Goal: Task Accomplishment & Management: Complete application form

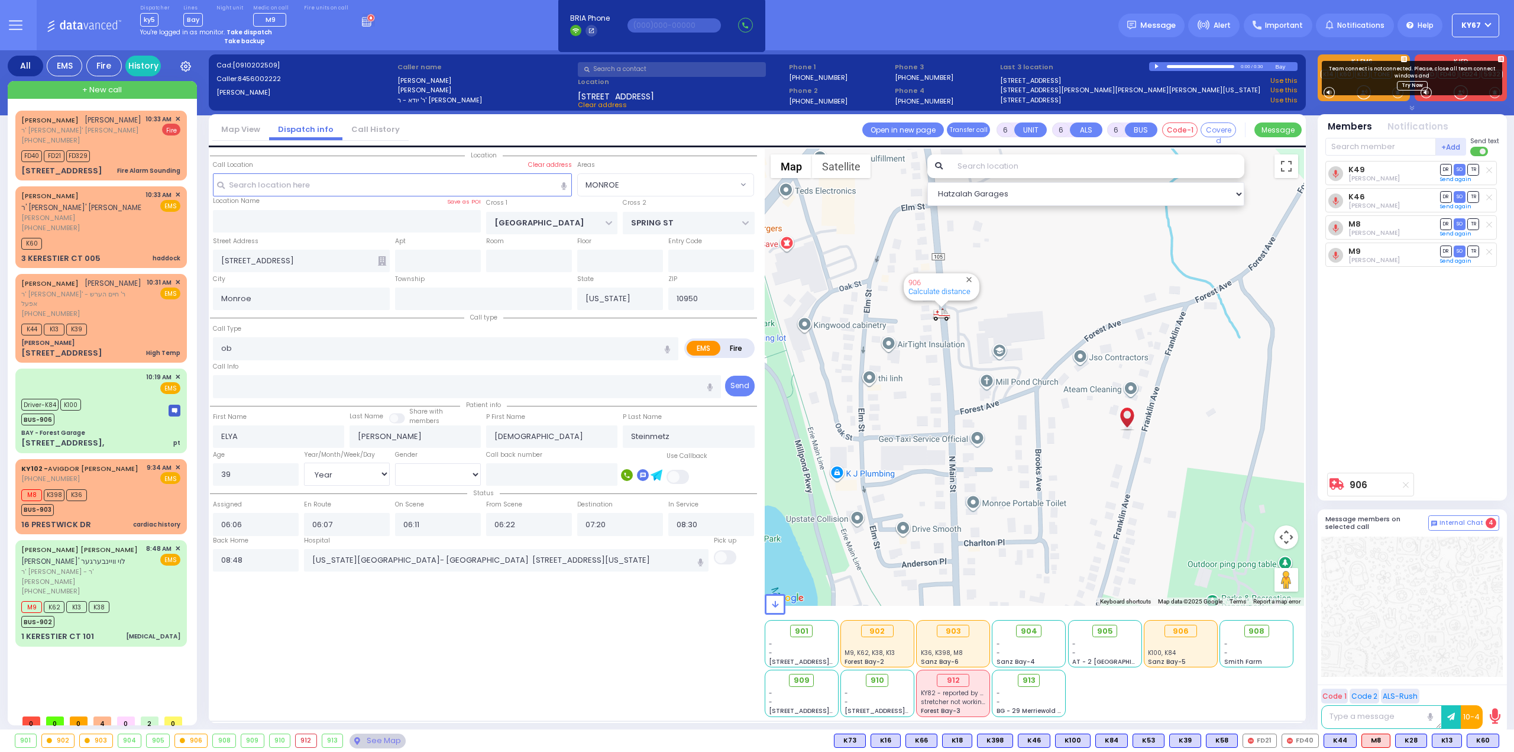
select select "MONROE"
select select "Year"
select select "[DEMOGRAPHIC_DATA]"
click at [18, 21] on icon at bounding box center [15, 21] width 12 height 0
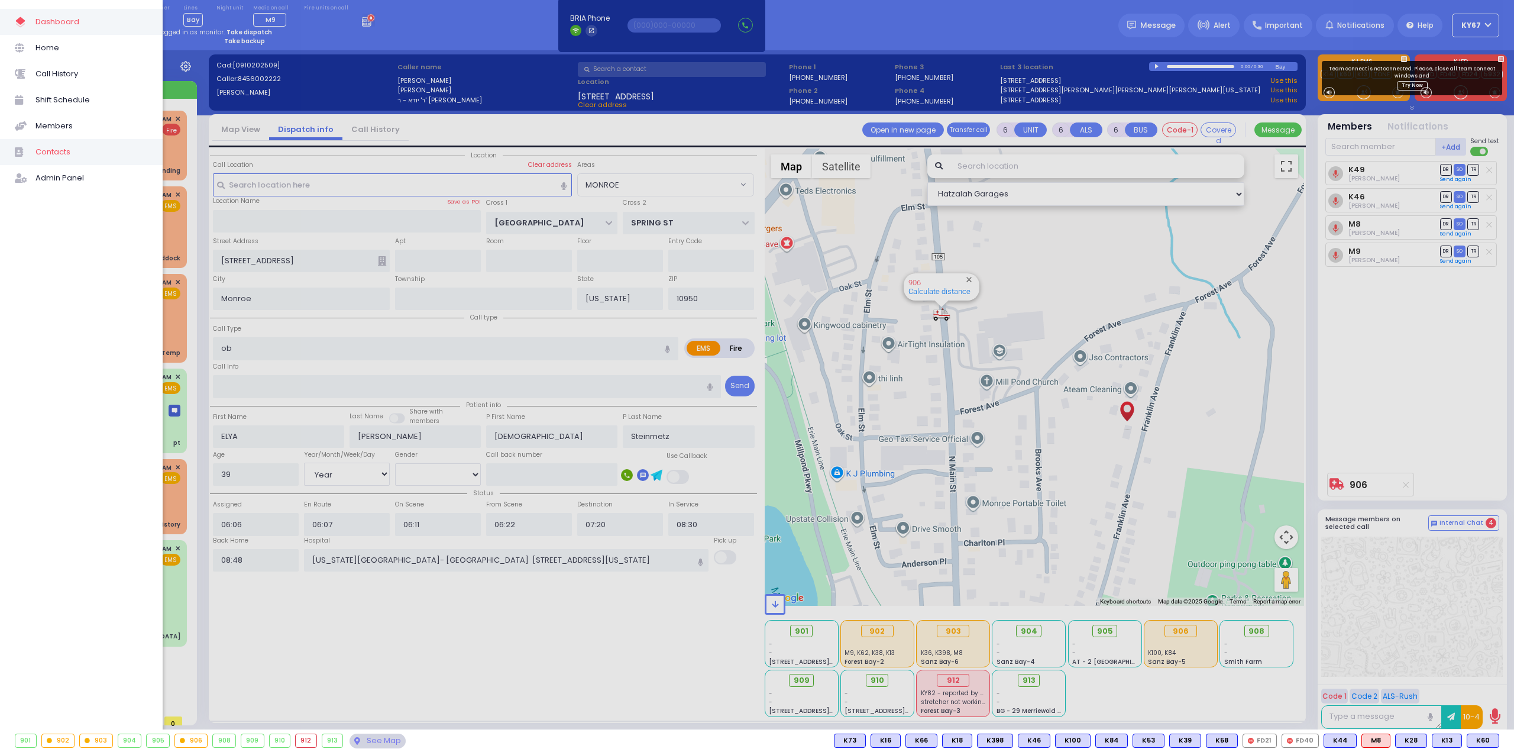
click at [55, 156] on span "Contacts" at bounding box center [91, 151] width 112 height 15
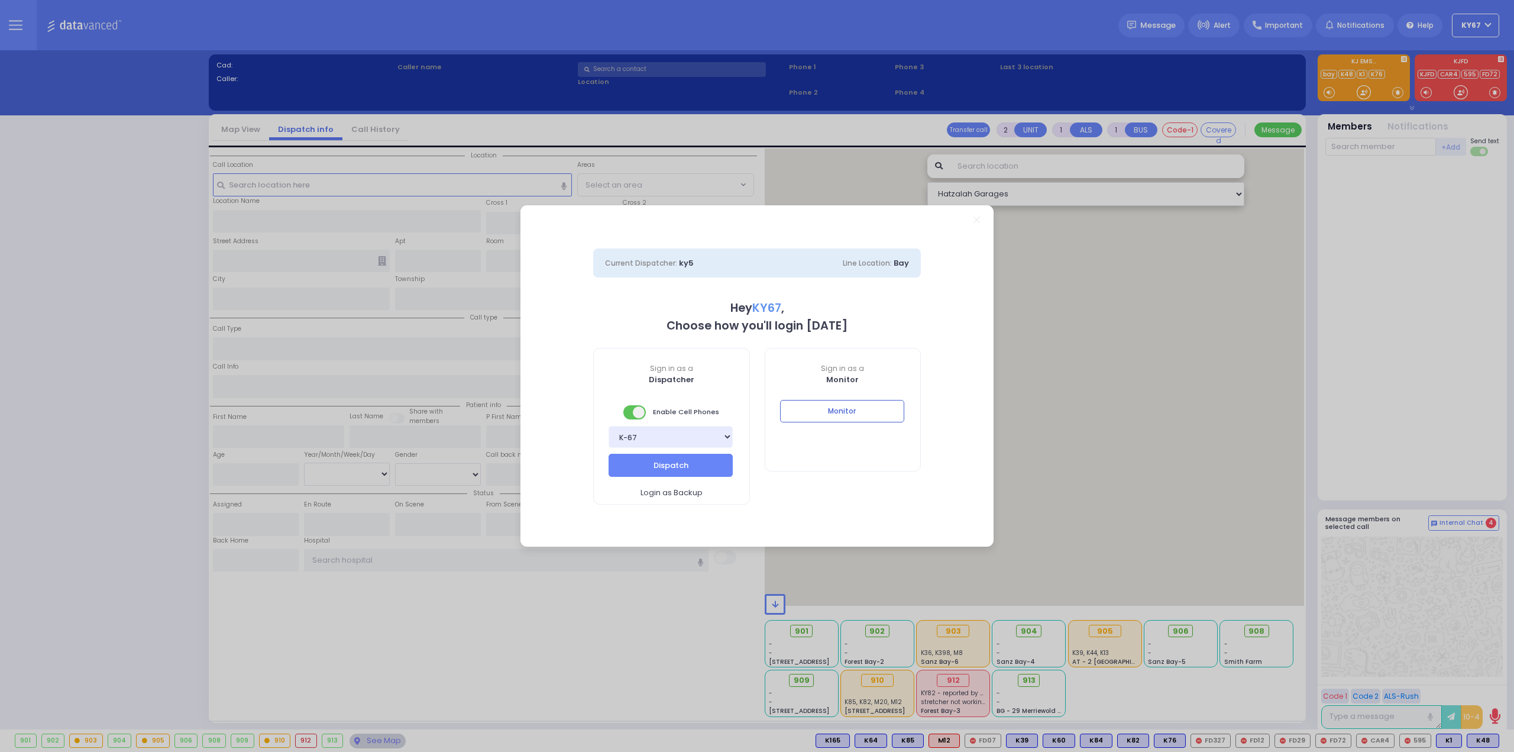
select select "9"
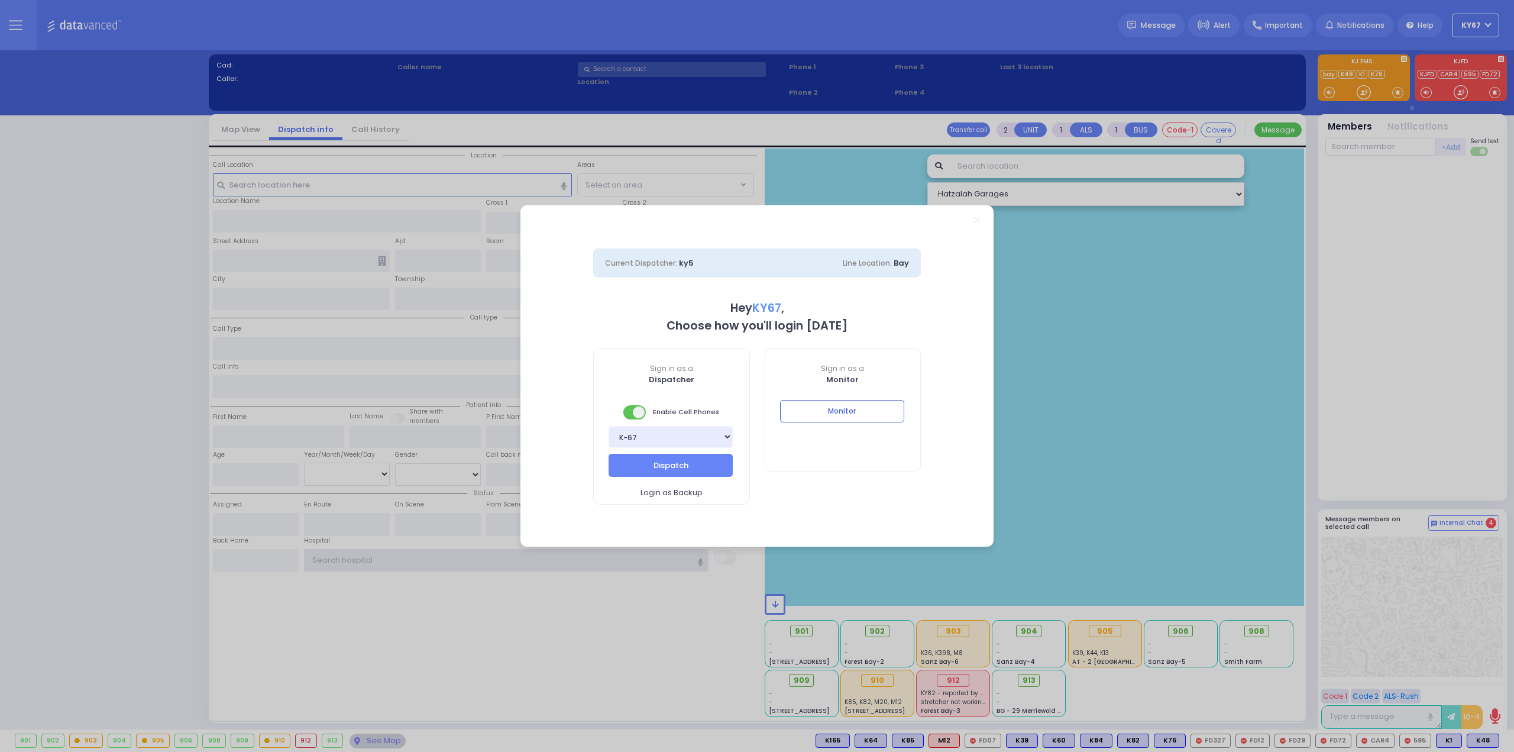
type input "Ky67"
click at [876, 419] on button "Monitor" at bounding box center [842, 411] width 124 height 22
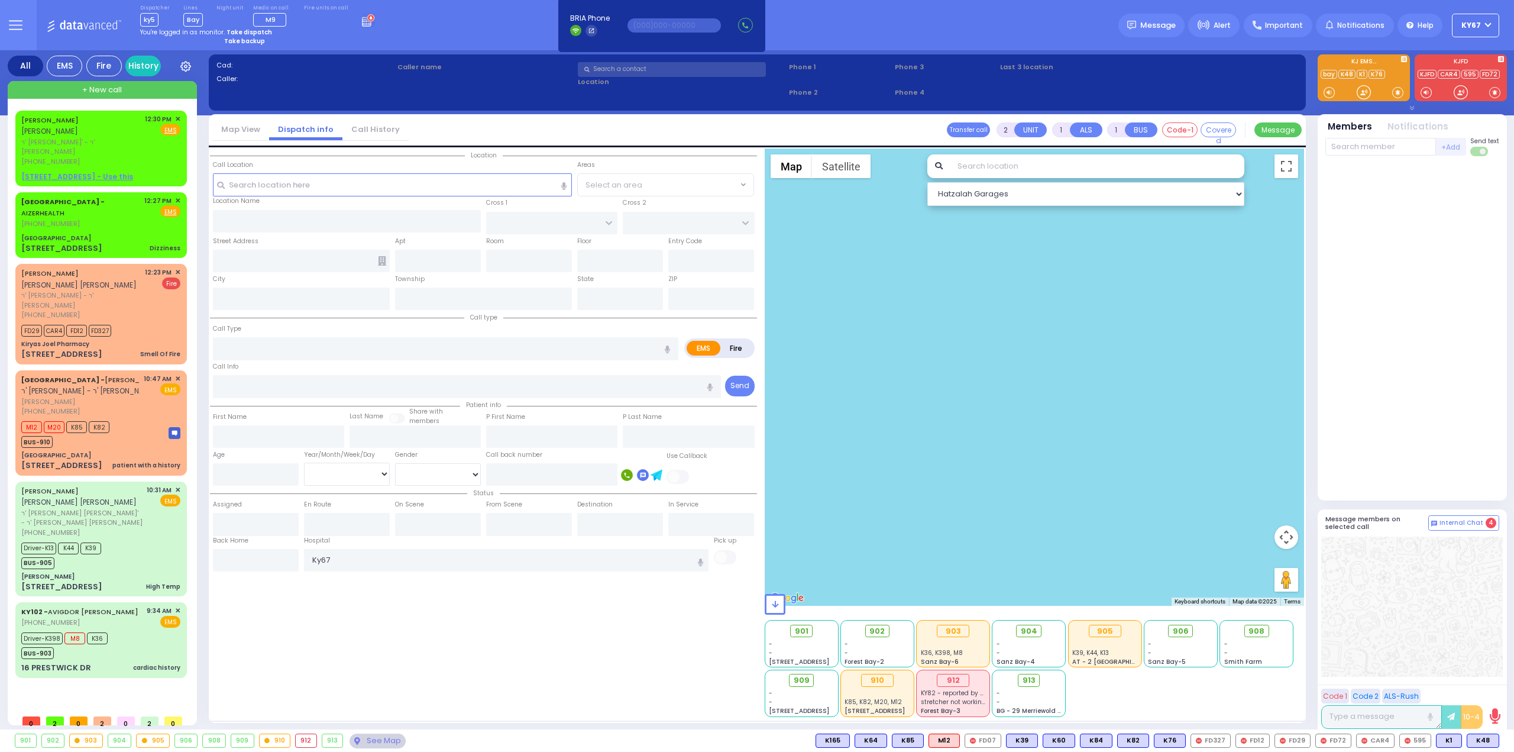
click at [7, 16] on button at bounding box center [15, 25] width 43 height 50
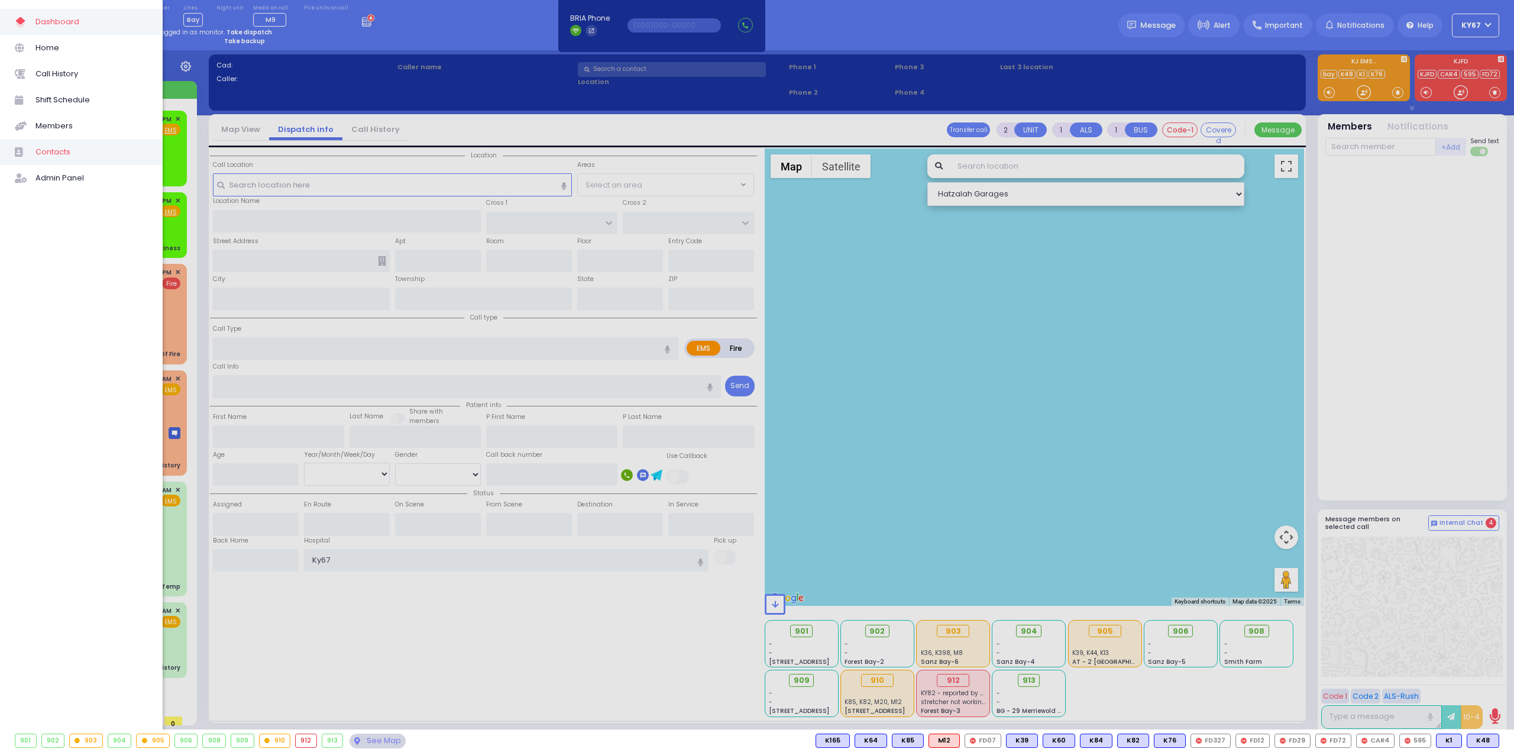
click at [60, 154] on span "Contacts" at bounding box center [91, 151] width 112 height 15
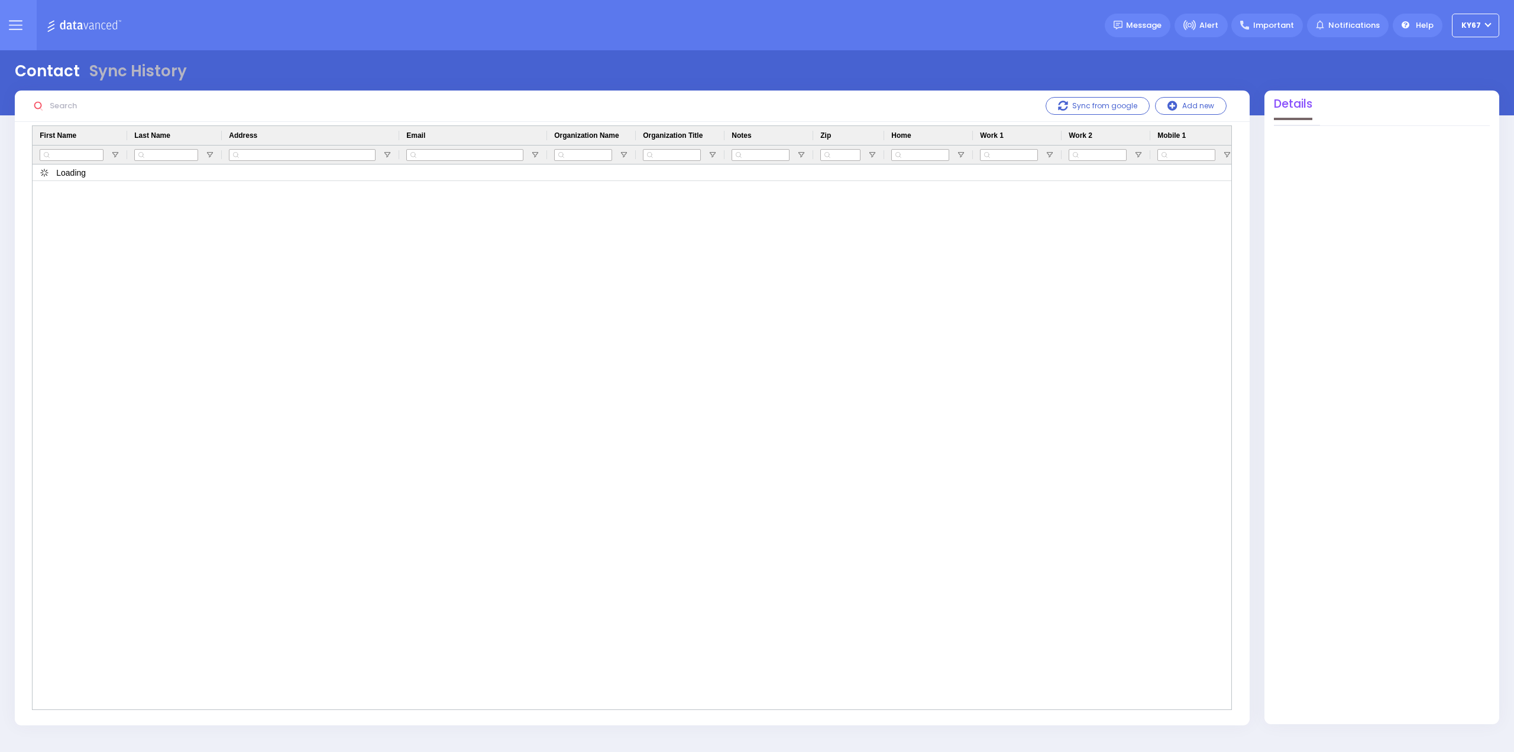
click at [78, 108] on input "text" at bounding box center [134, 106] width 177 height 22
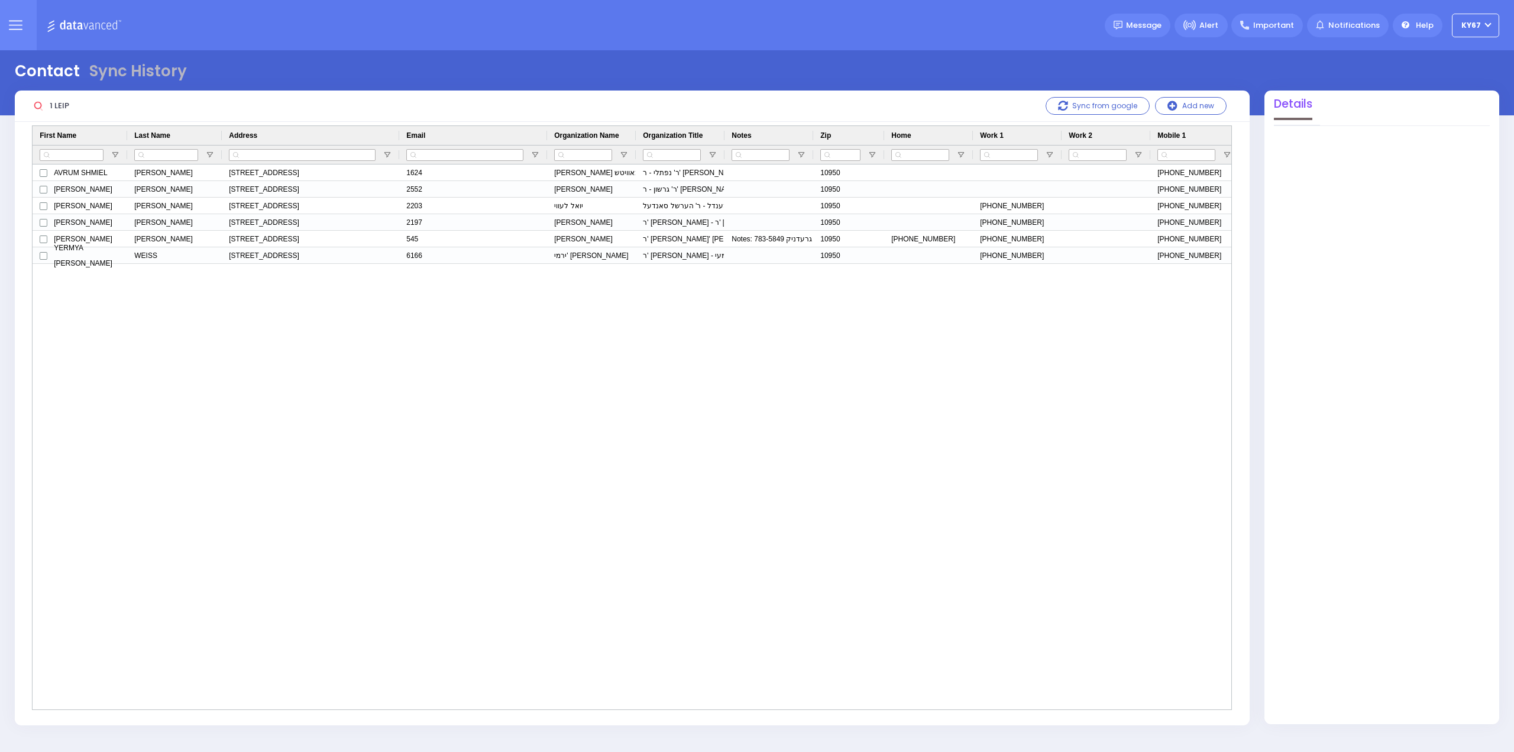
type input "1 LEIP"
click at [12, 15] on button at bounding box center [15, 25] width 43 height 50
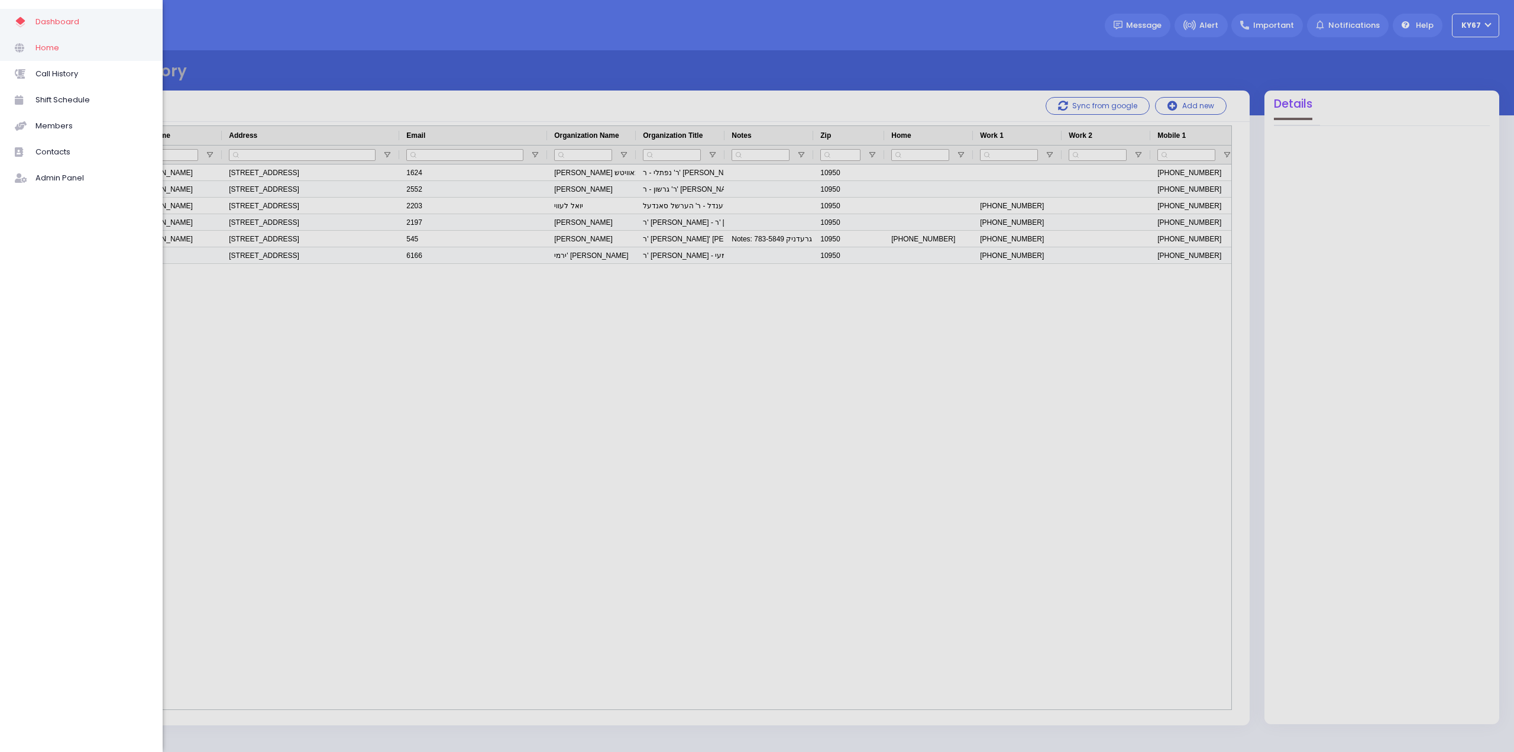
click at [50, 50] on span "Home" at bounding box center [91, 47] width 112 height 15
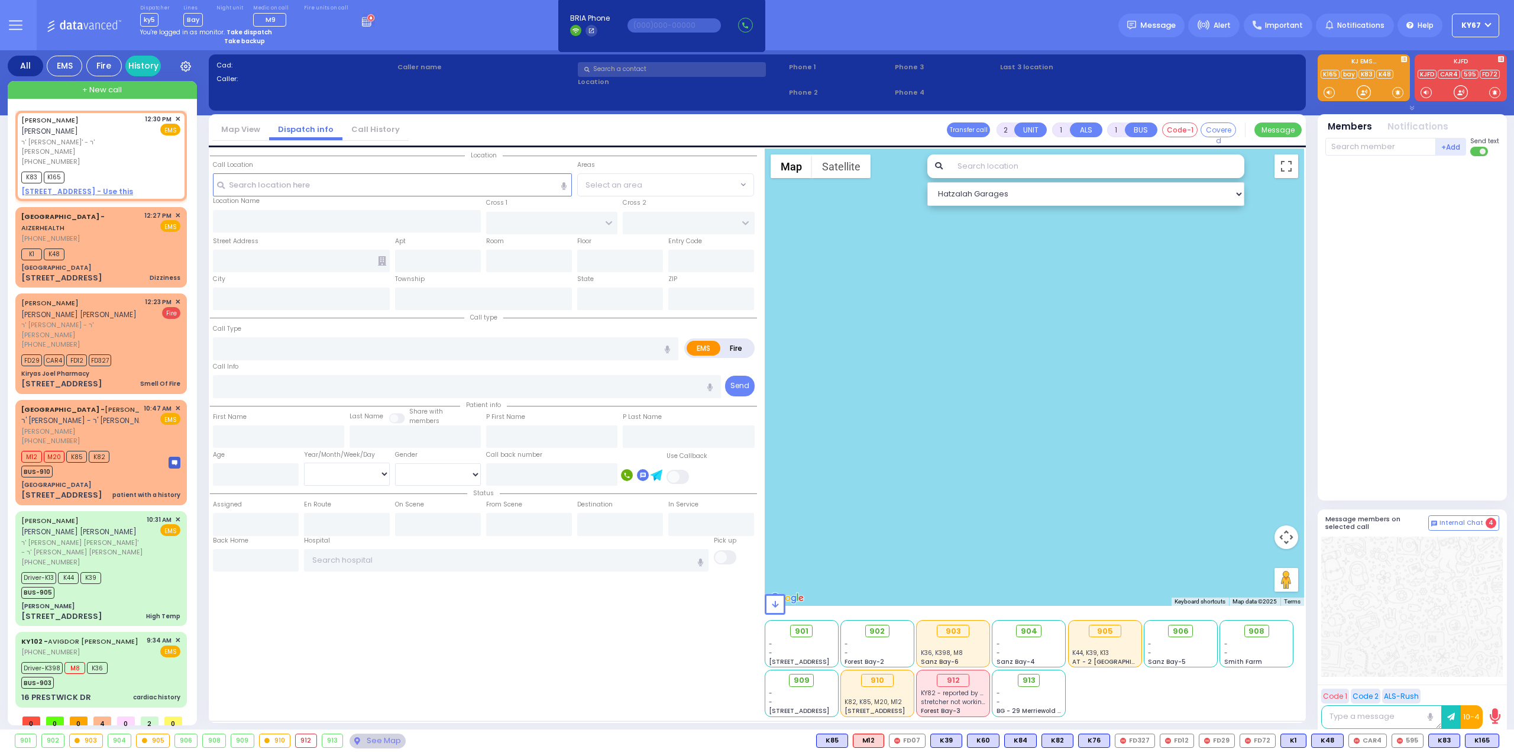
select select
radio input "true"
type input "JOEL"
type input "HALPERT"
select select
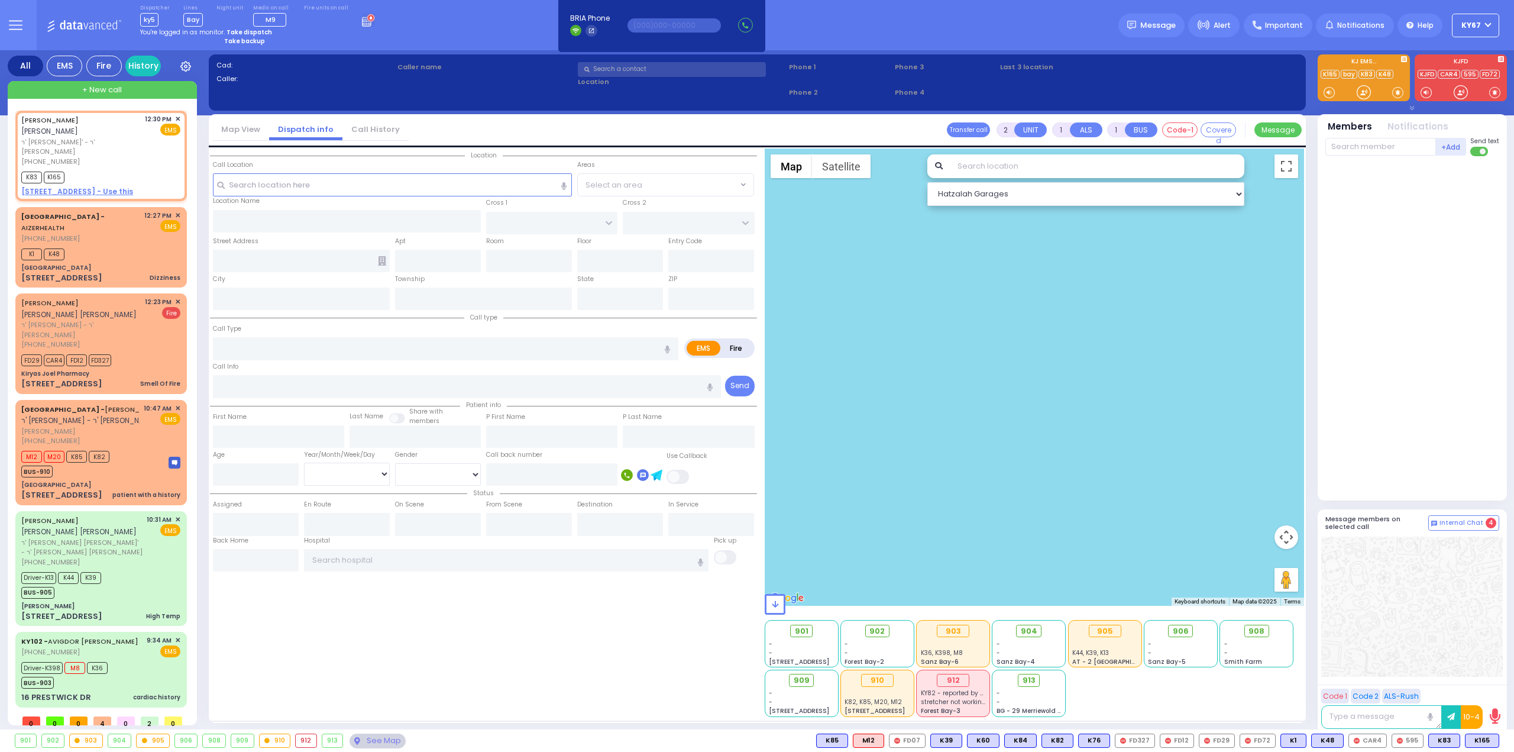
type input "12:30"
type input "12:32"
select select "Hatzalah Garages"
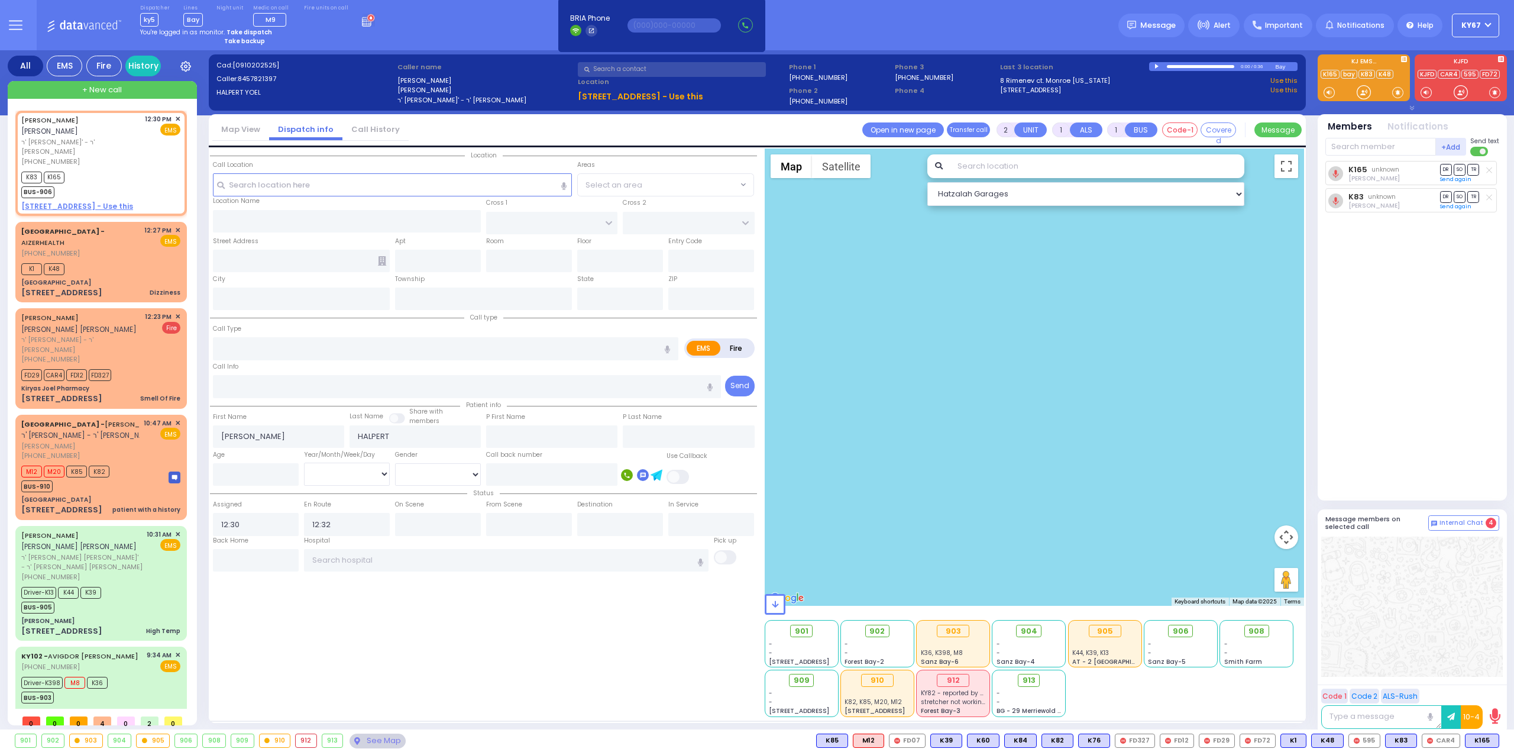
select select
radio input "true"
select select
select select "Hatzalah Garages"
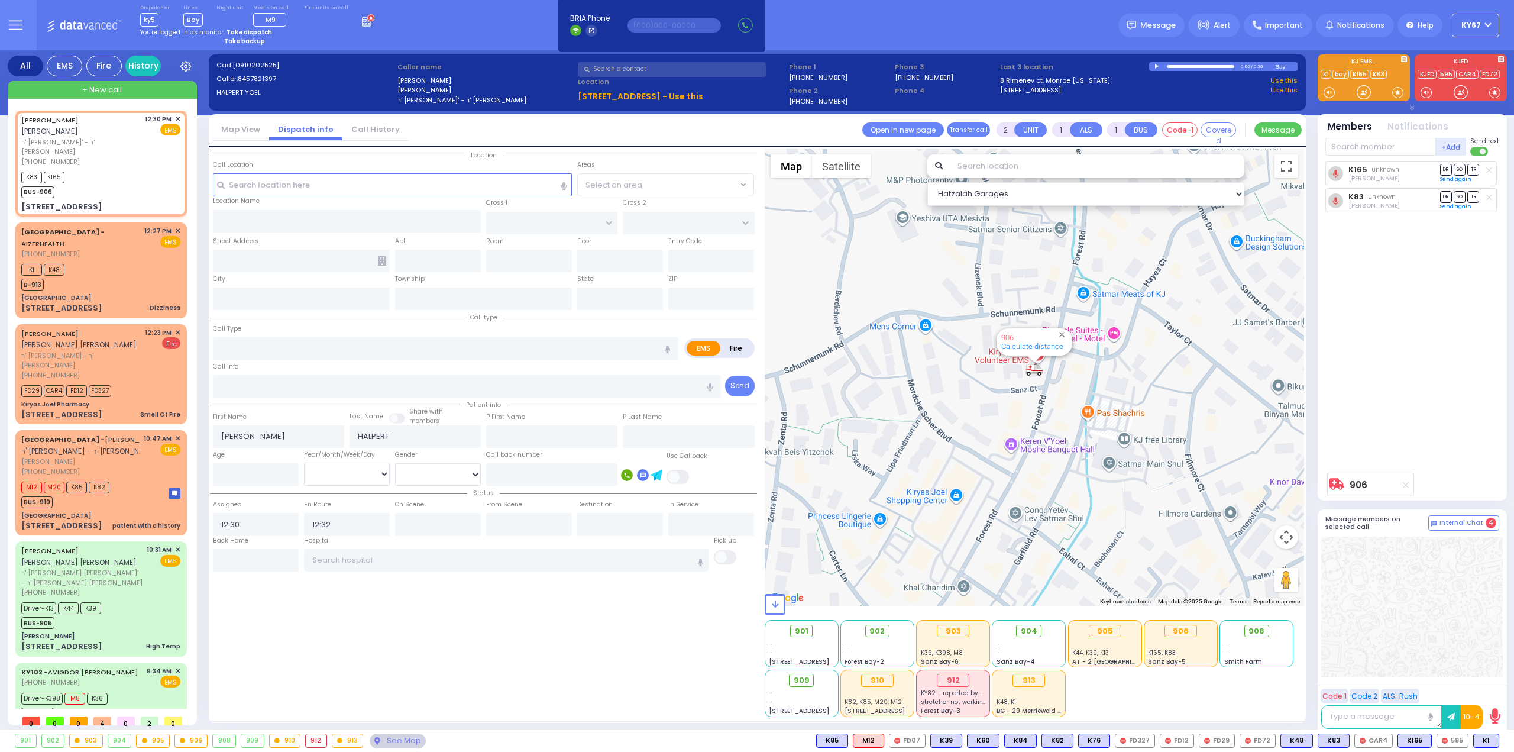
select select
radio input "true"
select select
select select "Hatzalah Garages"
type input "[PERSON_NAME][GEOGRAPHIC_DATA]"
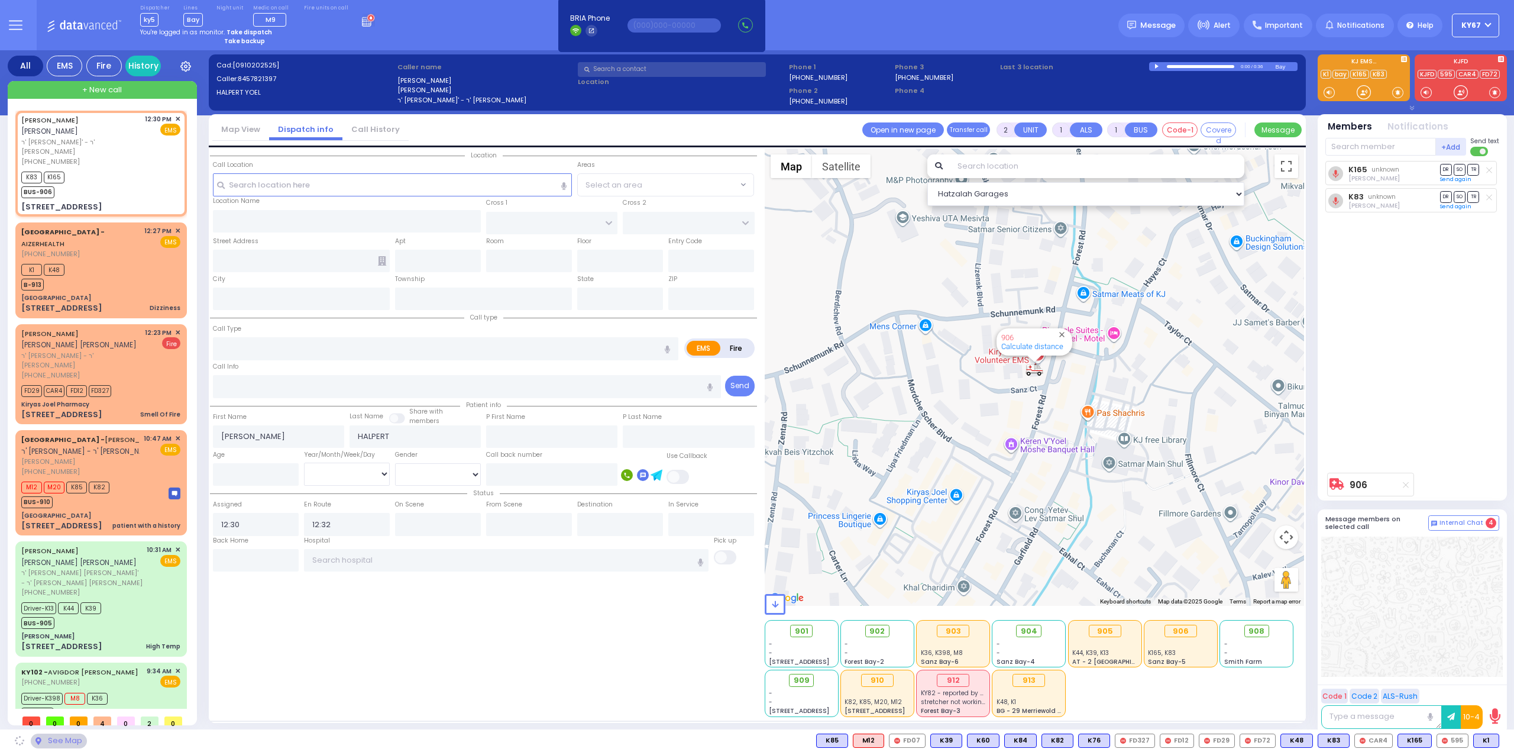
type input "BEER SHAVA ST"
type input "[STREET_ADDRESS]"
type input "401"
type input "[PERSON_NAME]"
type input "[US_STATE]"
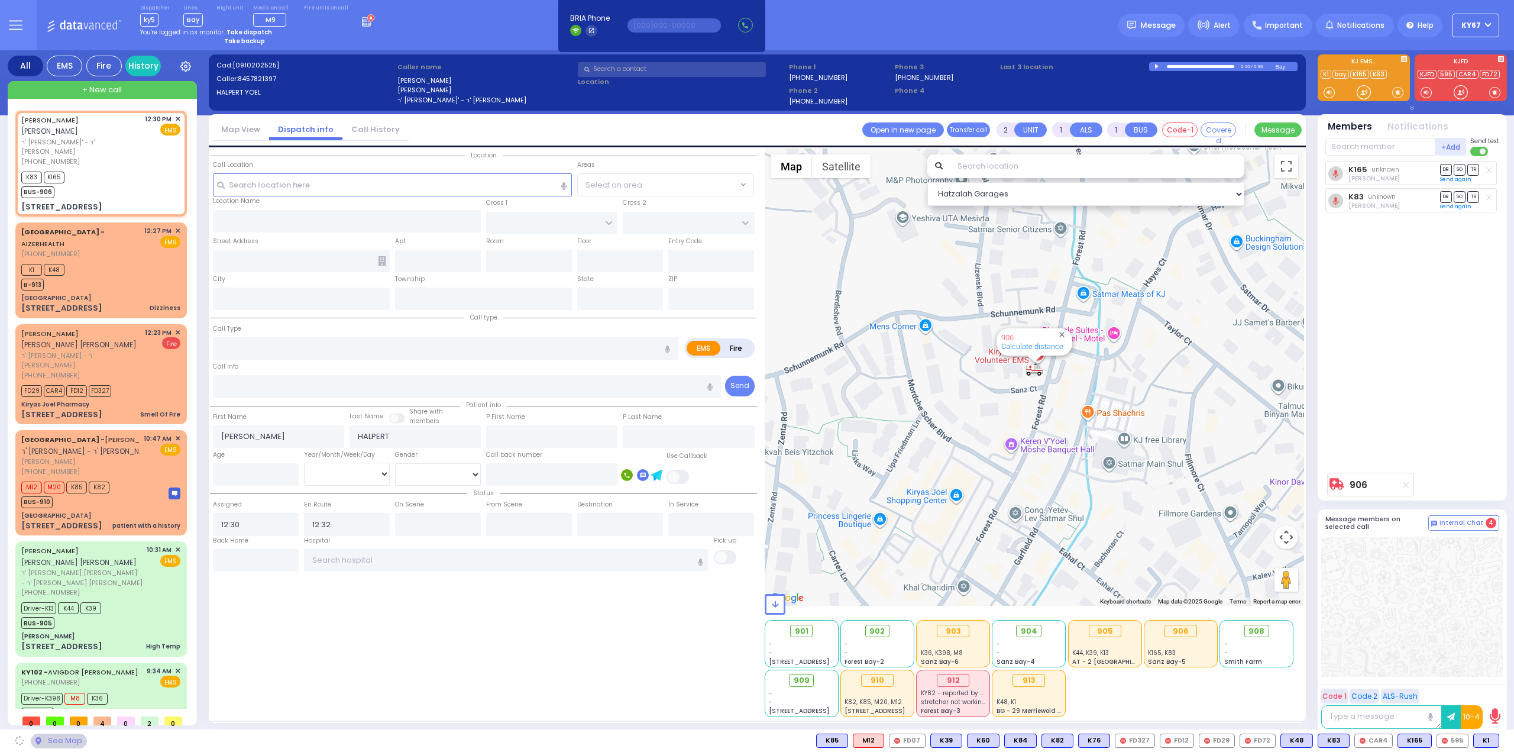
type input "10950"
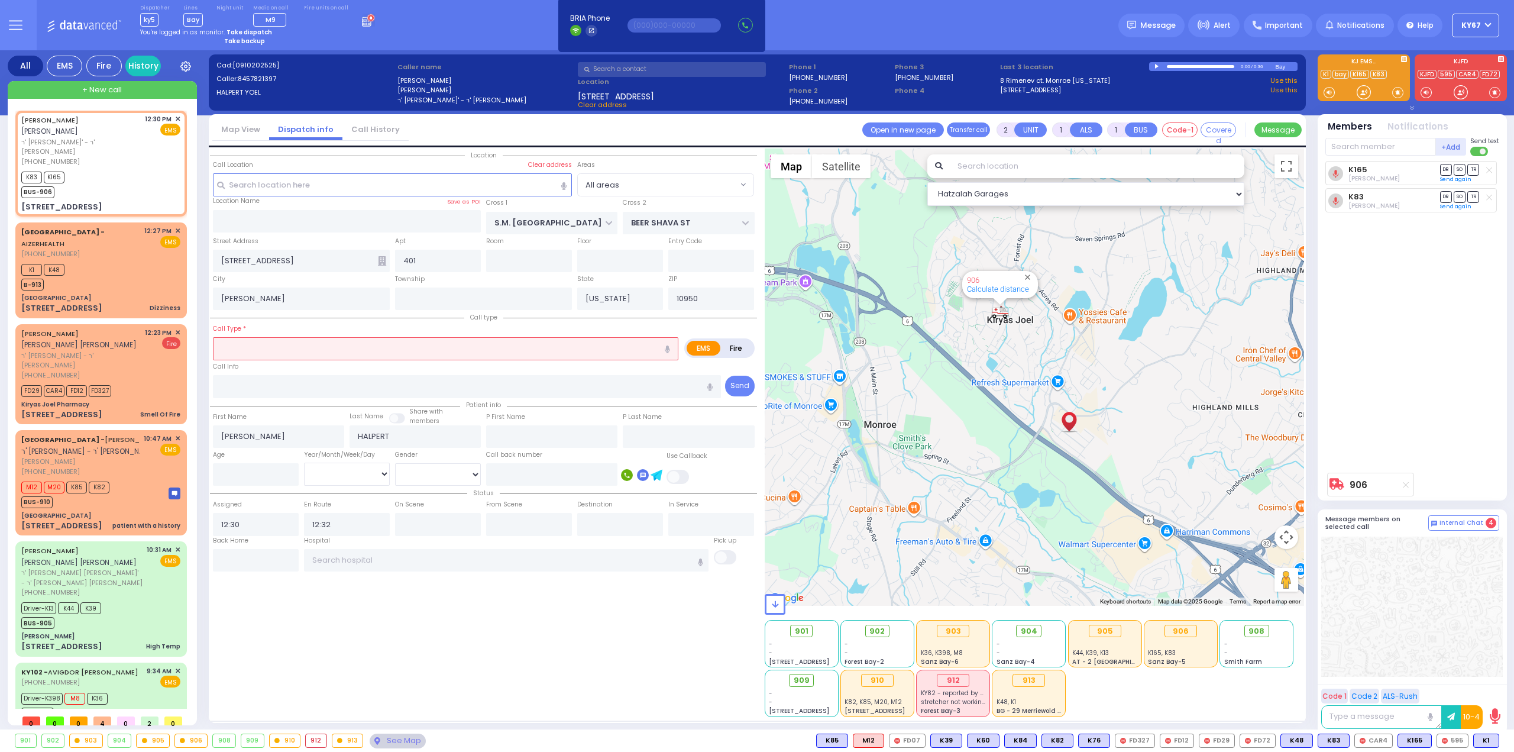
select select
radio input "true"
select select
select select "Hatzalah Garages"
select select
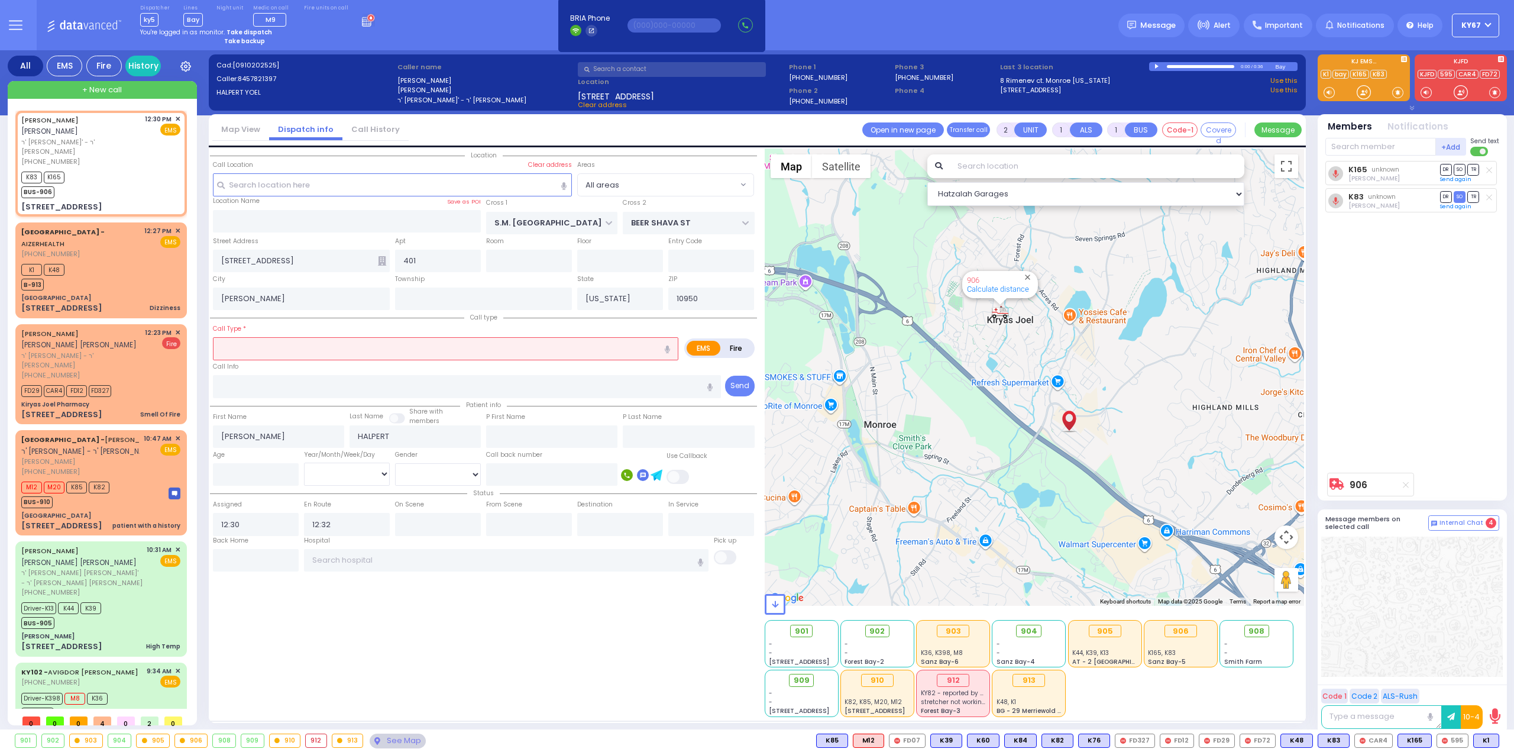
radio input "true"
select select
select select "Hatzalah Garages"
select select
radio input "true"
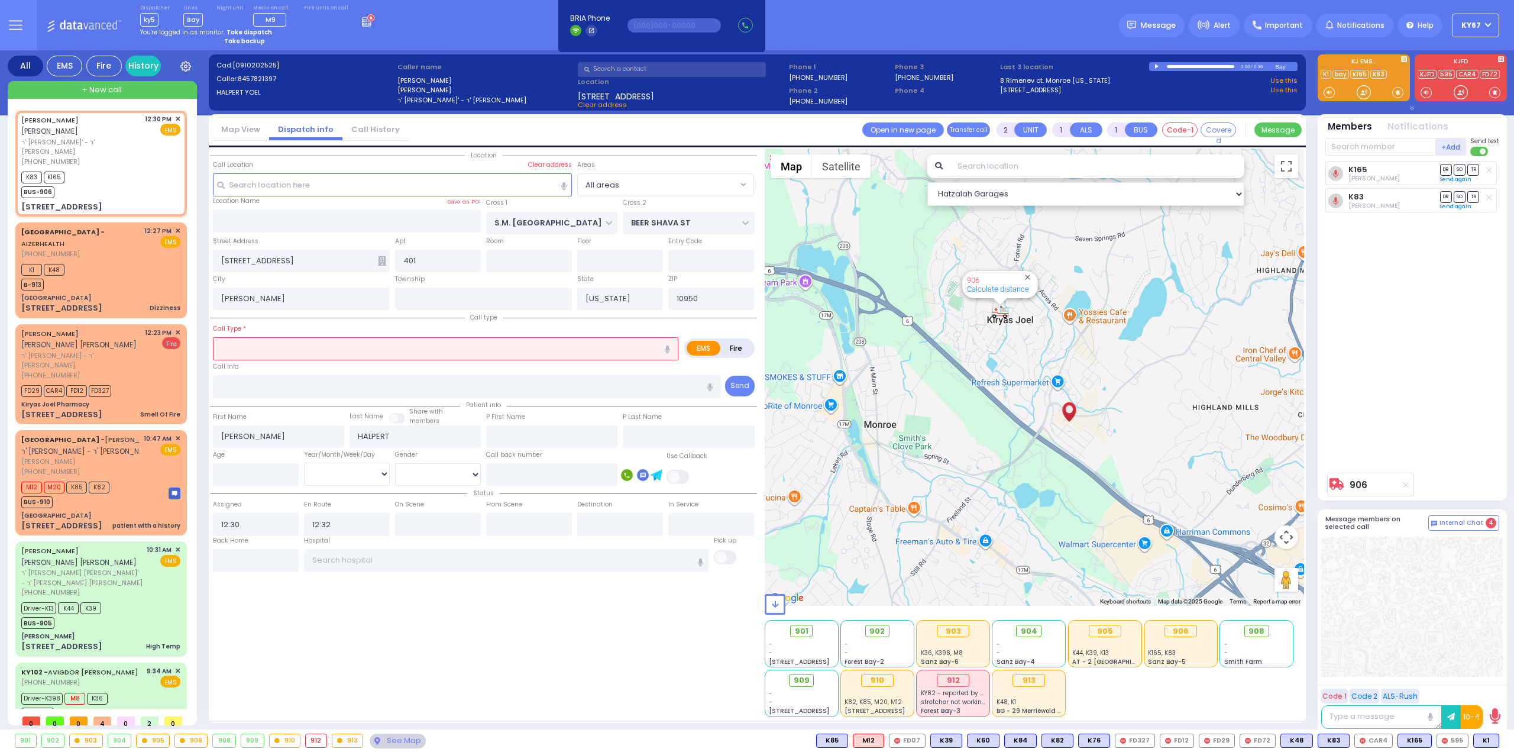
select select
select select "Hatzalah Garages"
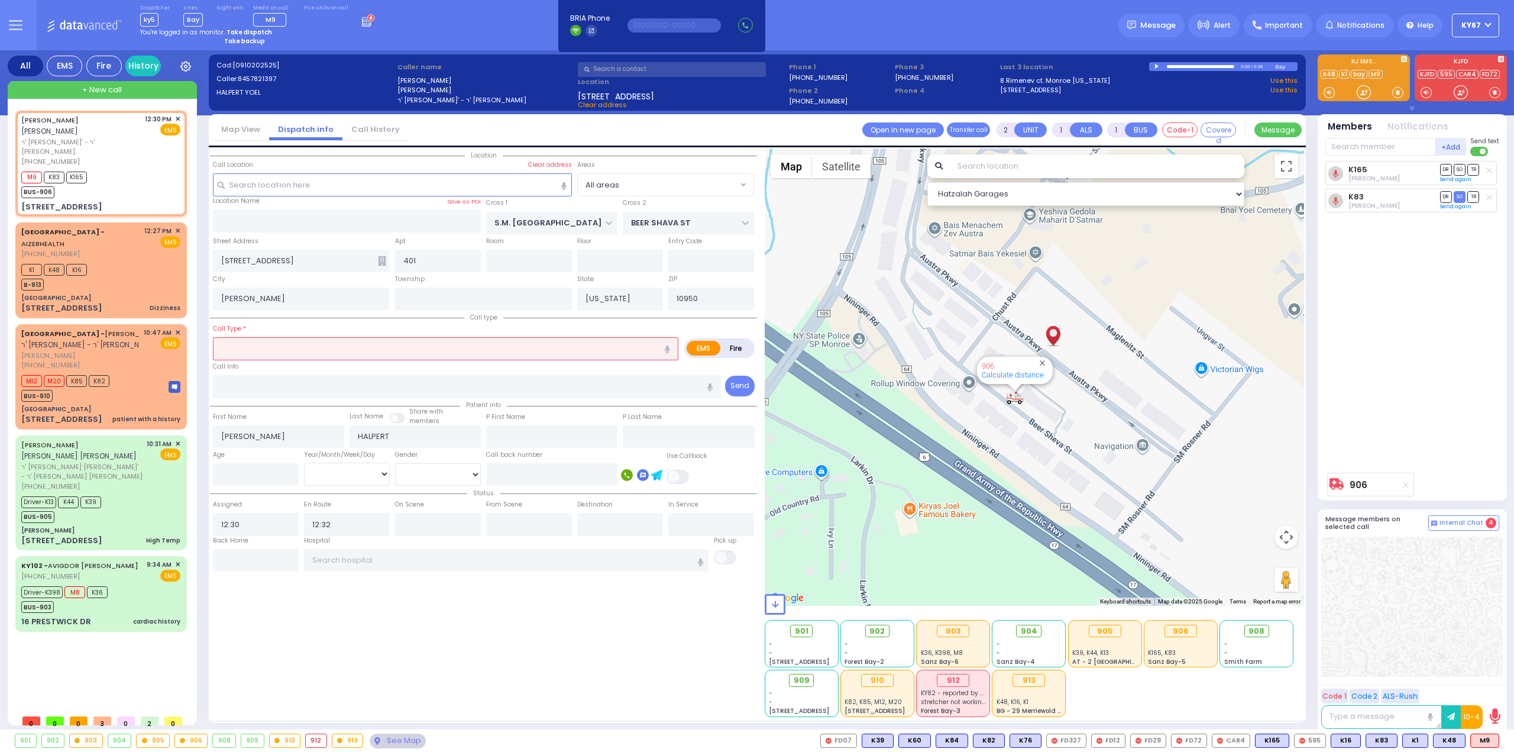
select select
radio input "true"
select select
select select "Hatzalah Garages"
click at [11, 15] on button at bounding box center [15, 25] width 43 height 50
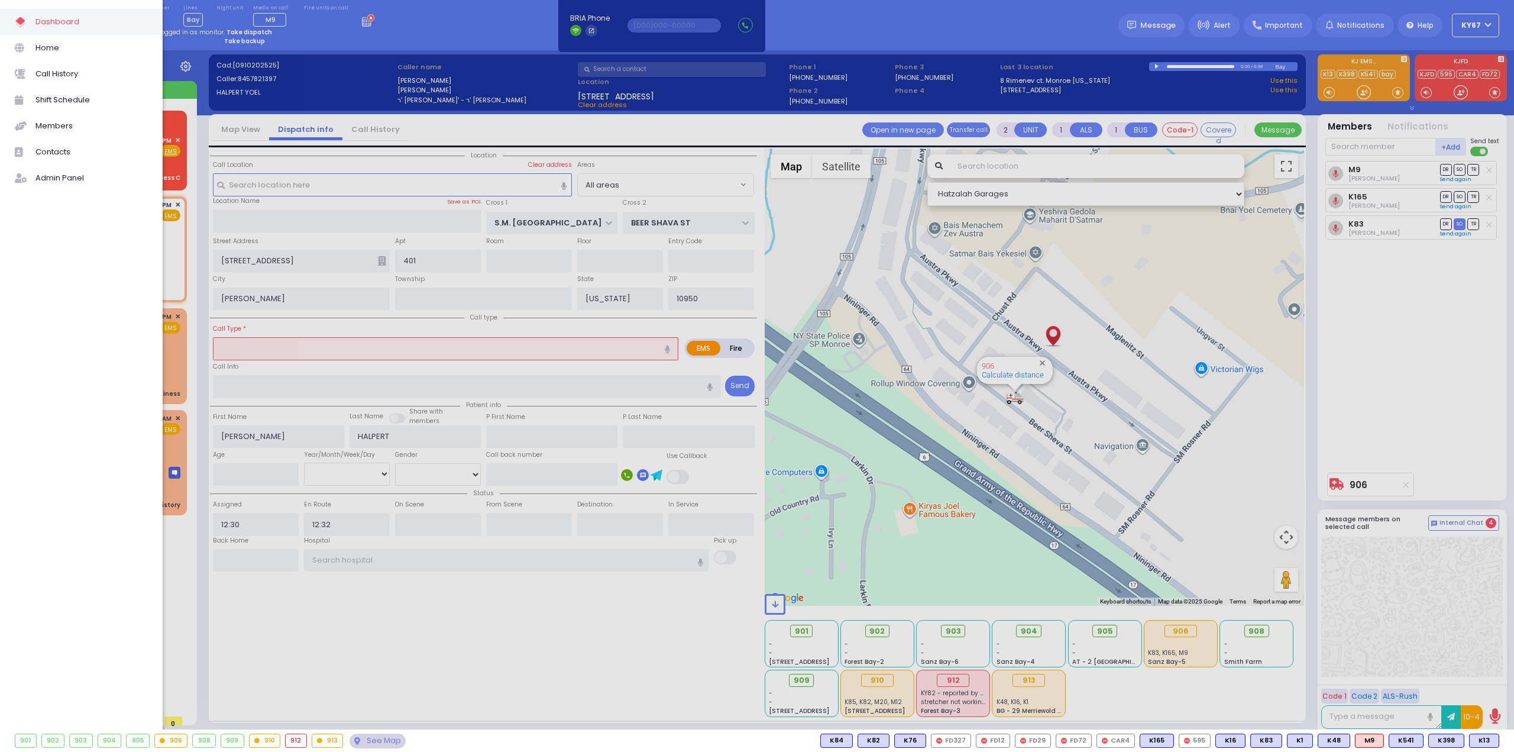
click at [386, 26] on div at bounding box center [757, 376] width 1514 height 752
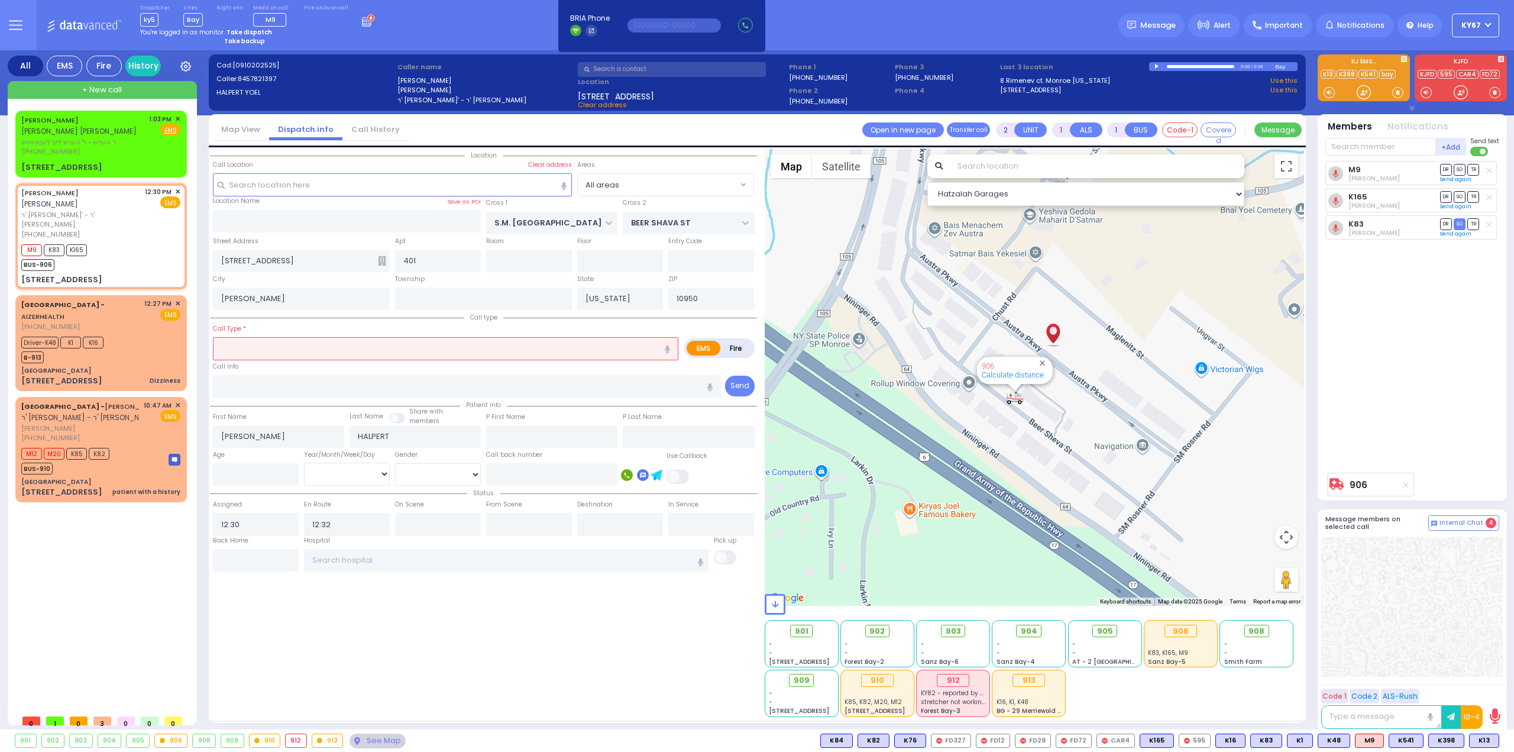
type input "6"
select select
radio input "true"
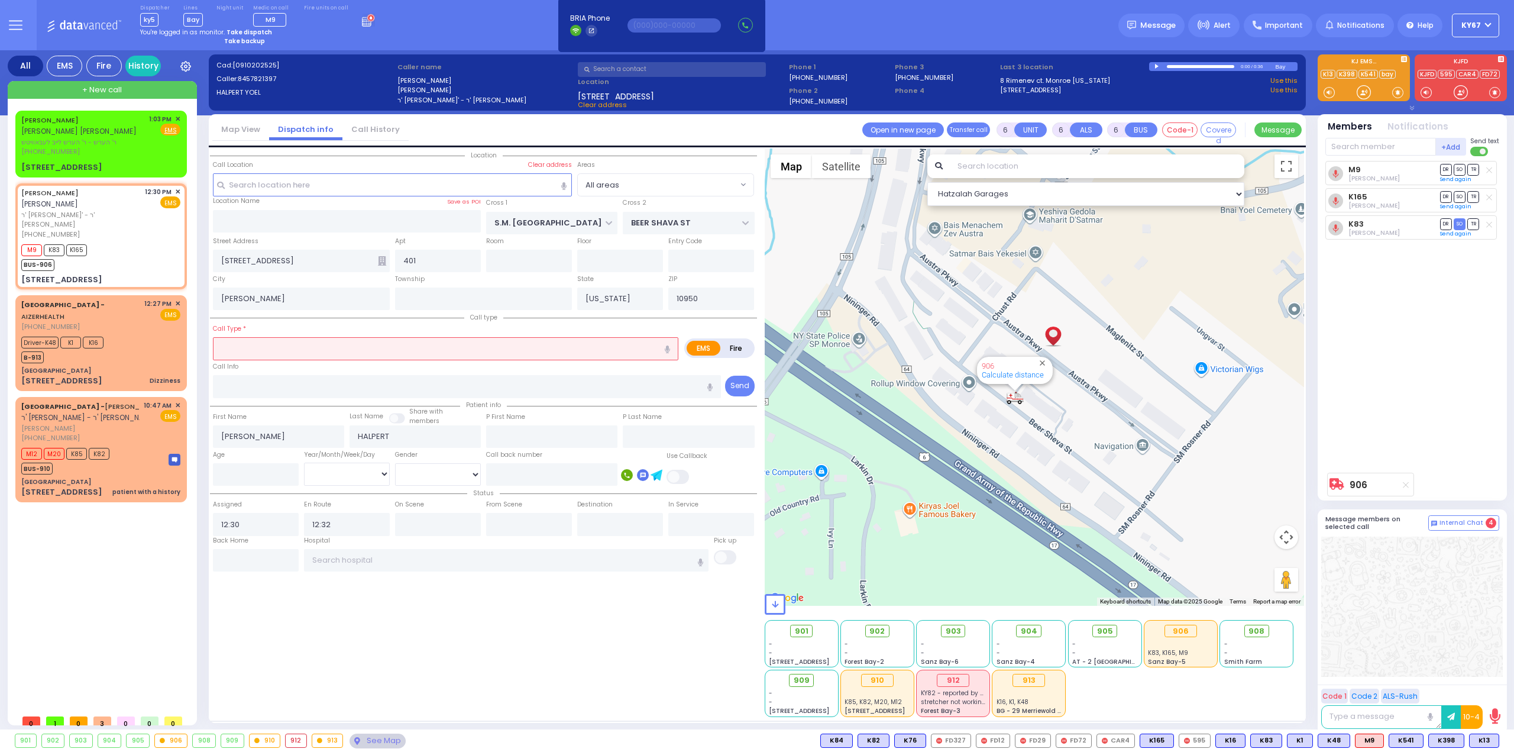
type input "Unknown"
select select "Year"
select select "Hatzalah Garages"
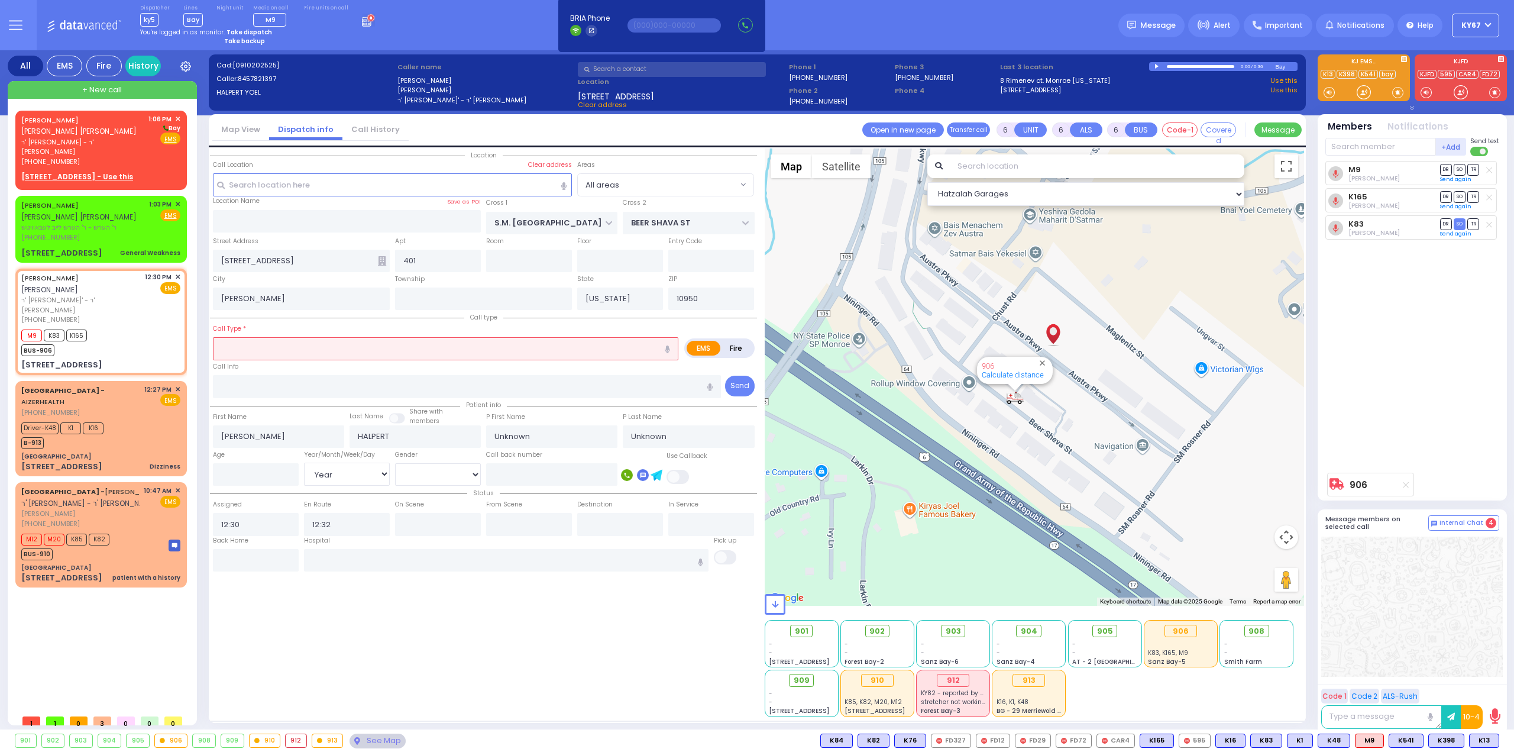
select select
radio input "true"
type input "Yoel"
type input "Halpert"
type input "33"
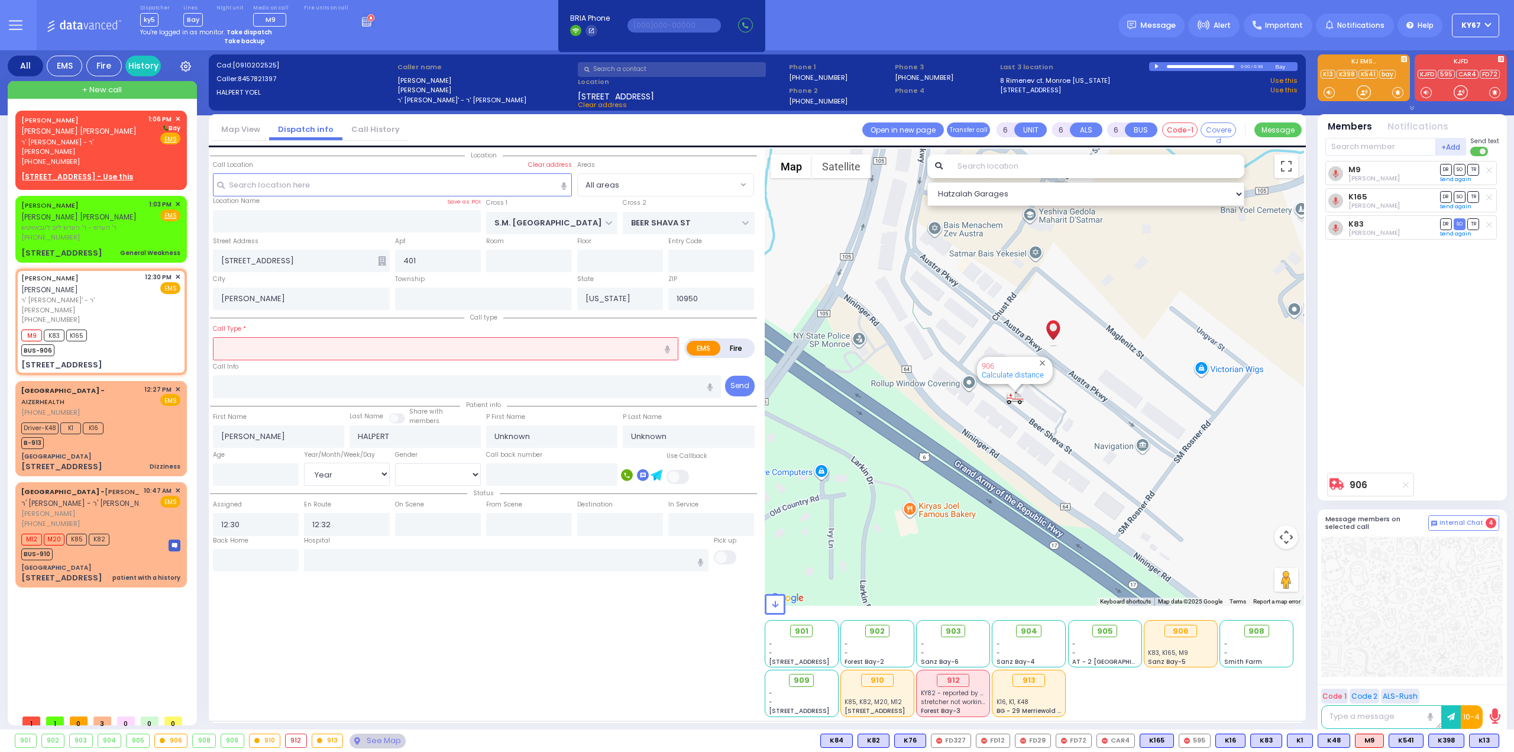
select select "Year"
select select "[DEMOGRAPHIC_DATA]"
select select "Hatzalah Garages"
select select
radio input "true"
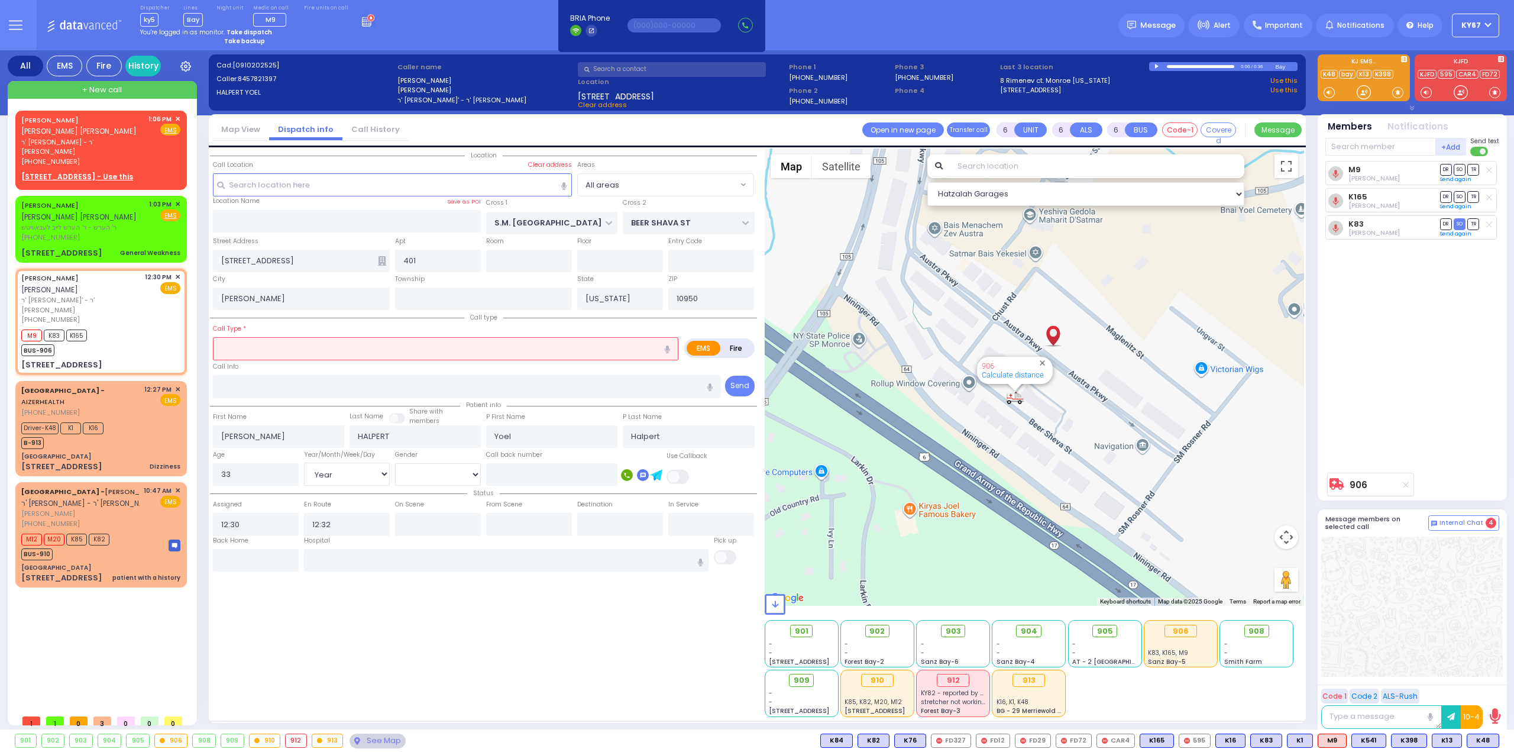
select select "Year"
select select "[DEMOGRAPHIC_DATA]"
select select "Hatzalah Garages"
select select
radio input "true"
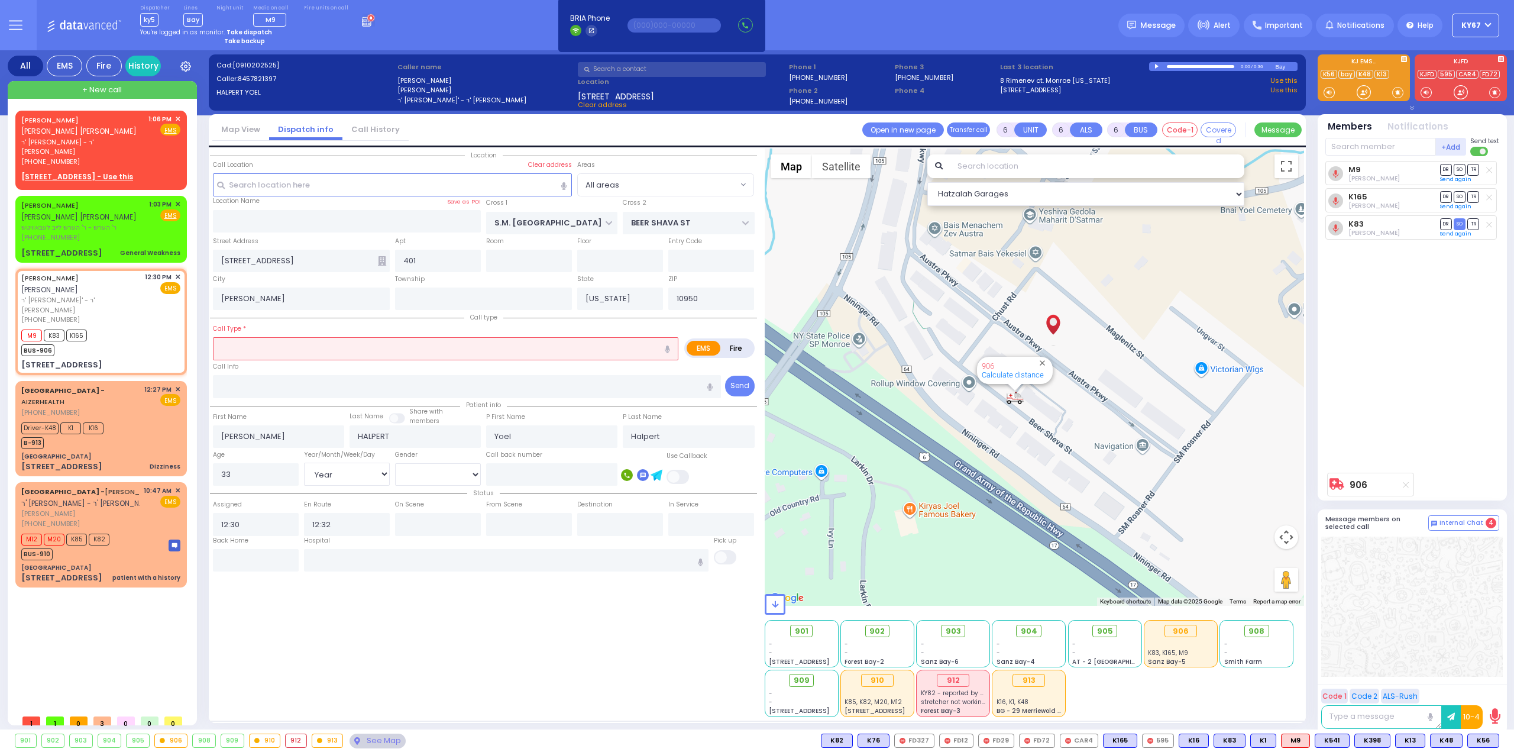
select select "Year"
select select "[DEMOGRAPHIC_DATA]"
select select "Hatzalah Garages"
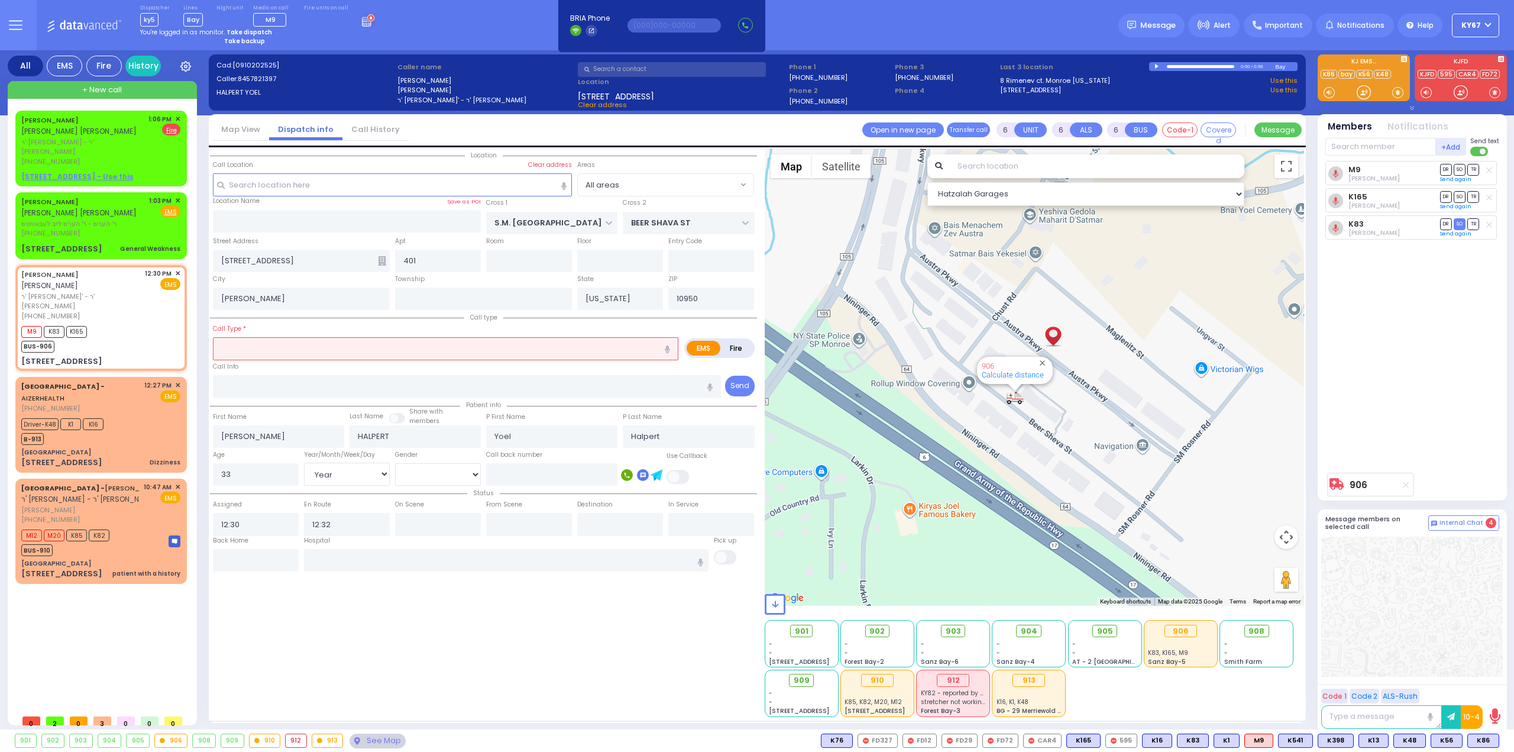
select select
radio input "true"
select select "Year"
select select "[DEMOGRAPHIC_DATA]"
type input "12:34"
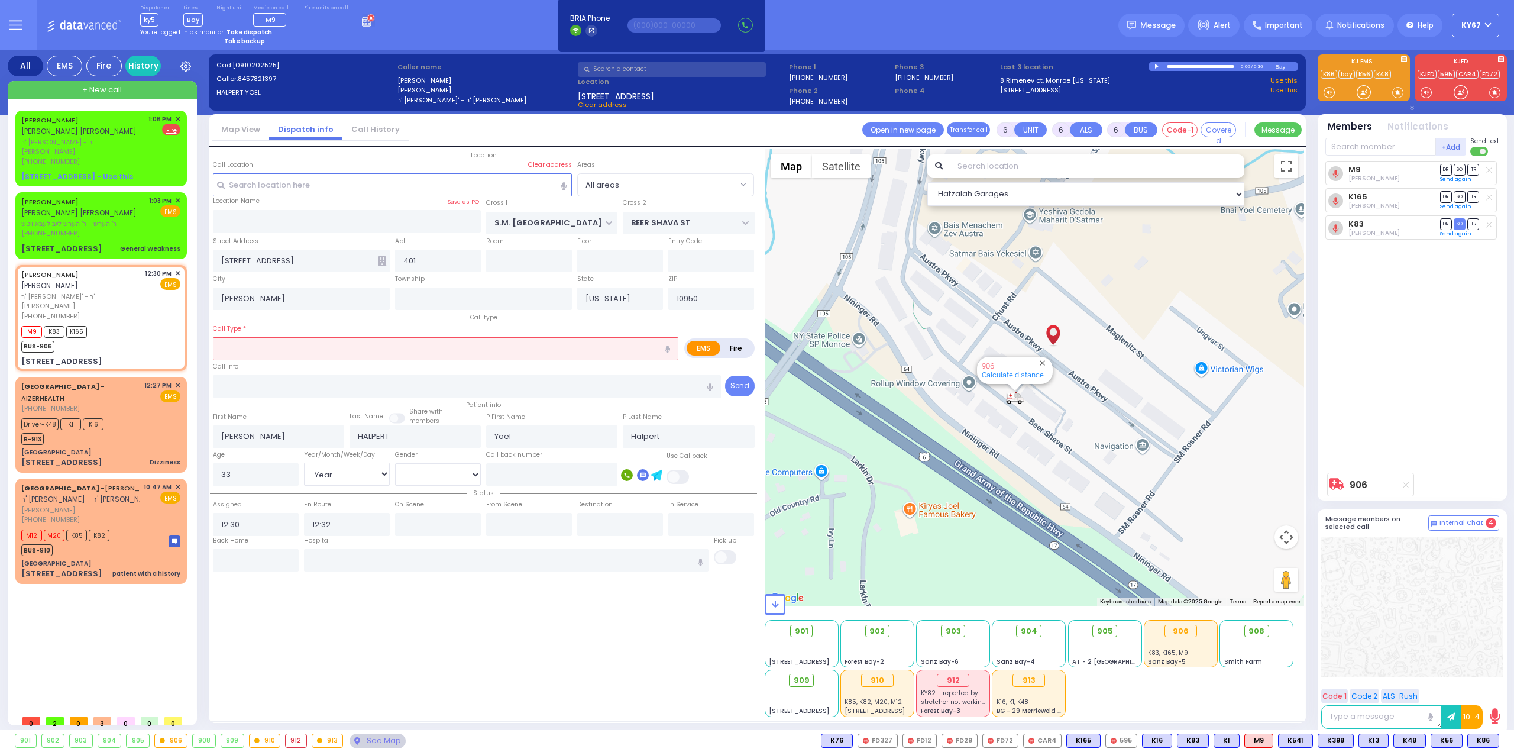
type input "13:07"
select select "Hatzalah Garages"
select select
radio input "true"
select select "Year"
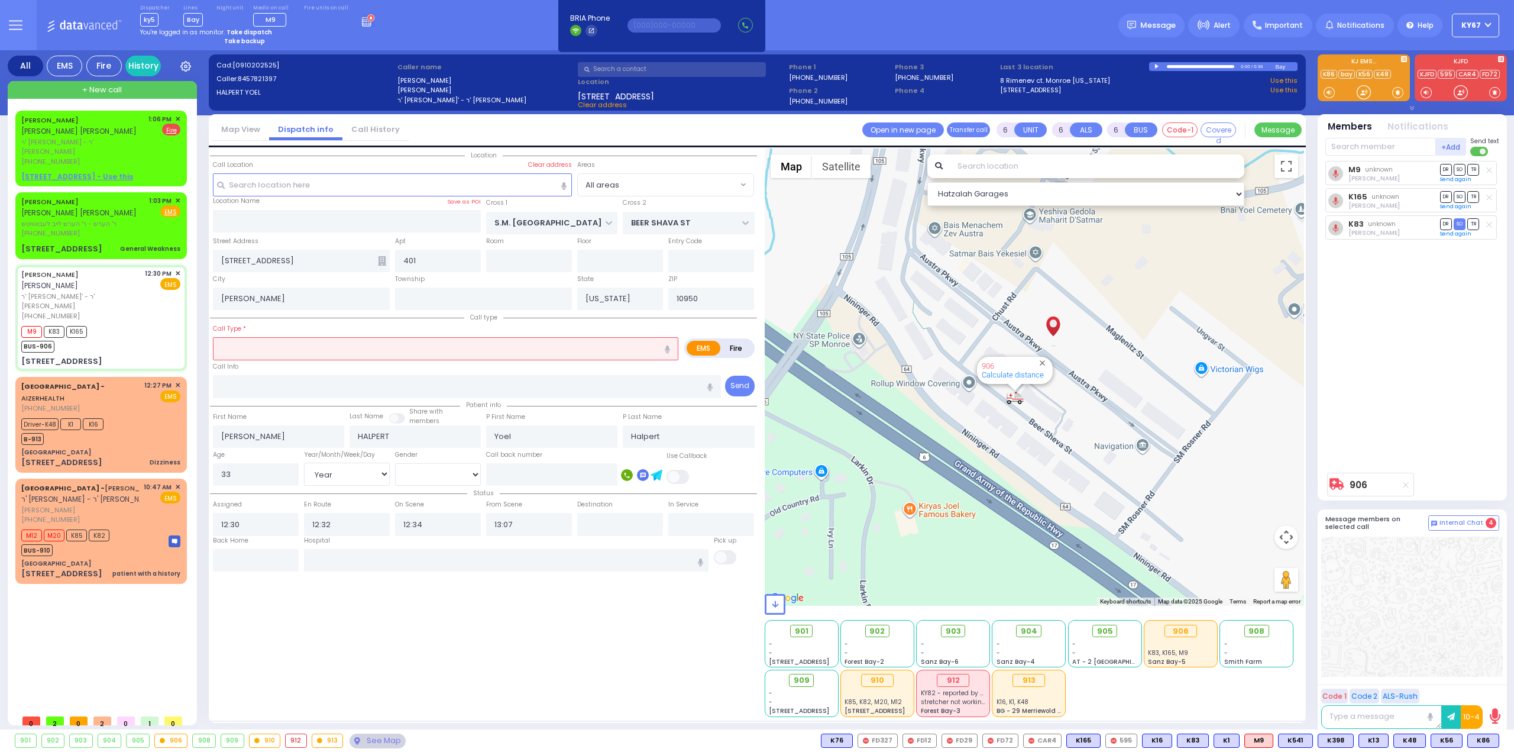
select select "[DEMOGRAPHIC_DATA]"
select select "Hatzalah Garages"
select select
radio input "true"
select select "Year"
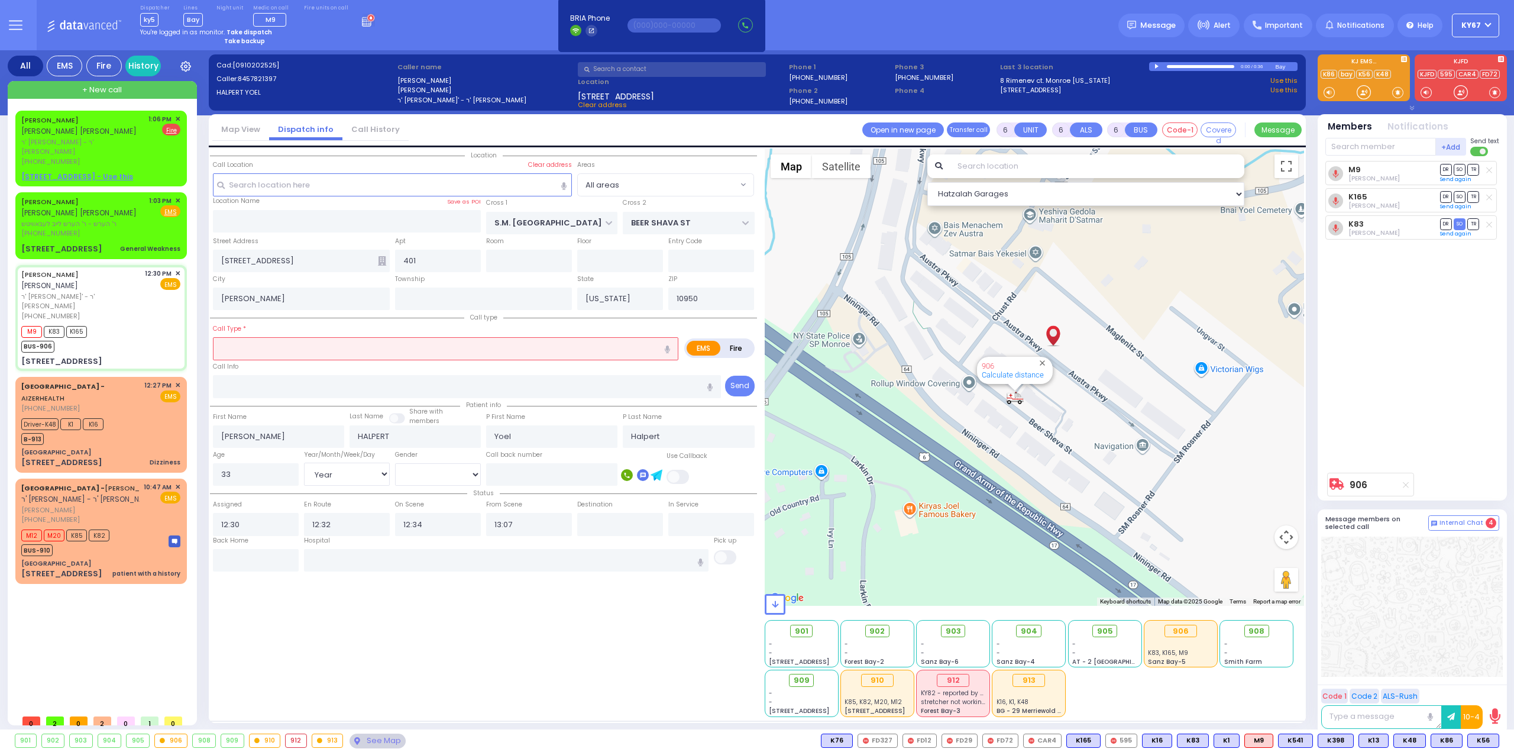
select select "[DEMOGRAPHIC_DATA]"
select select "Hatzalah Garages"
select select
radio input "true"
select select "Year"
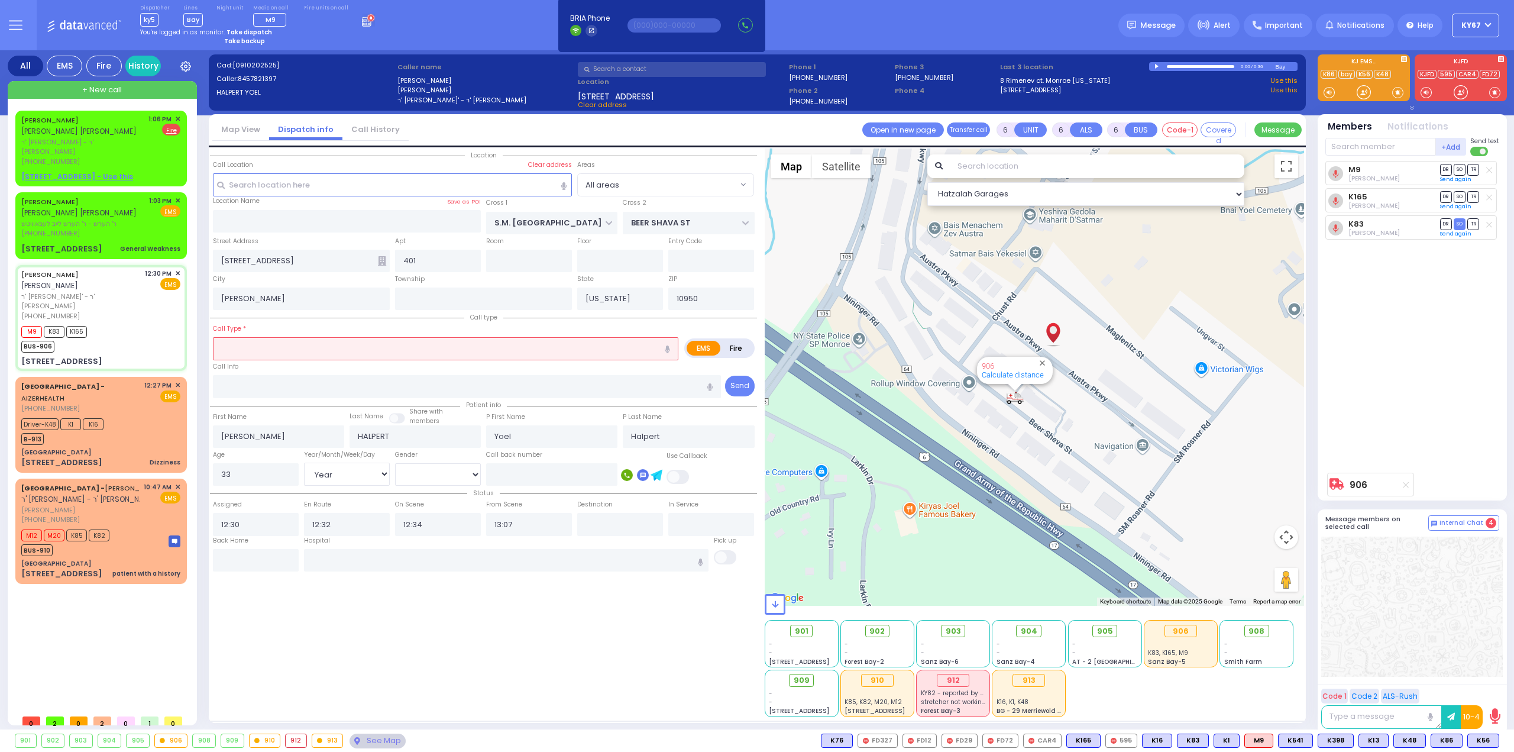
select select "[DEMOGRAPHIC_DATA]"
select select "Hatzalah Garages"
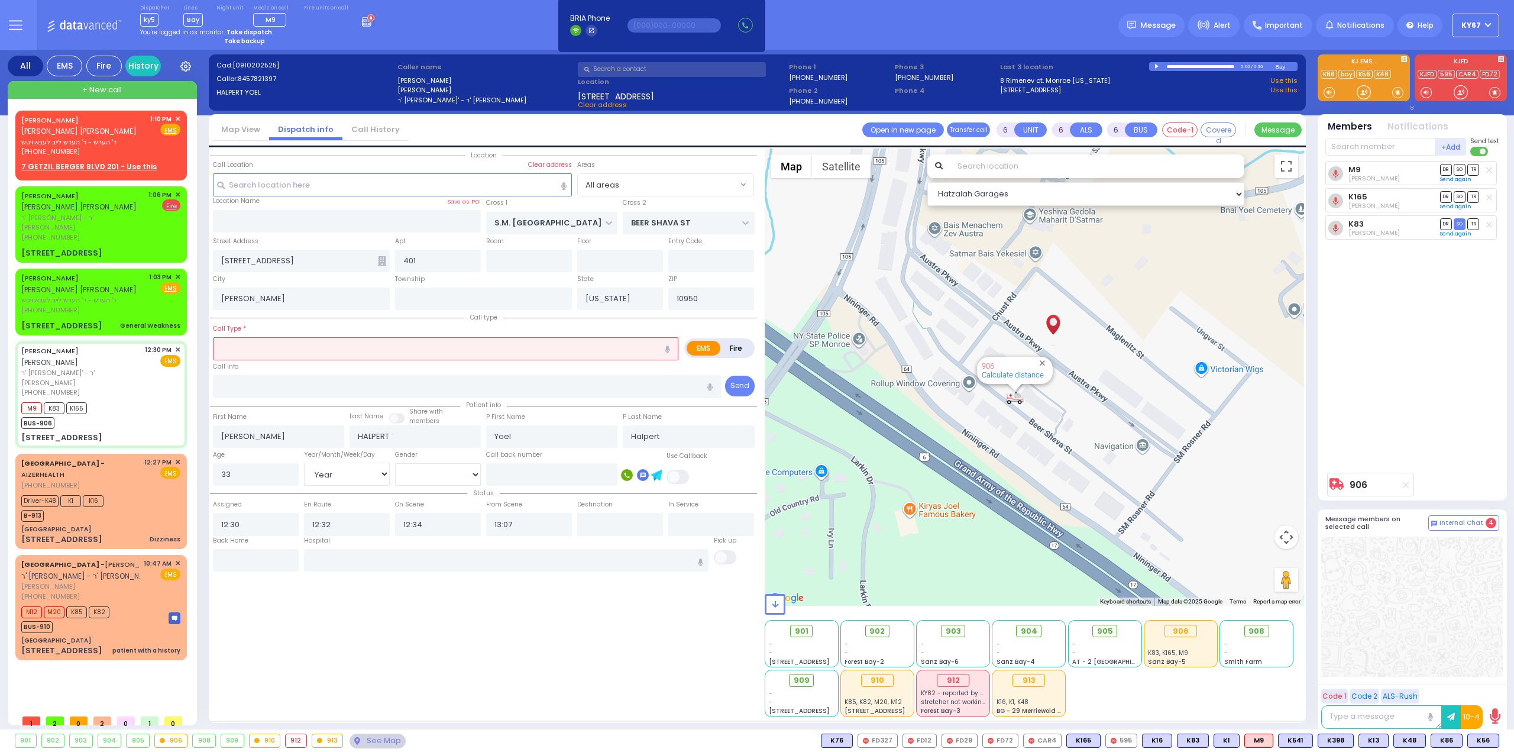
select select
radio input "true"
select select "Year"
select select "[DEMOGRAPHIC_DATA]"
select select "Hatzalah Garages"
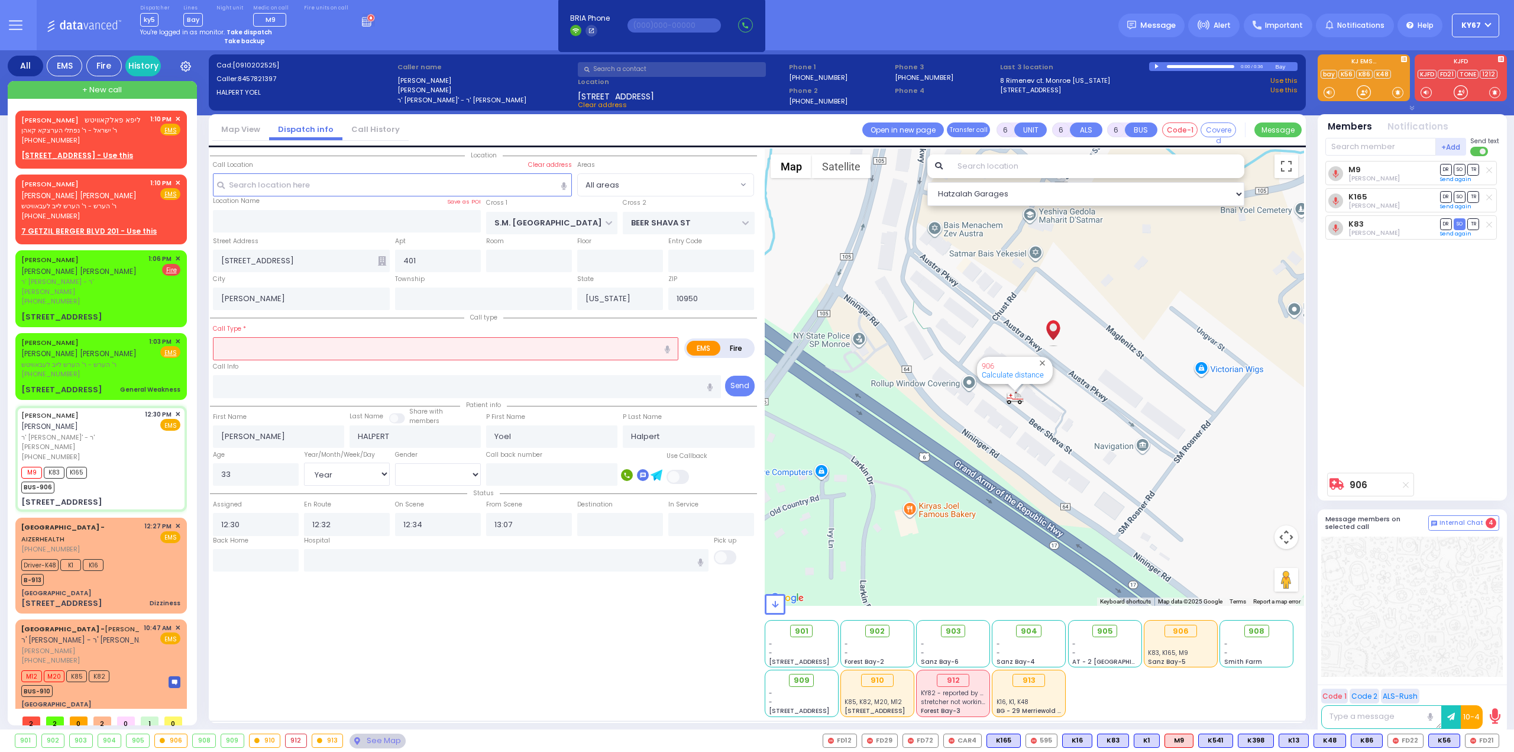
select select
radio input "true"
select select "Year"
select select "[DEMOGRAPHIC_DATA]"
select select "Hatzalah Garages"
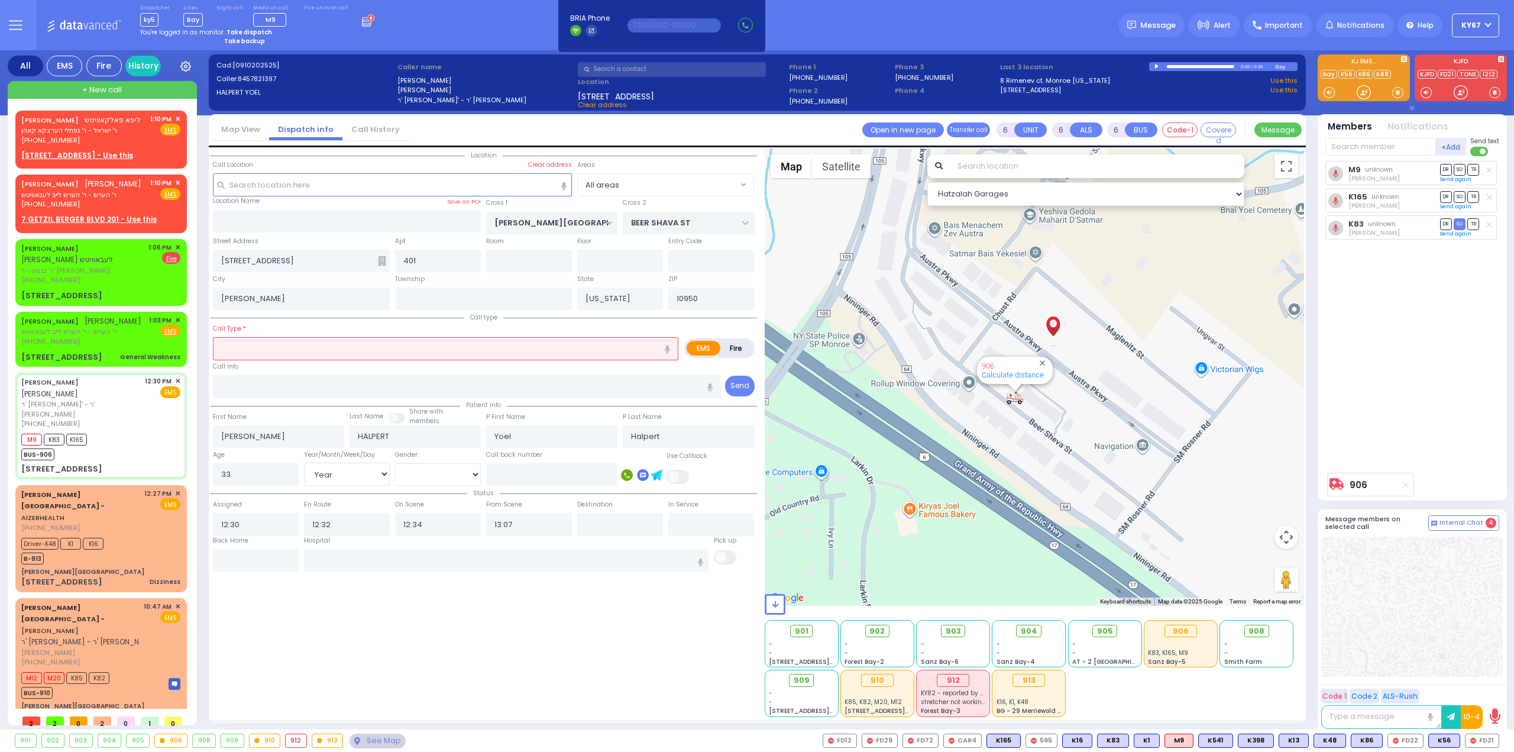
select select "Year"
select select "[DEMOGRAPHIC_DATA]"
select select
radio input "true"
select select "Year"
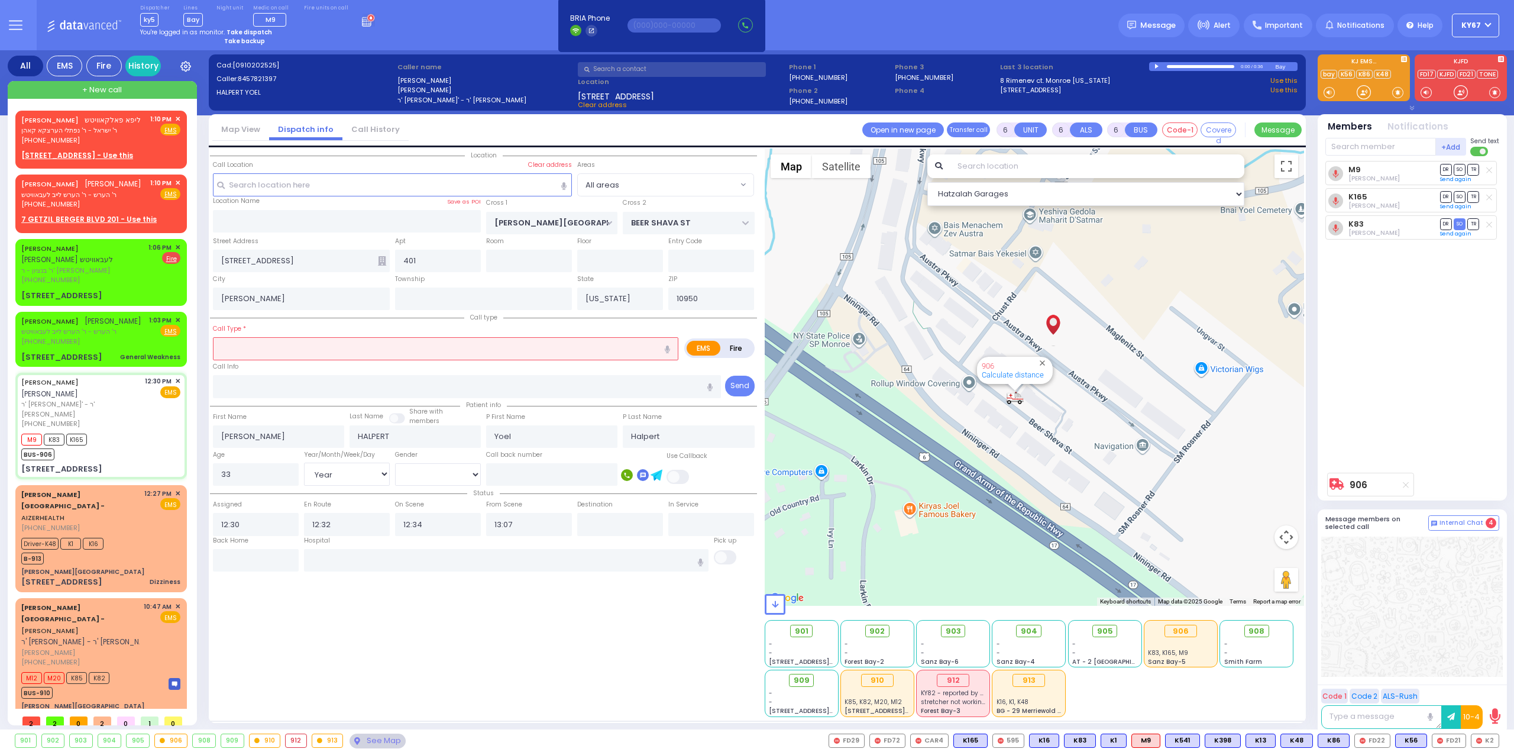
select select "[DEMOGRAPHIC_DATA]"
select select "Hatzalah Garages"
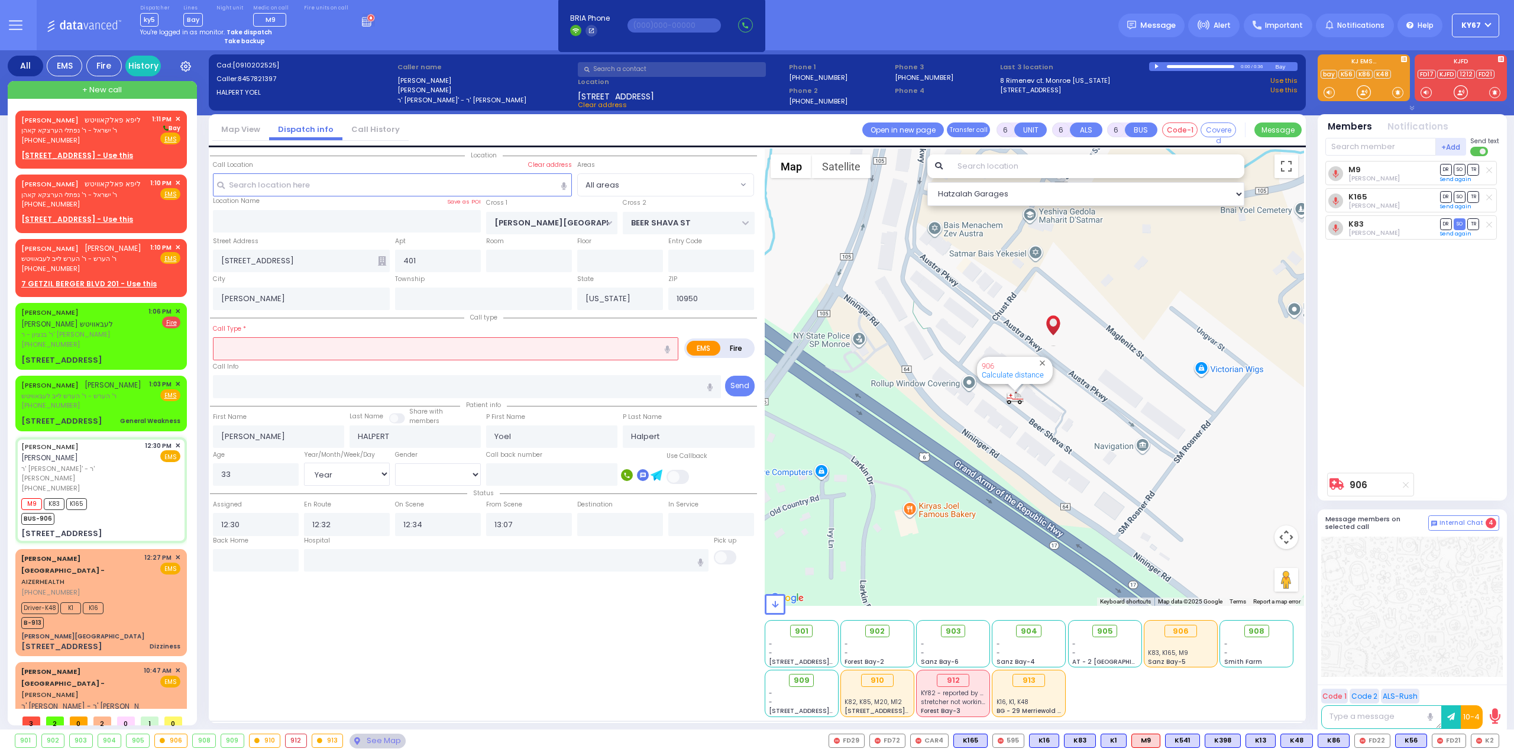
select select
radio input "true"
select select "Year"
select select "[DEMOGRAPHIC_DATA]"
select select "Hatzalah Garages"
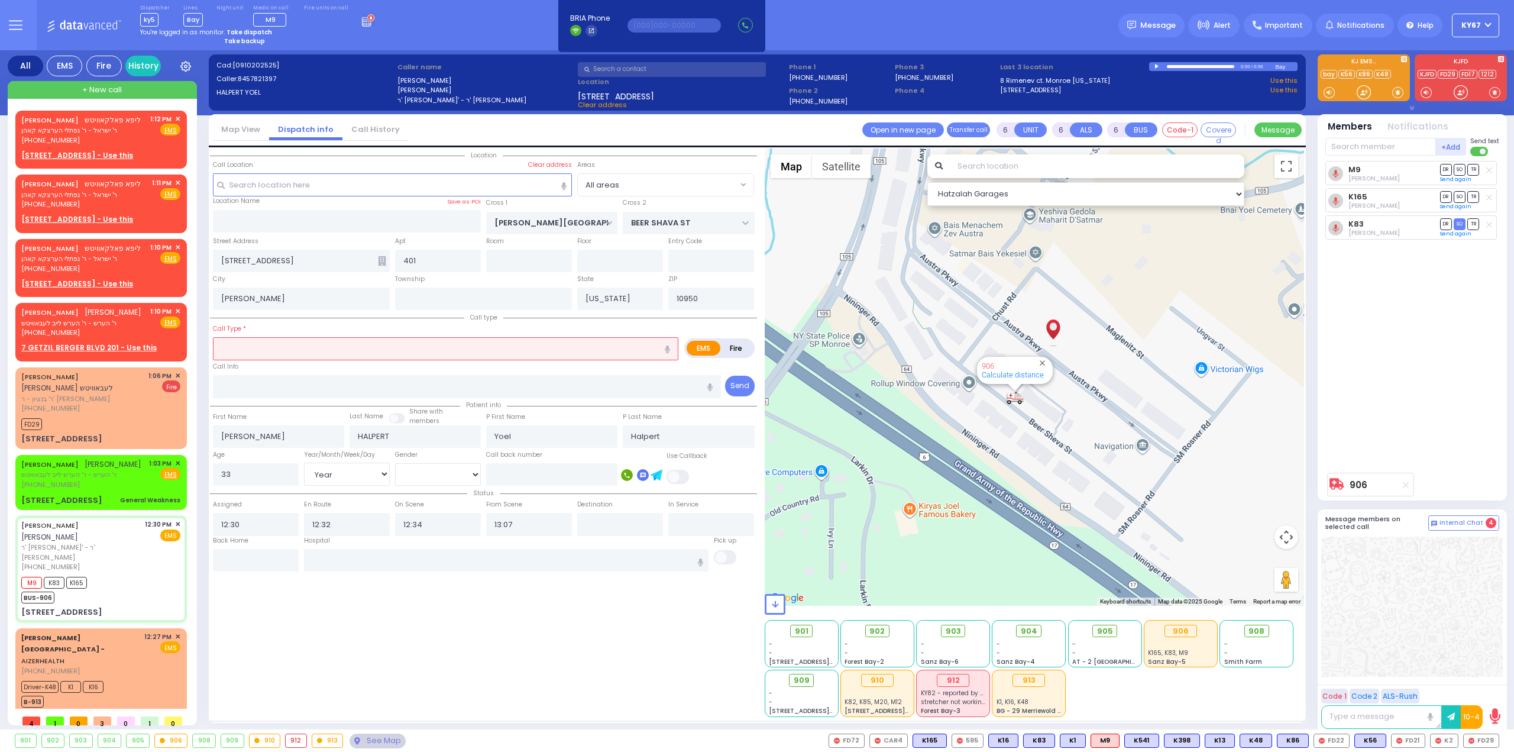
select select
radio input "true"
select select "Year"
select select "[DEMOGRAPHIC_DATA]"
select select "Hatzalah Garages"
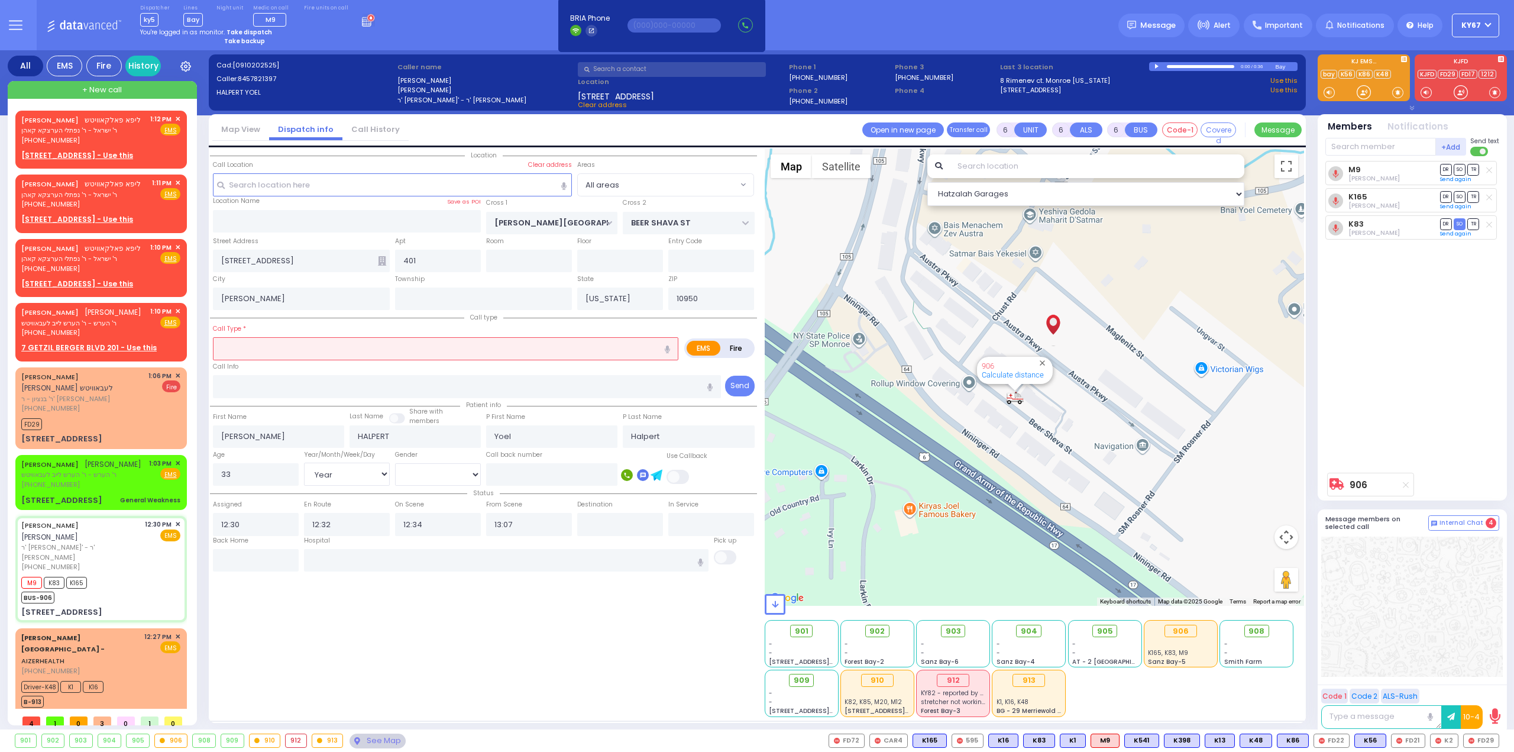
select select
radio input "true"
select select "Year"
select select "[DEMOGRAPHIC_DATA]"
select select "Hatzalah Garages"
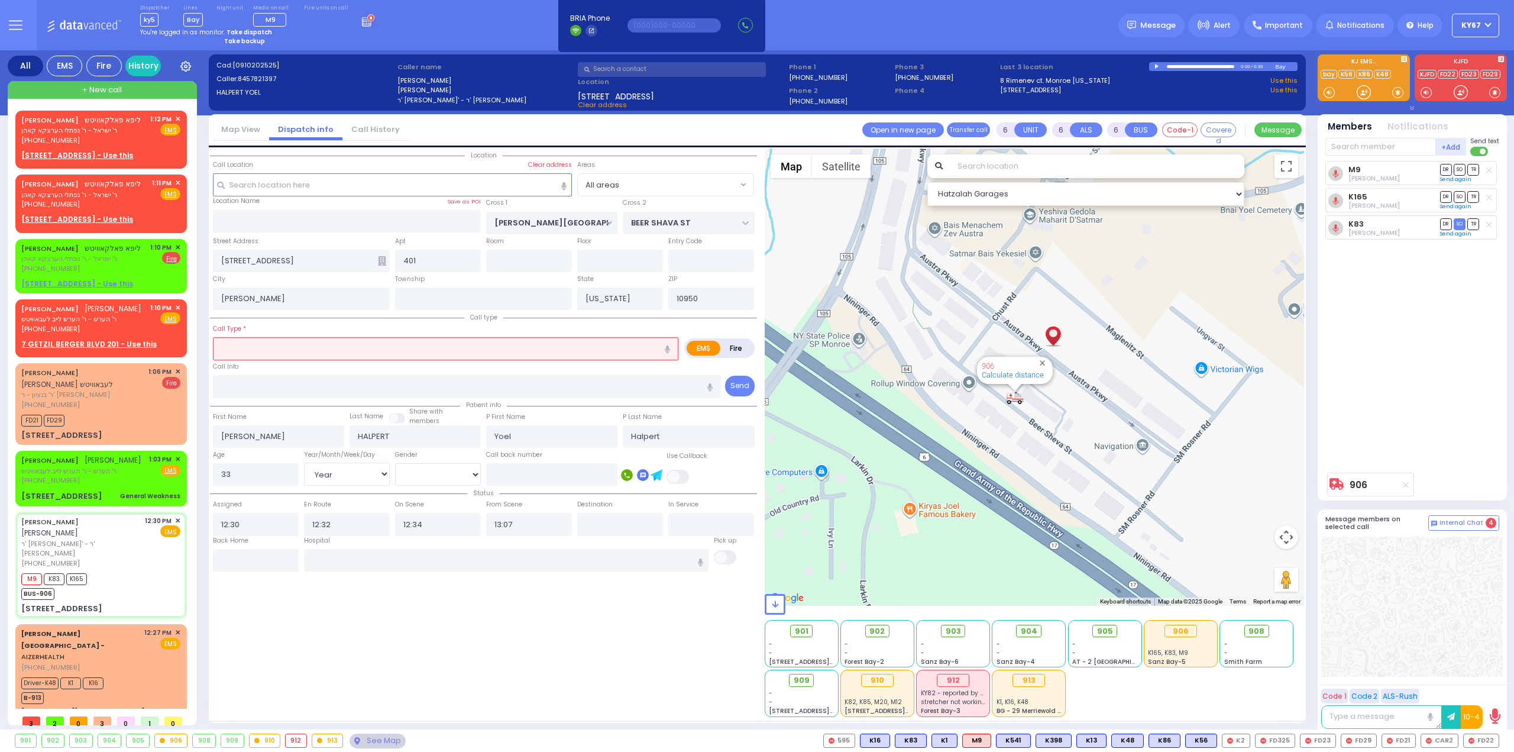
select select
radio input "true"
select select "Year"
select select "[DEMOGRAPHIC_DATA]"
select select "Hatzalah Garages"
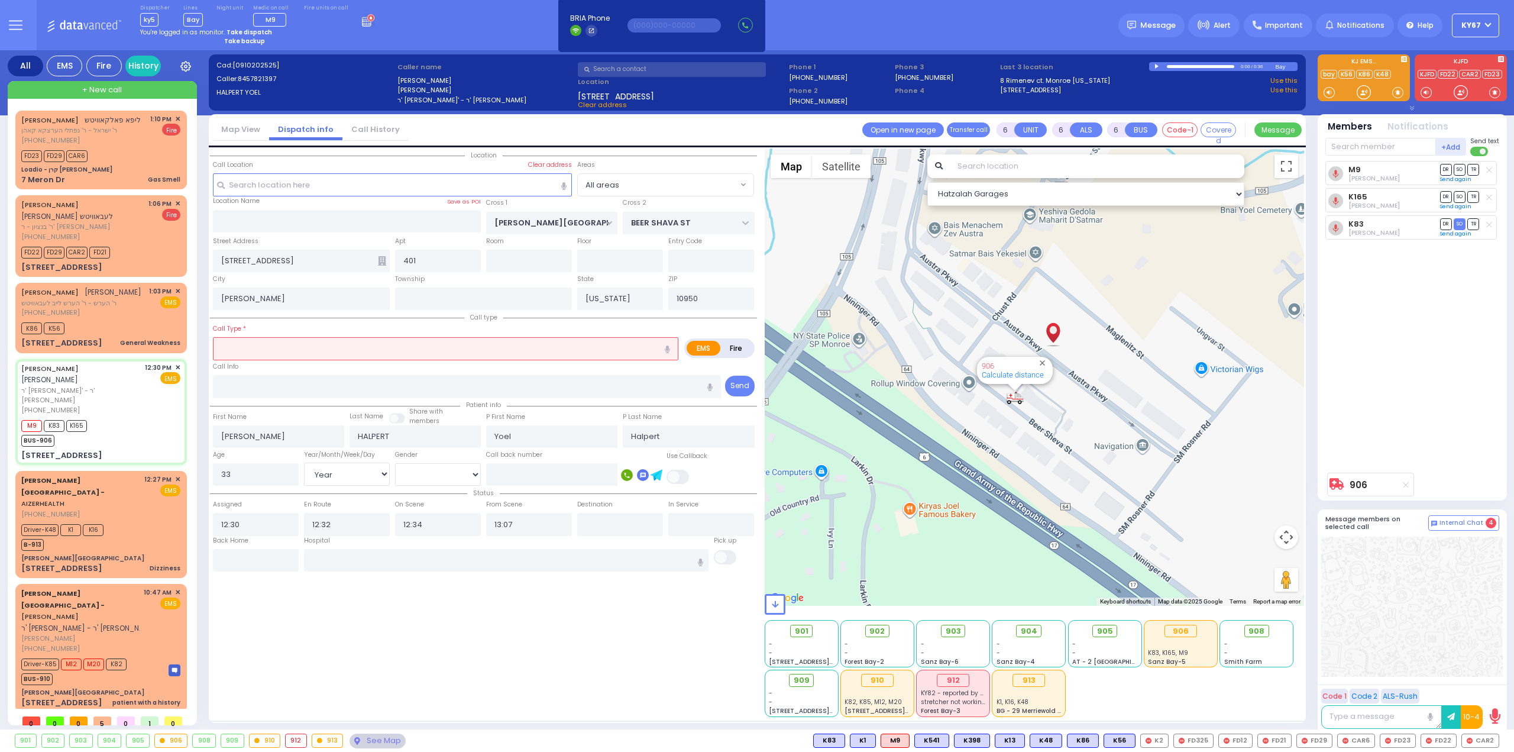
select select
radio input "true"
select select "Year"
select select "[DEMOGRAPHIC_DATA]"
select select "Hatzalah Garages"
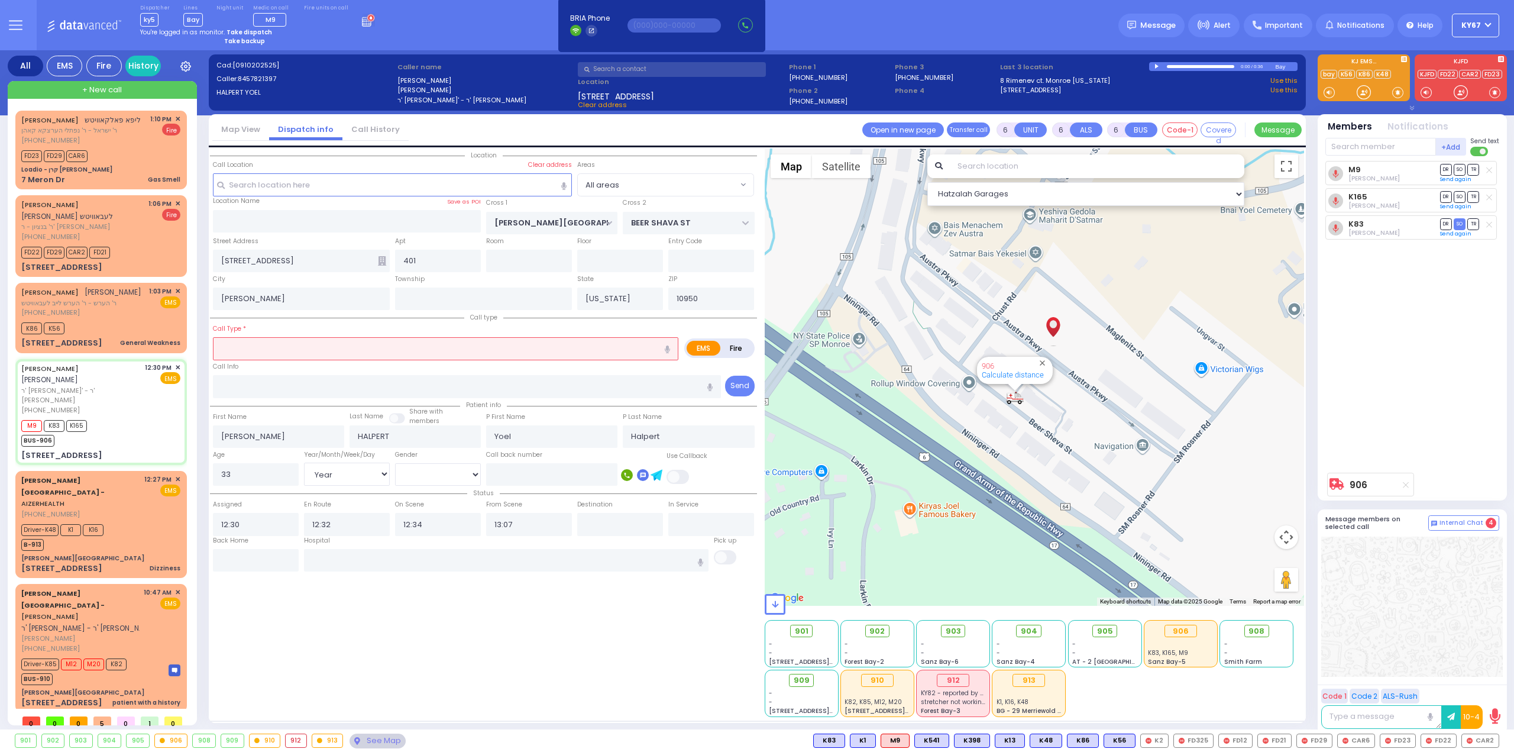
select select
radio input "true"
select select "Year"
select select "[DEMOGRAPHIC_DATA]"
select select "Hatzalah Garages"
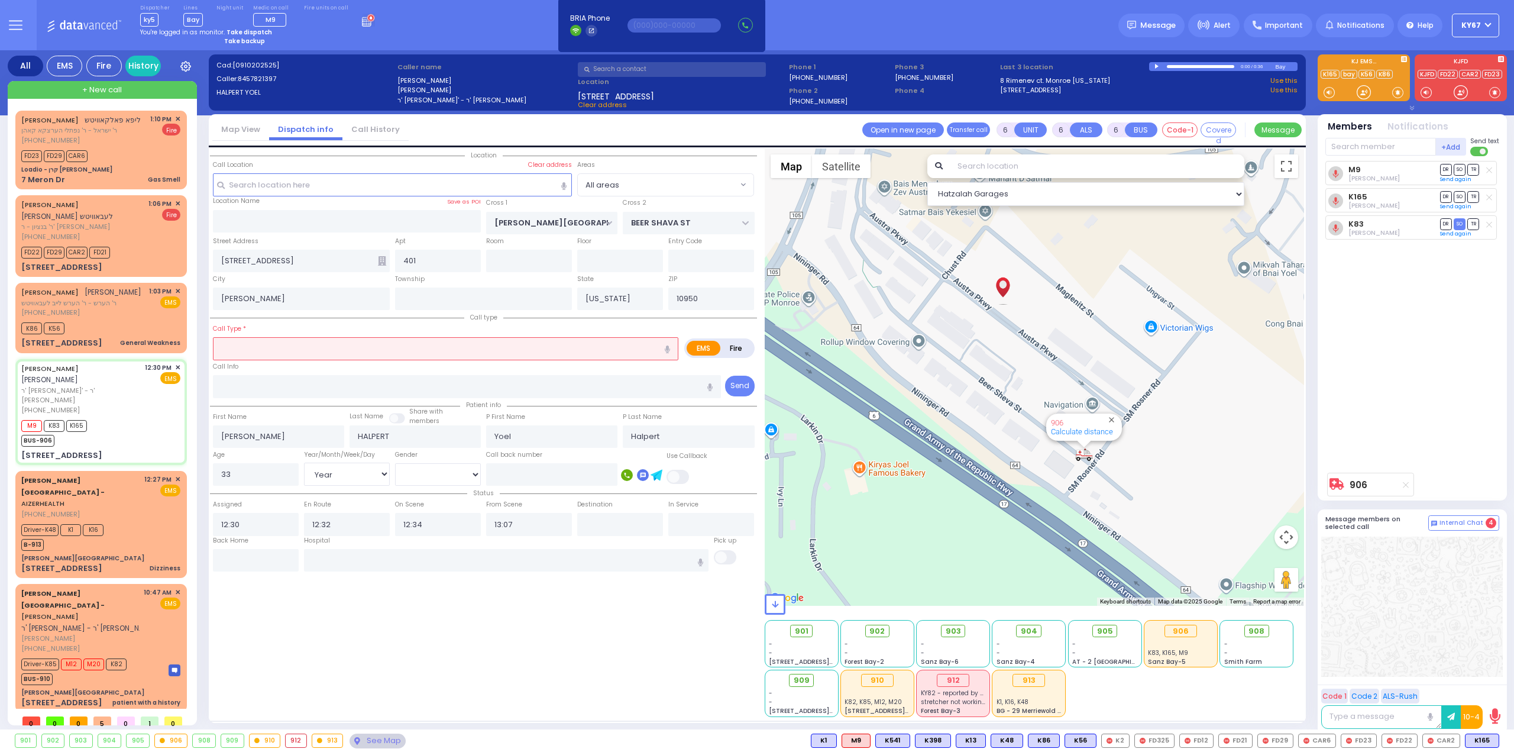
select select
radio input "true"
select select "Year"
select select "[DEMOGRAPHIC_DATA]"
select select "Hatzalah Garages"
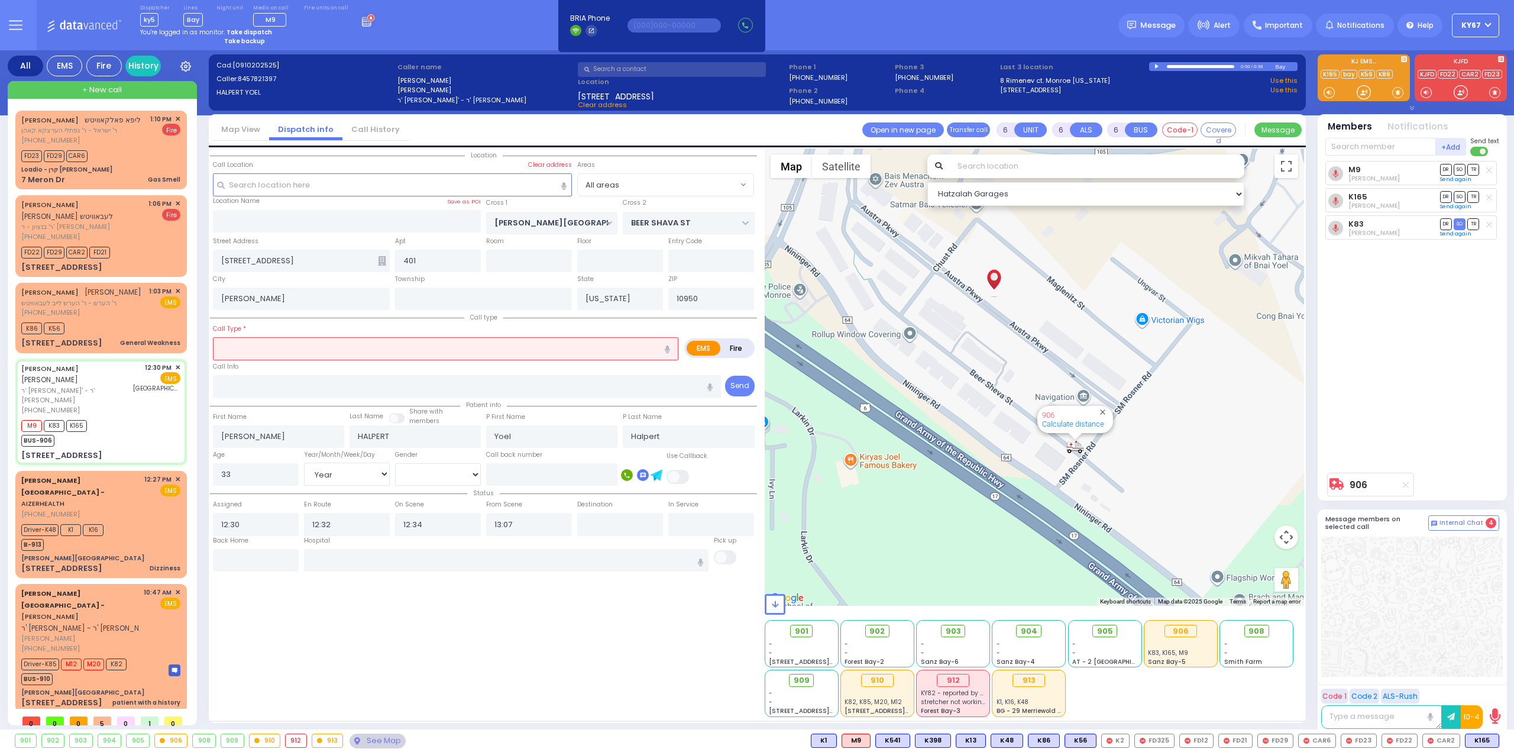
select select
radio input "true"
select select "Year"
select select "[DEMOGRAPHIC_DATA]"
type input "[GEOGRAPHIC_DATA][PERSON_NAME]"
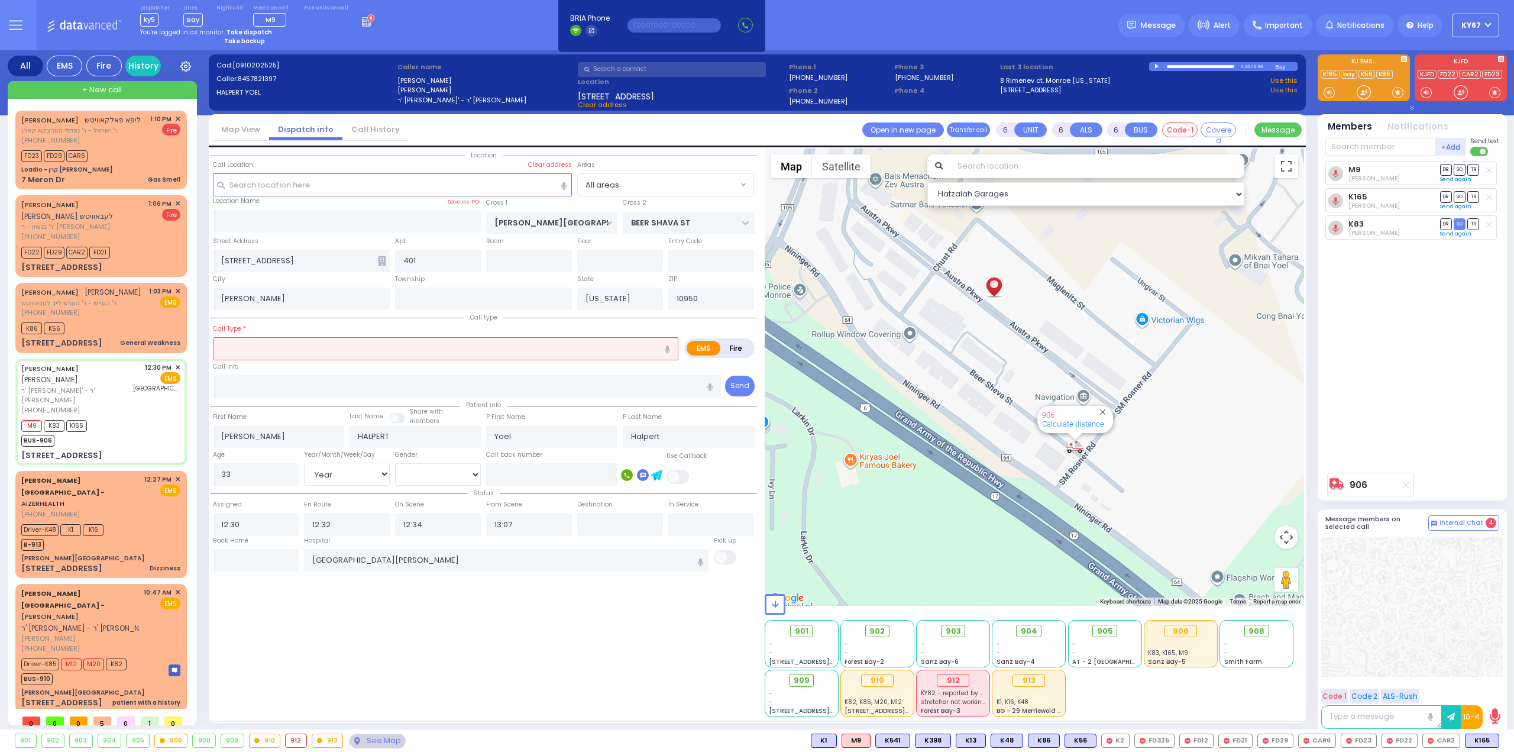
select select "Hatzalah Garages"
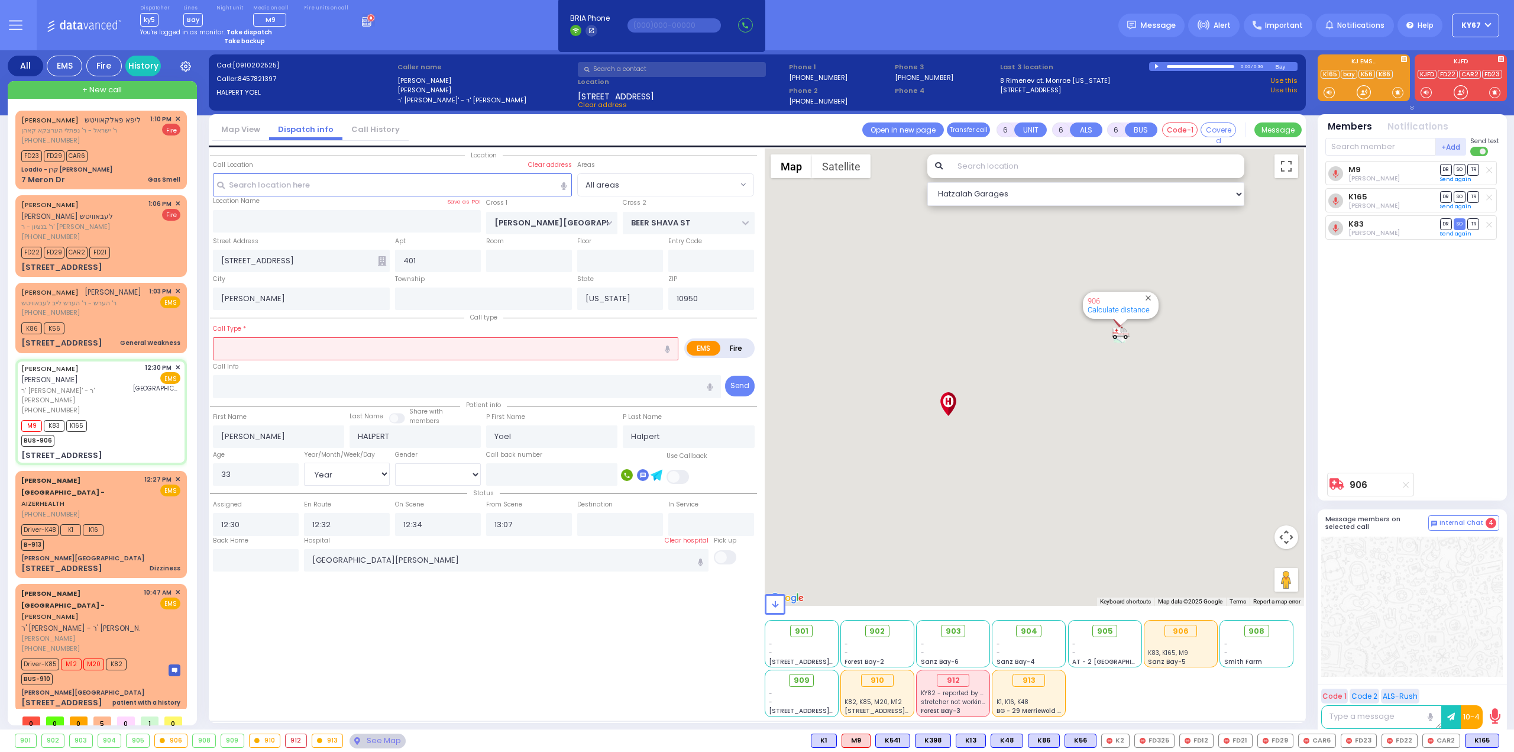
select select
radio input "true"
select select "Year"
select select "[DEMOGRAPHIC_DATA]"
select select "Hatzalah Garages"
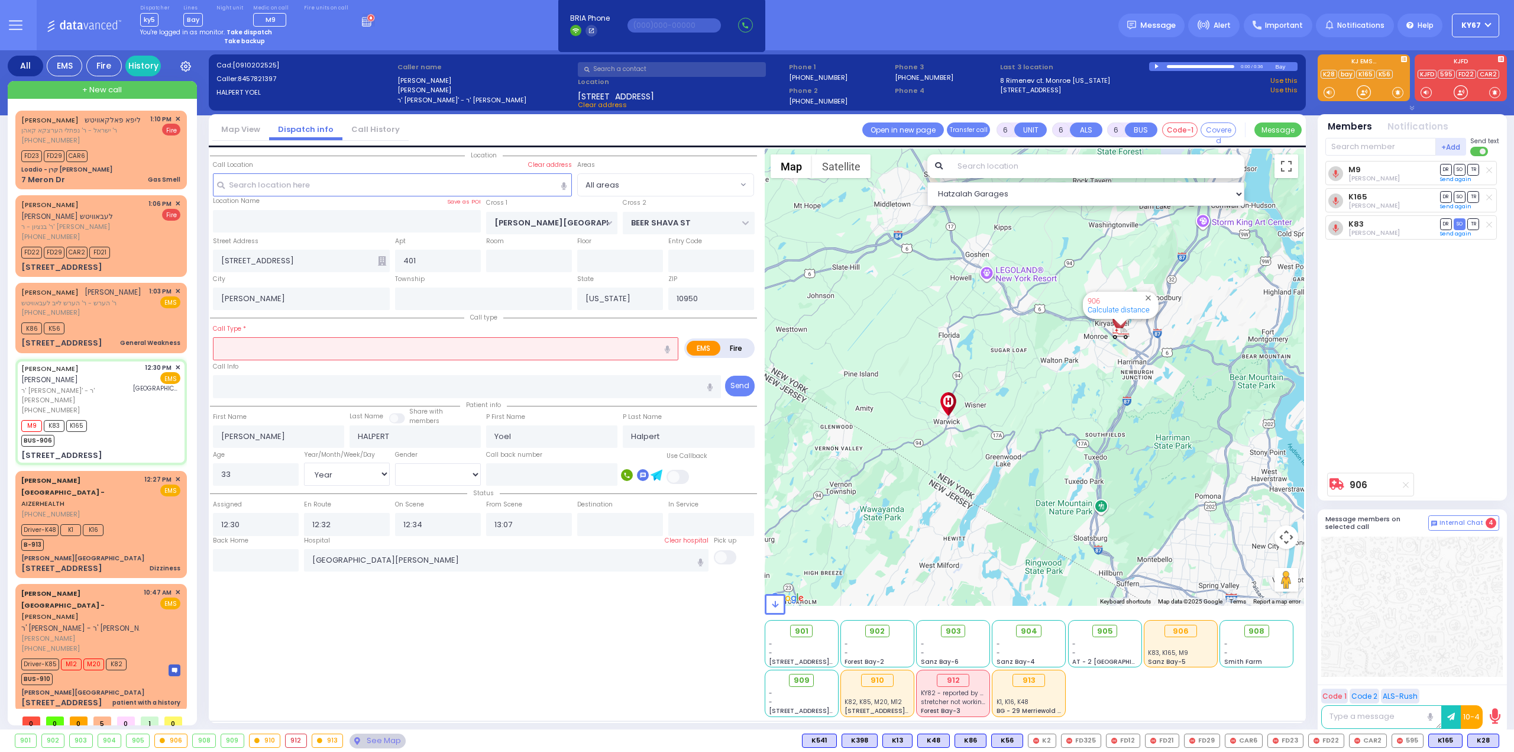
select select
radio input "true"
select select "Year"
select select
select select "Hatzalah Garages"
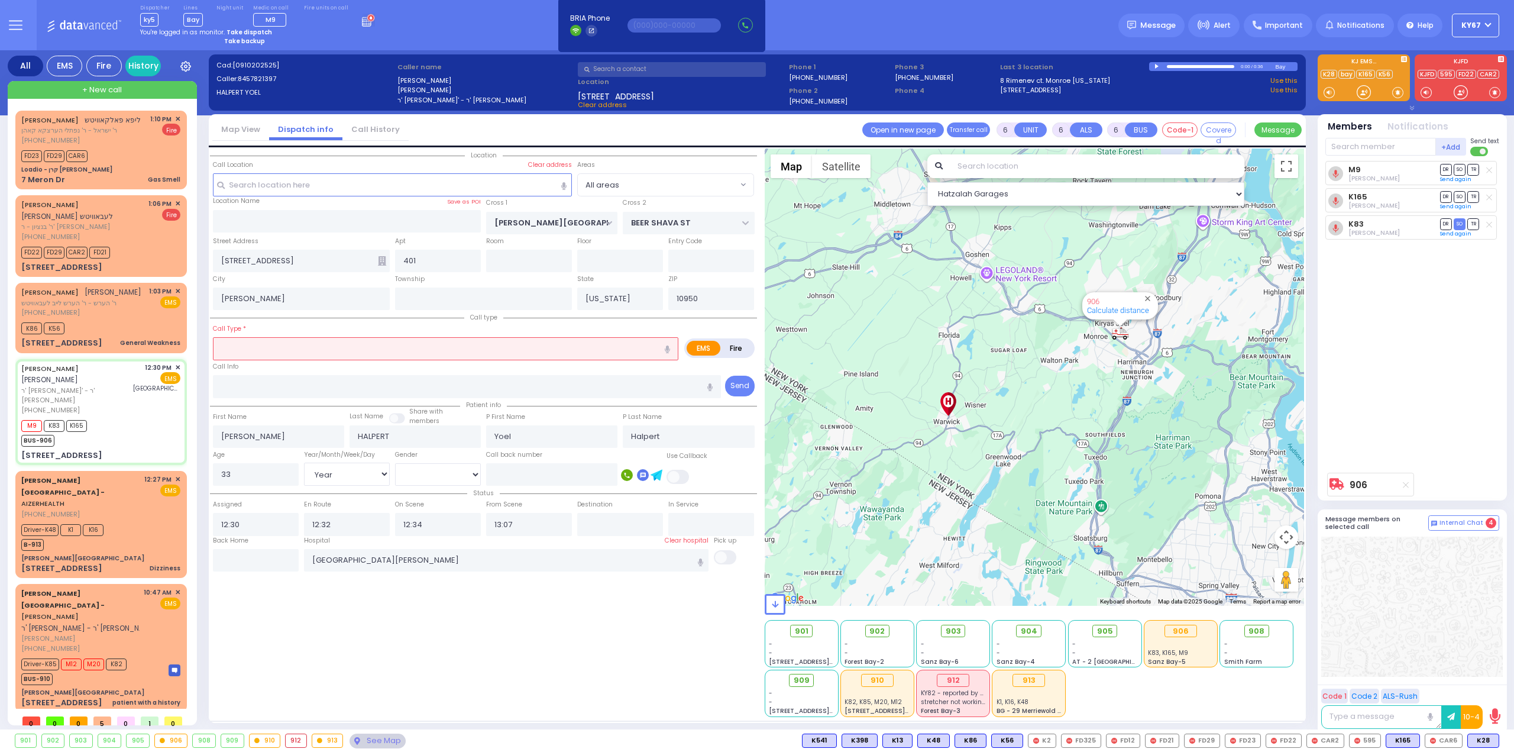
select select
radio input "true"
select select "Year"
select select "[DEMOGRAPHIC_DATA]"
select select "Hatzalah Garages"
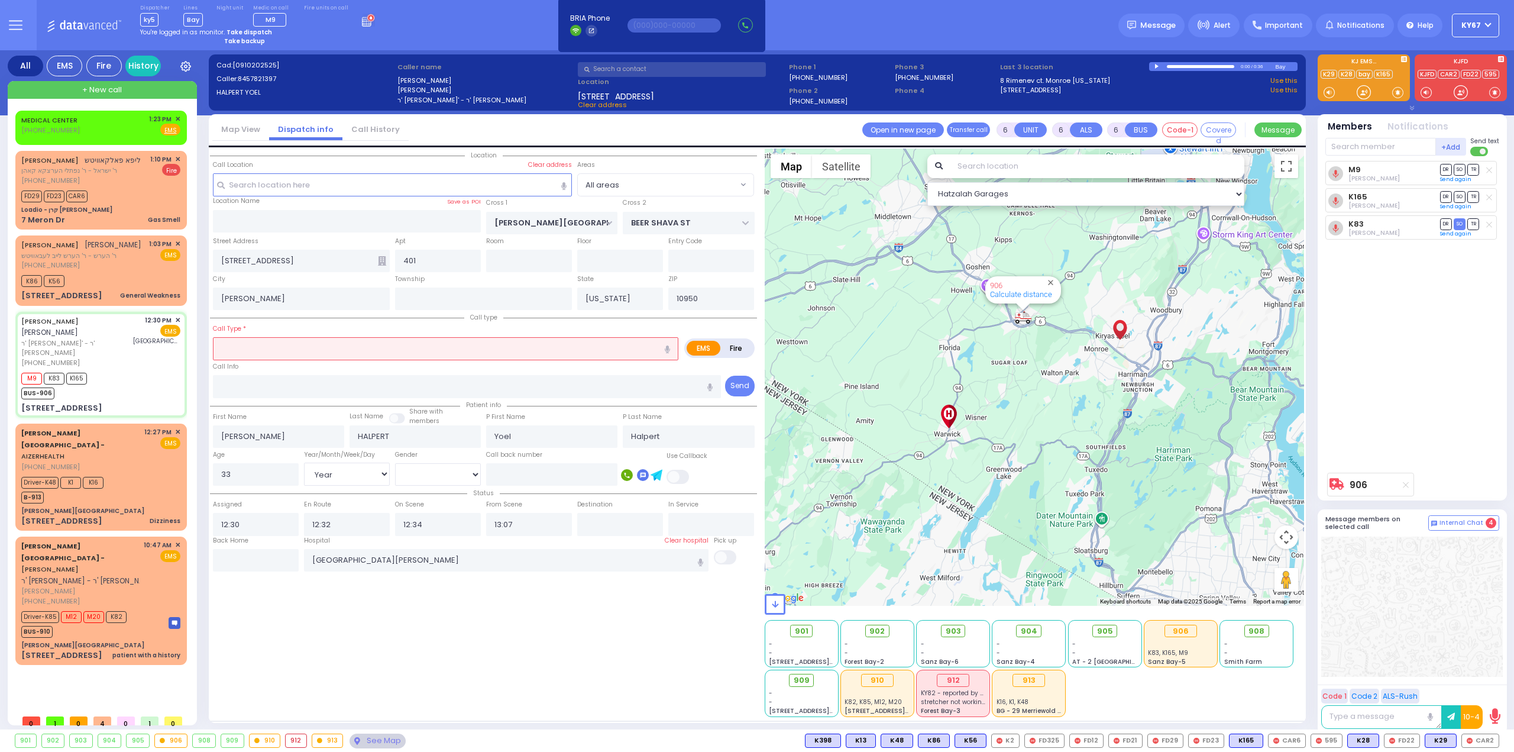
select select
radio input "true"
select select "Year"
select select "[DEMOGRAPHIC_DATA]"
select select "Hatzalah Garages"
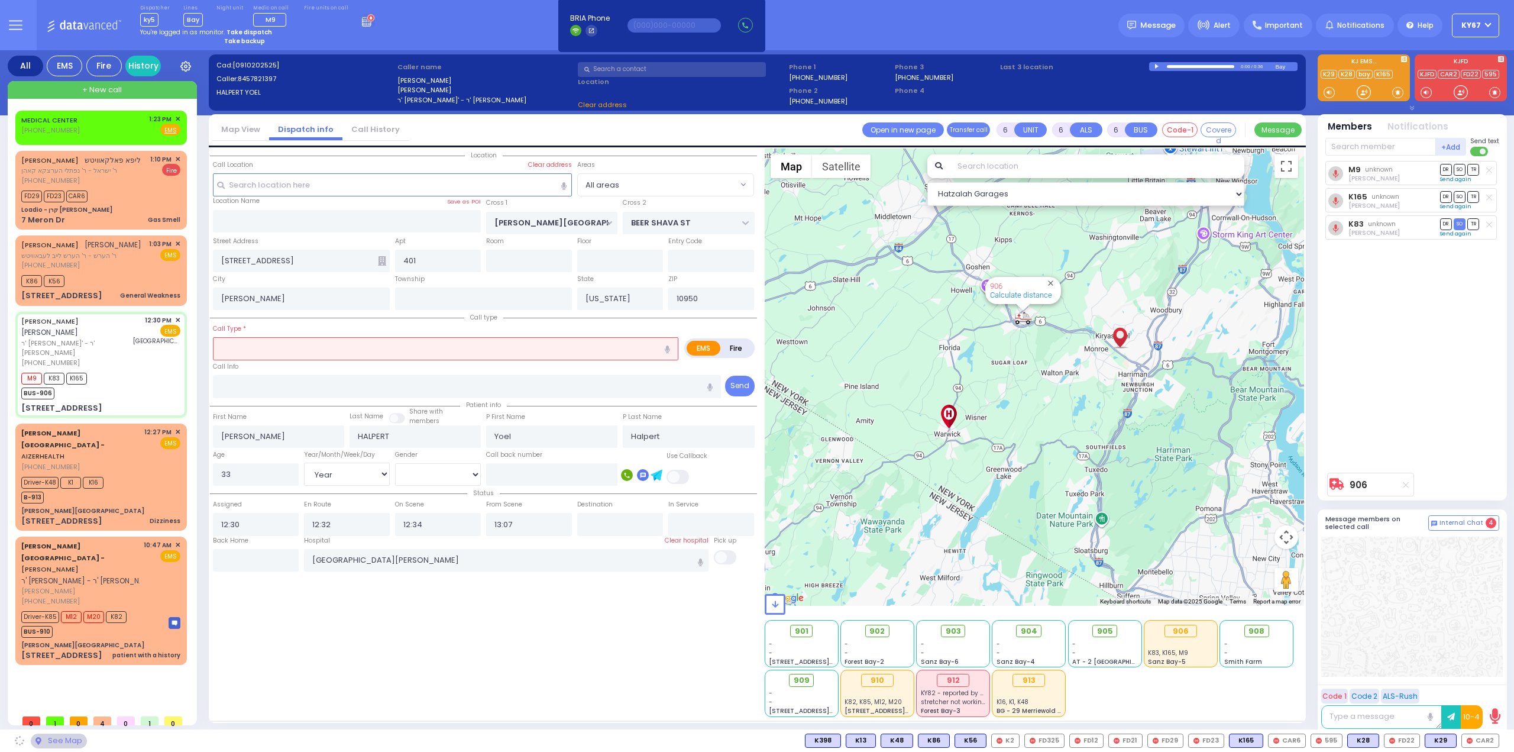
select select
radio input "true"
select select "Year"
select select "[DEMOGRAPHIC_DATA]"
select select "Hatzalah Garages"
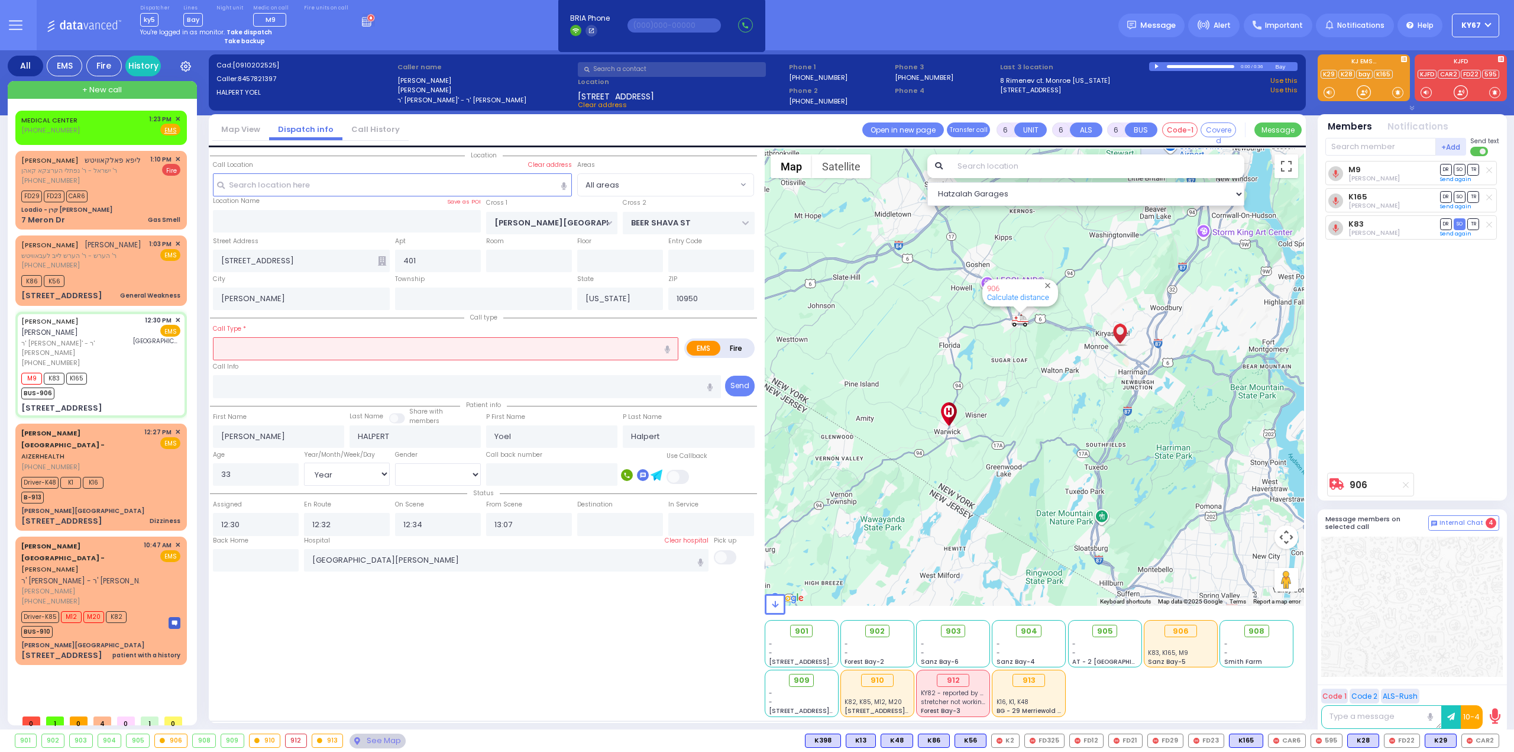
select select
radio input "true"
select select "Year"
select select "[DEMOGRAPHIC_DATA]"
select select "Hatzalah Garages"
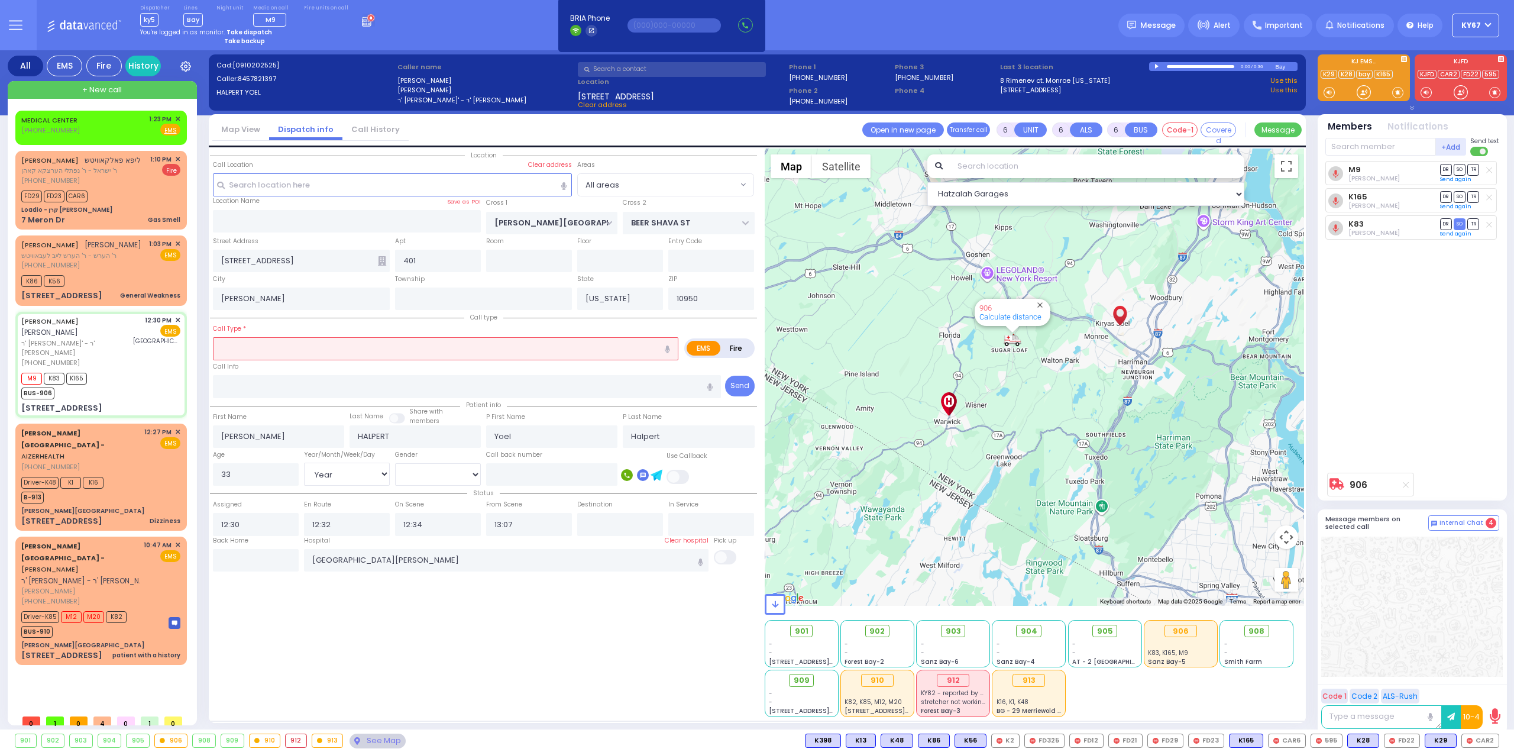
click at [1417, 433] on div "M9 Abraham Schwartz DR SO TR Sending text K165" at bounding box center [1413, 314] width 176 height 306
click at [22, 34] on button at bounding box center [15, 25] width 43 height 50
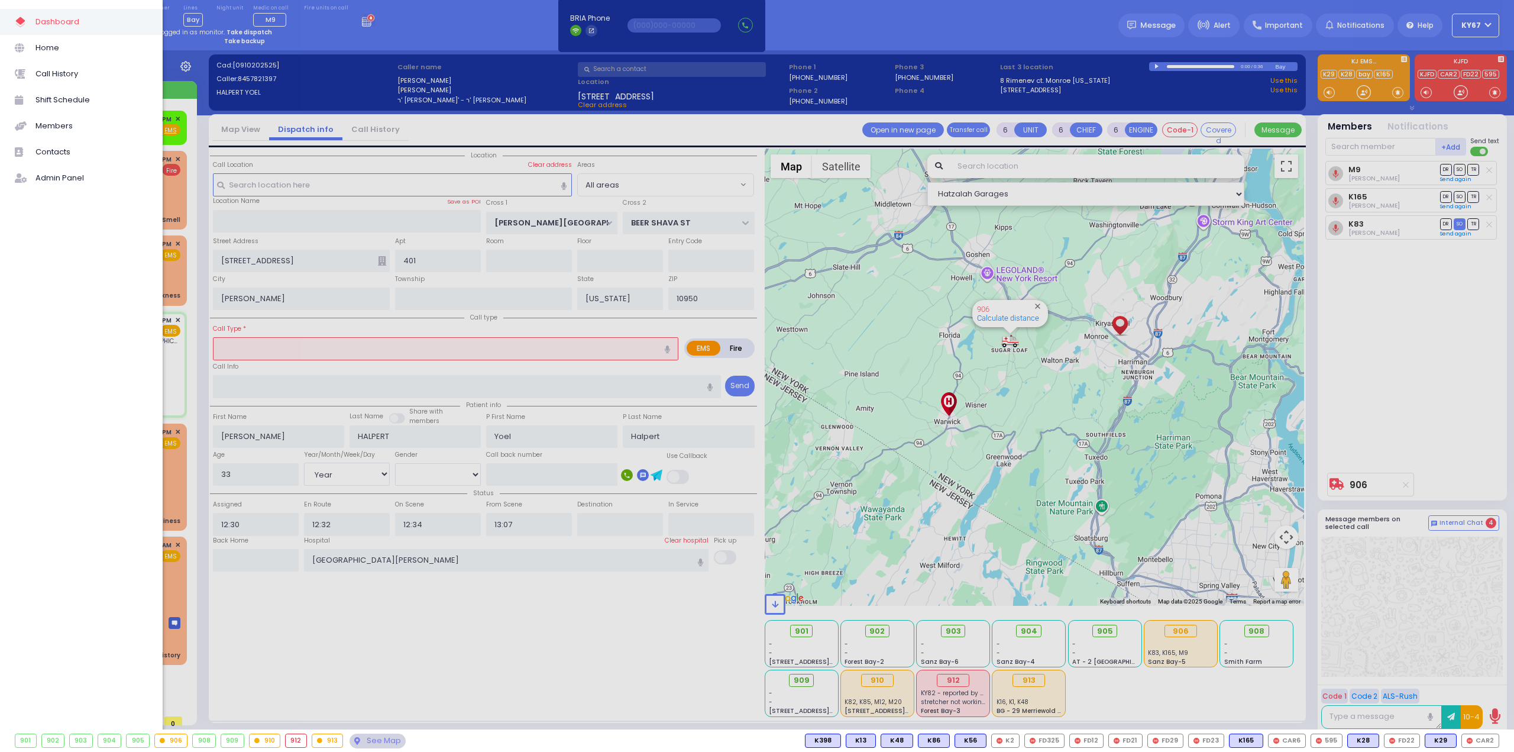
click at [316, 643] on div at bounding box center [757, 376] width 1514 height 752
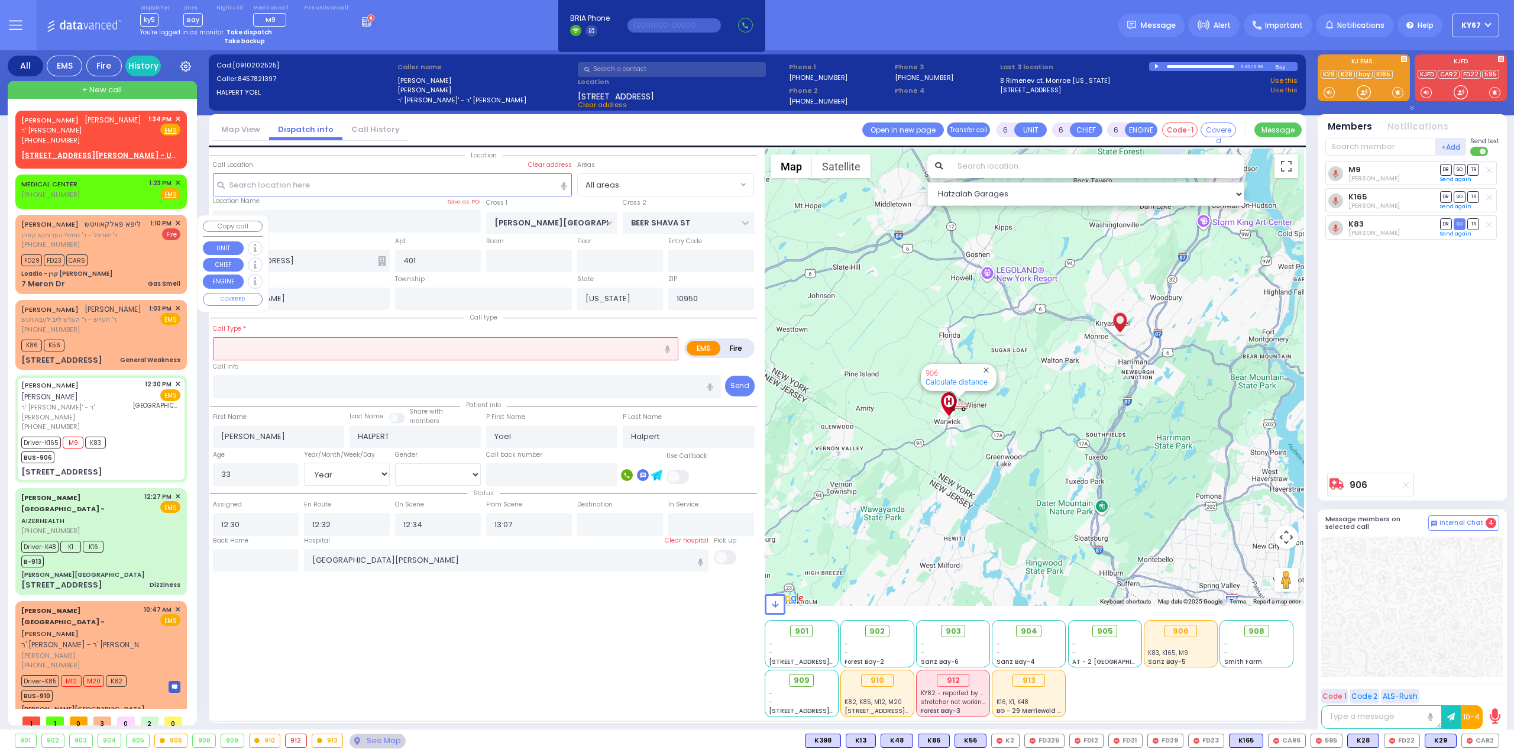
select select
radio input "true"
select select "Year"
select select "[DEMOGRAPHIC_DATA]"
select select "Hatzalah Garages"
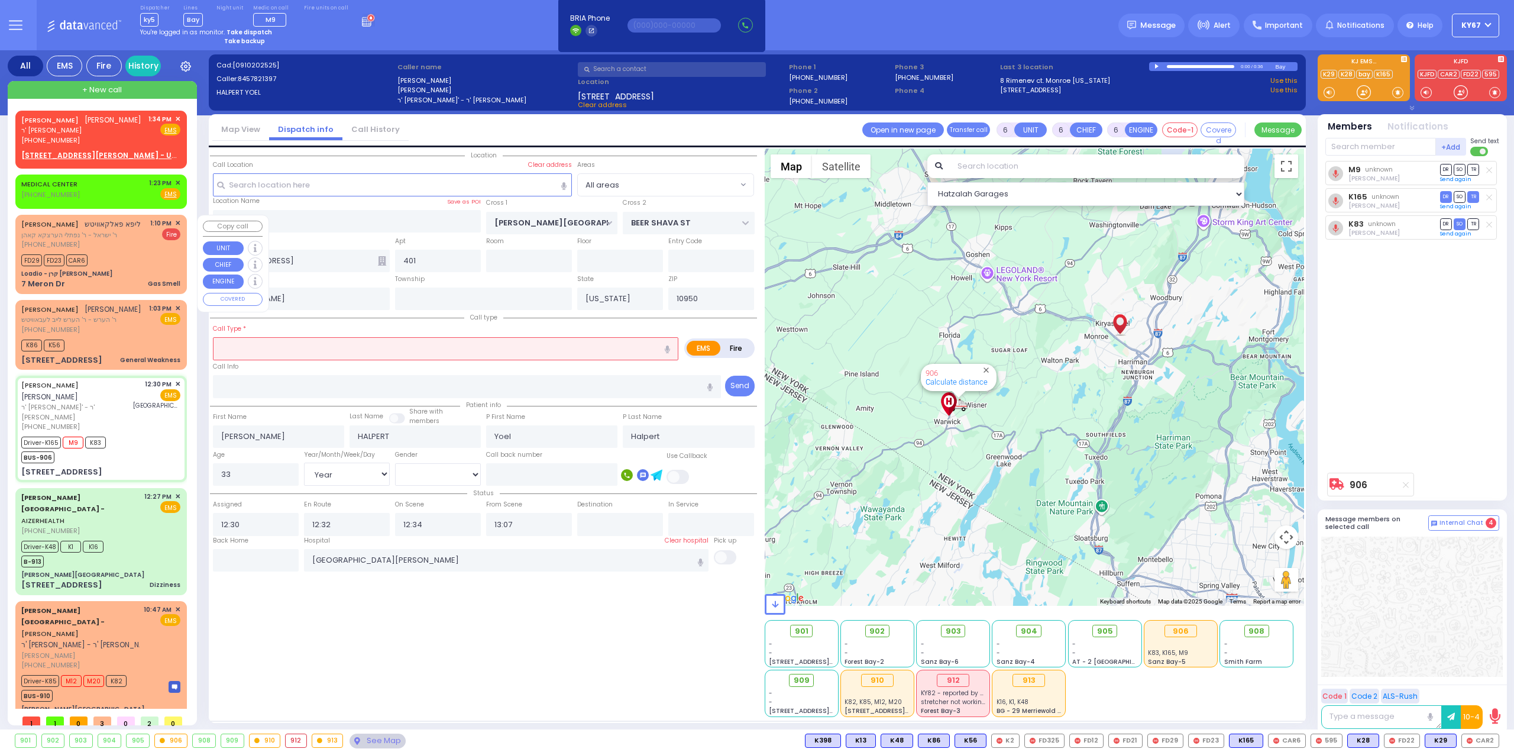
select select
radio input "true"
select select "Year"
select select "[DEMOGRAPHIC_DATA]"
select select "Hatzalah Garages"
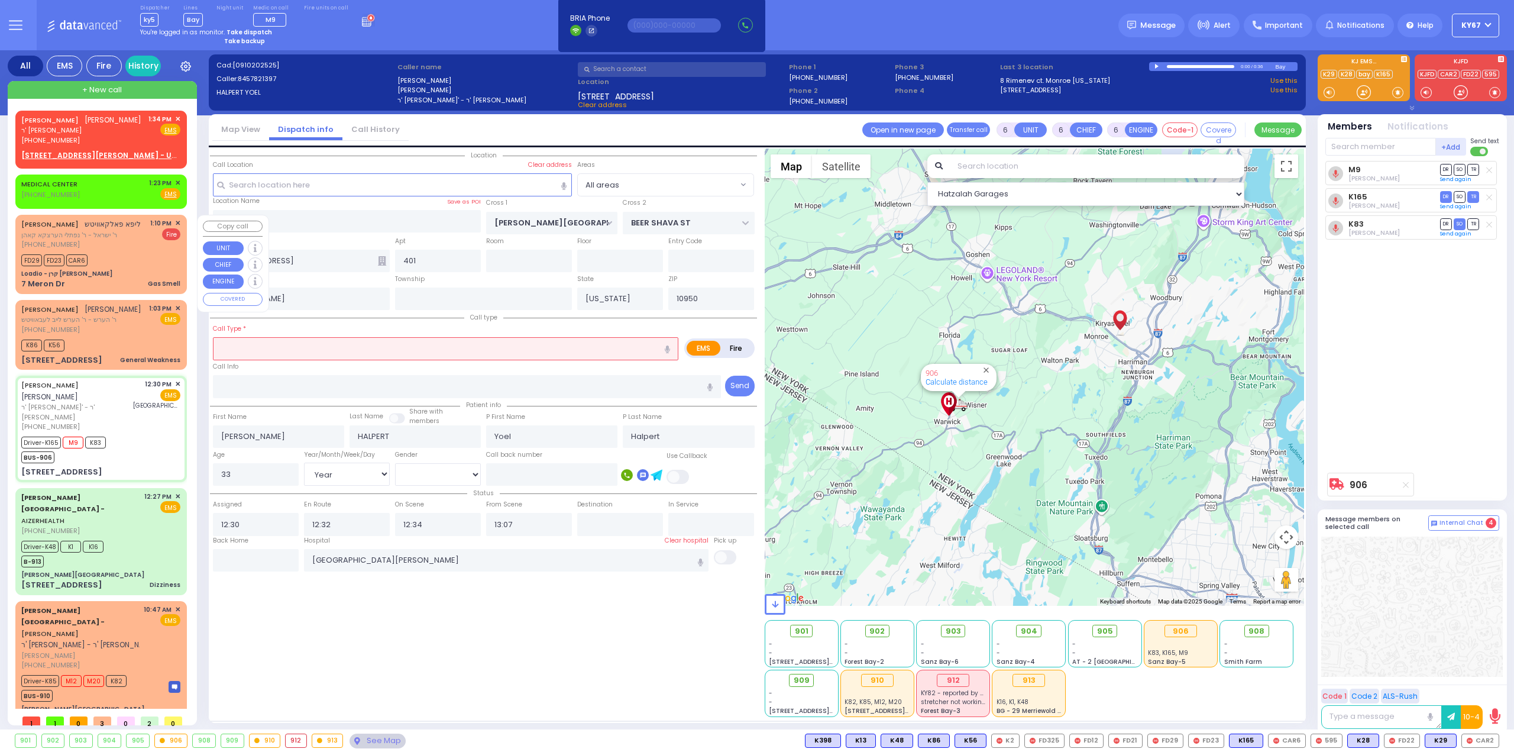
select select
radio input "true"
select select "Year"
select select "[DEMOGRAPHIC_DATA]"
select select "Hatzalah Garages"
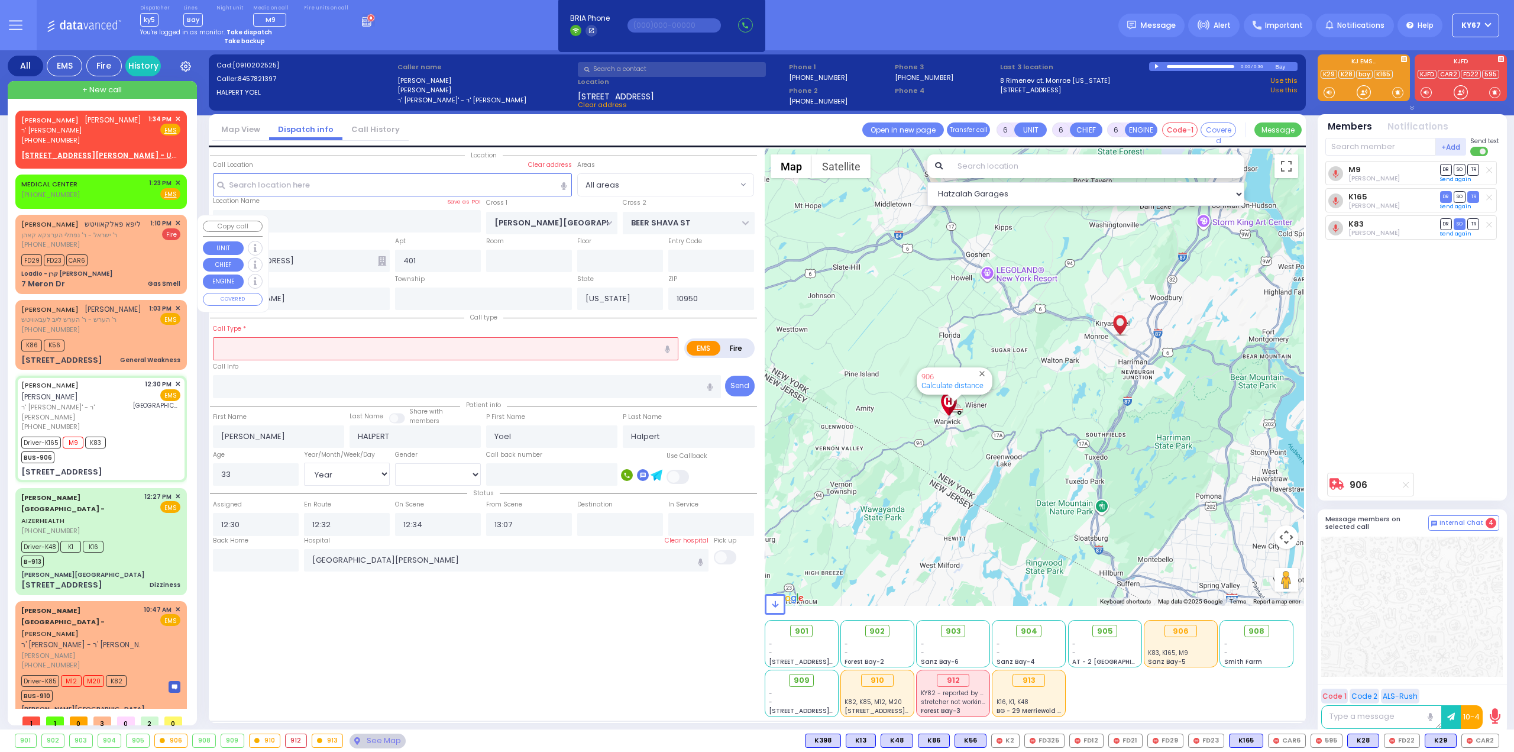
select select
radio input "true"
select select "Year"
select select "[DEMOGRAPHIC_DATA]"
select select "Hatzalah Garages"
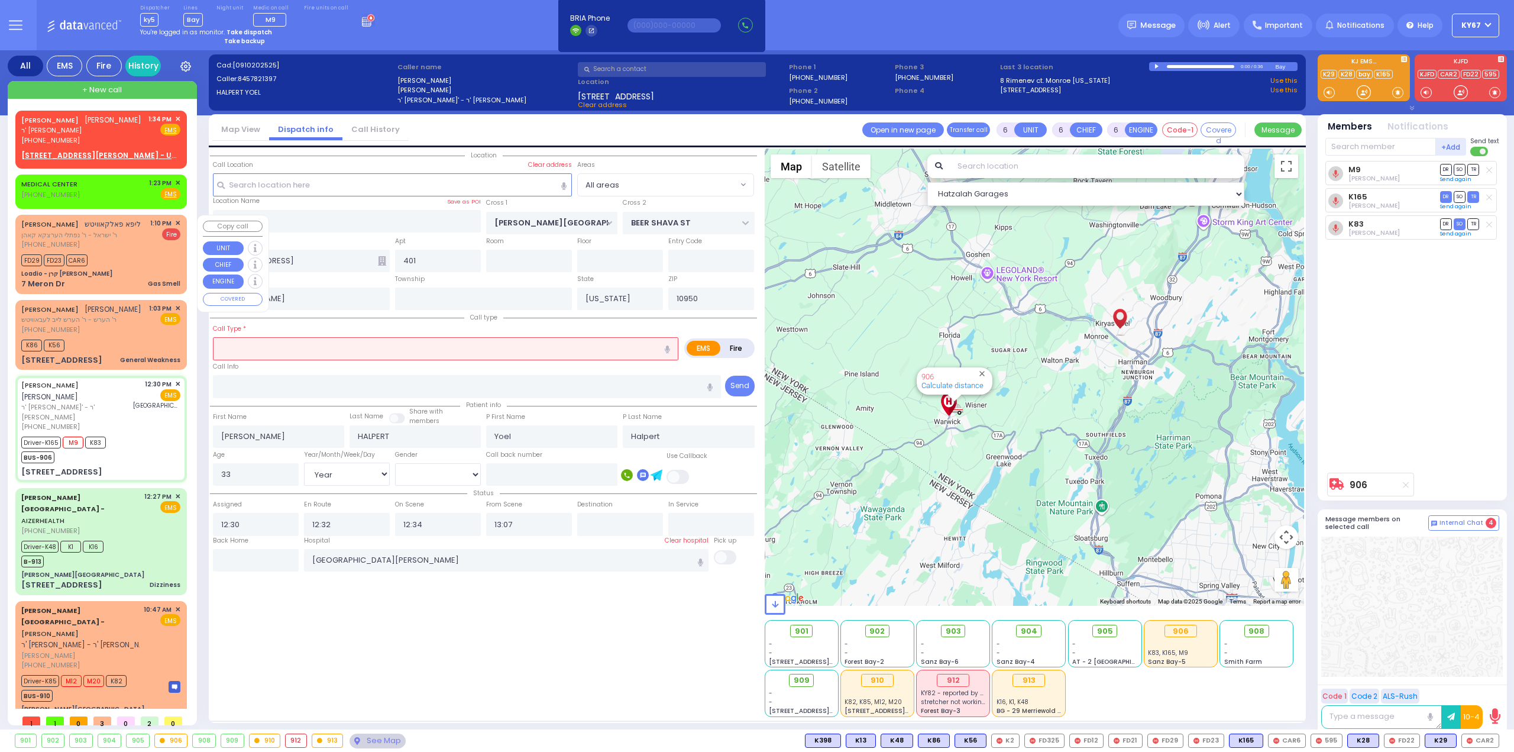
select select "Year"
select select "[DEMOGRAPHIC_DATA]"
select select
radio input "true"
select select "Year"
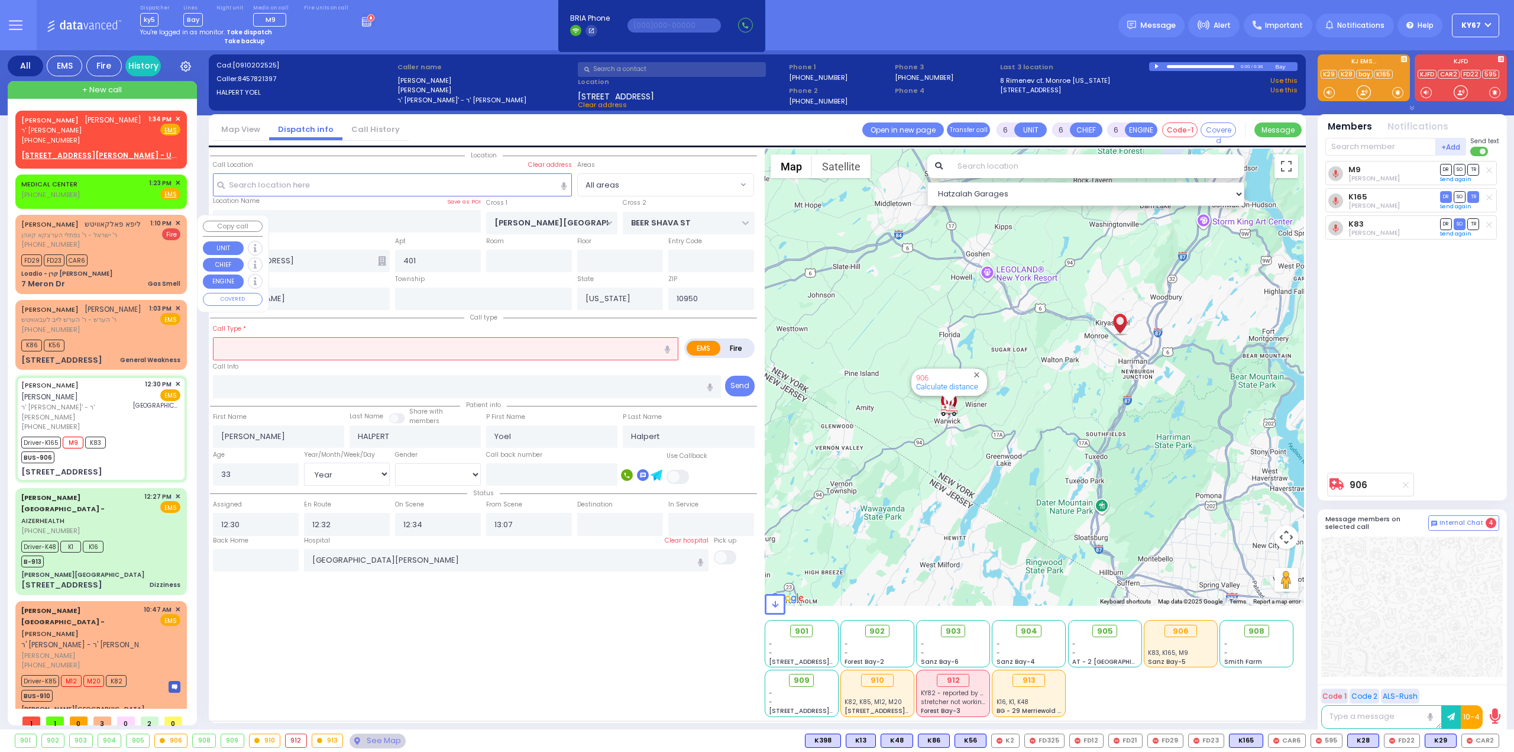
select select "[DEMOGRAPHIC_DATA]"
select select "Hatzalah Garages"
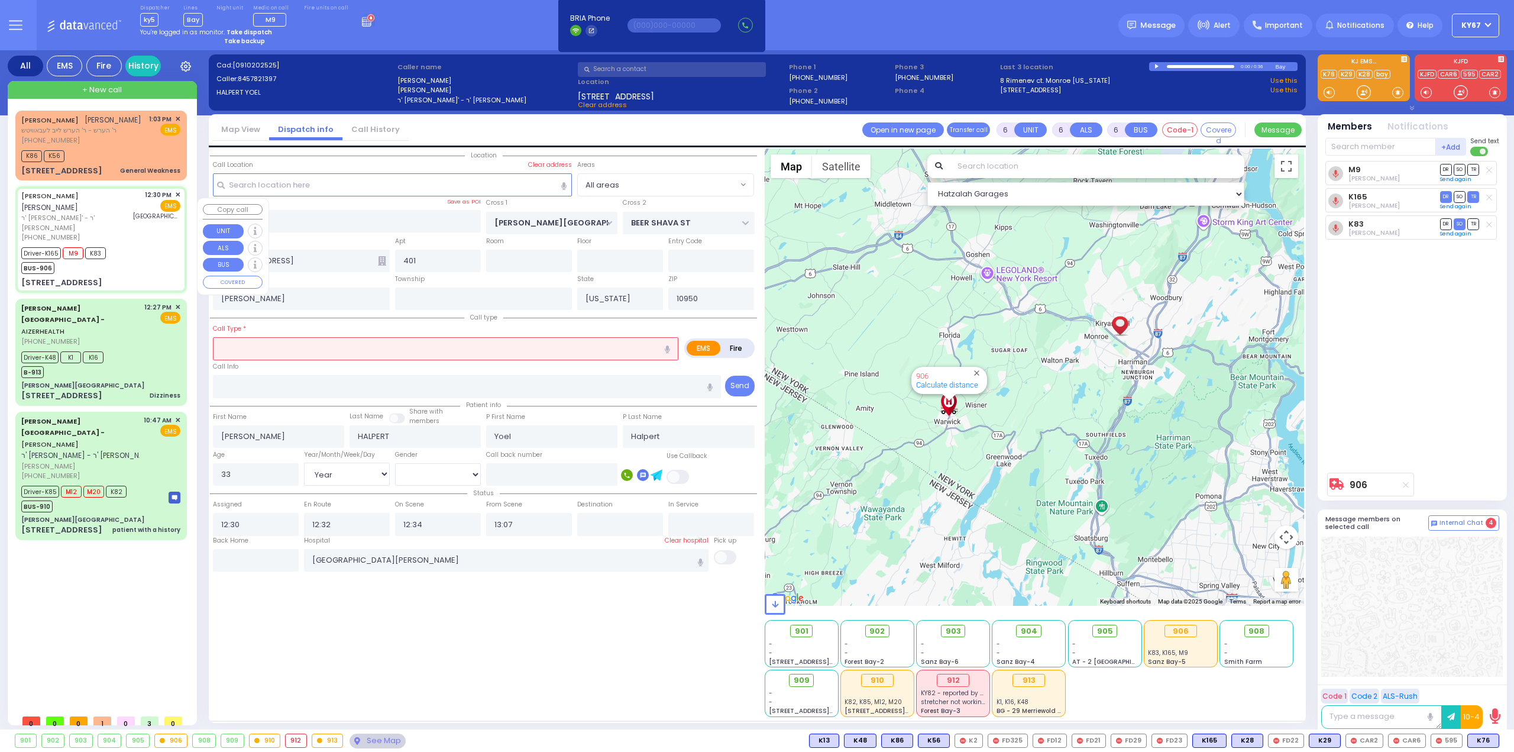
select select
radio input "true"
select select "Year"
select select "[DEMOGRAPHIC_DATA]"
select select "Hatzalah Garages"
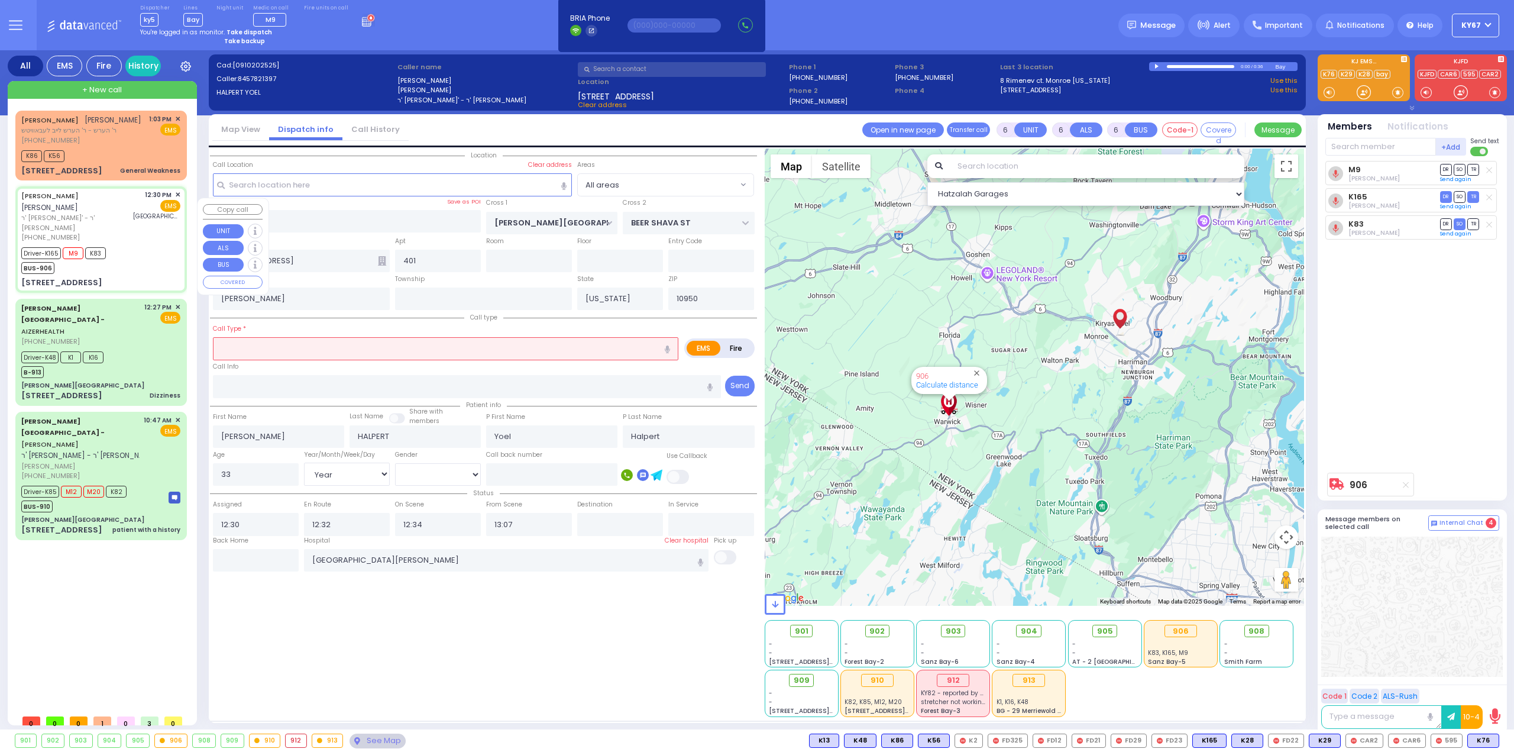
select select
radio input "true"
select select "Year"
select select "[DEMOGRAPHIC_DATA]"
select select "Hatzalah Garages"
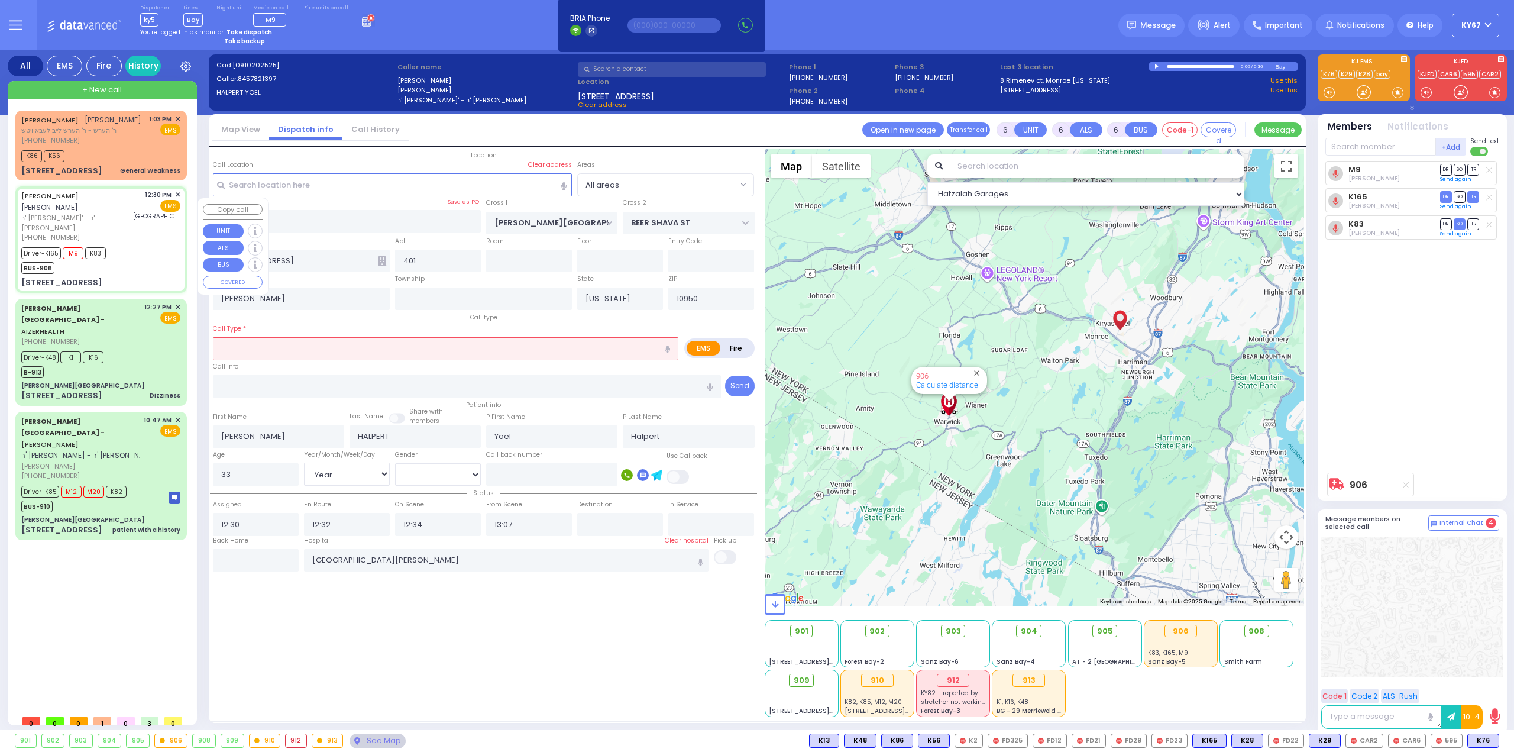
select select
radio input "true"
select select "Year"
select select "[DEMOGRAPHIC_DATA]"
select select "Hatzalah Garages"
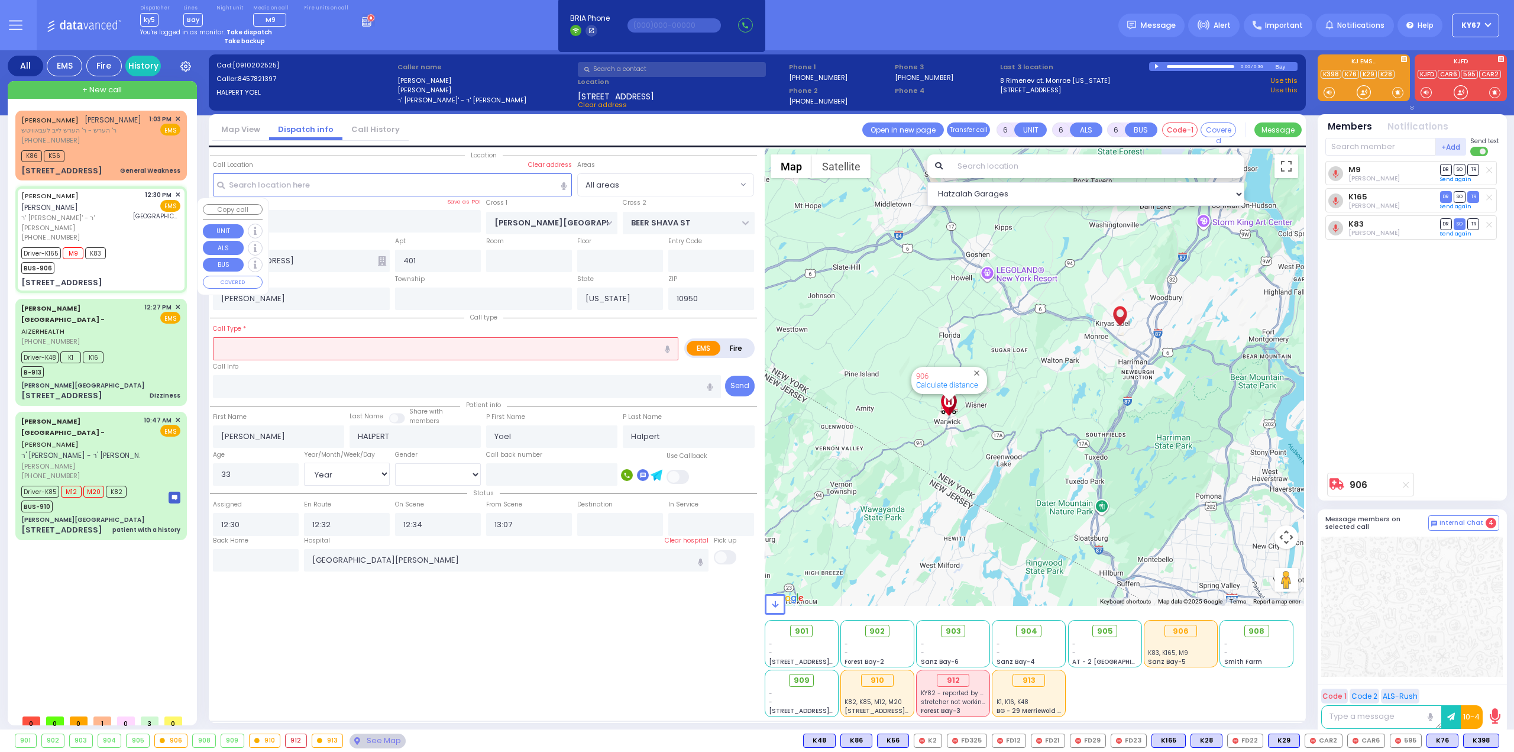
select select
radio input "true"
select select "Year"
select select "[DEMOGRAPHIC_DATA]"
select select "Hatzalah Garages"
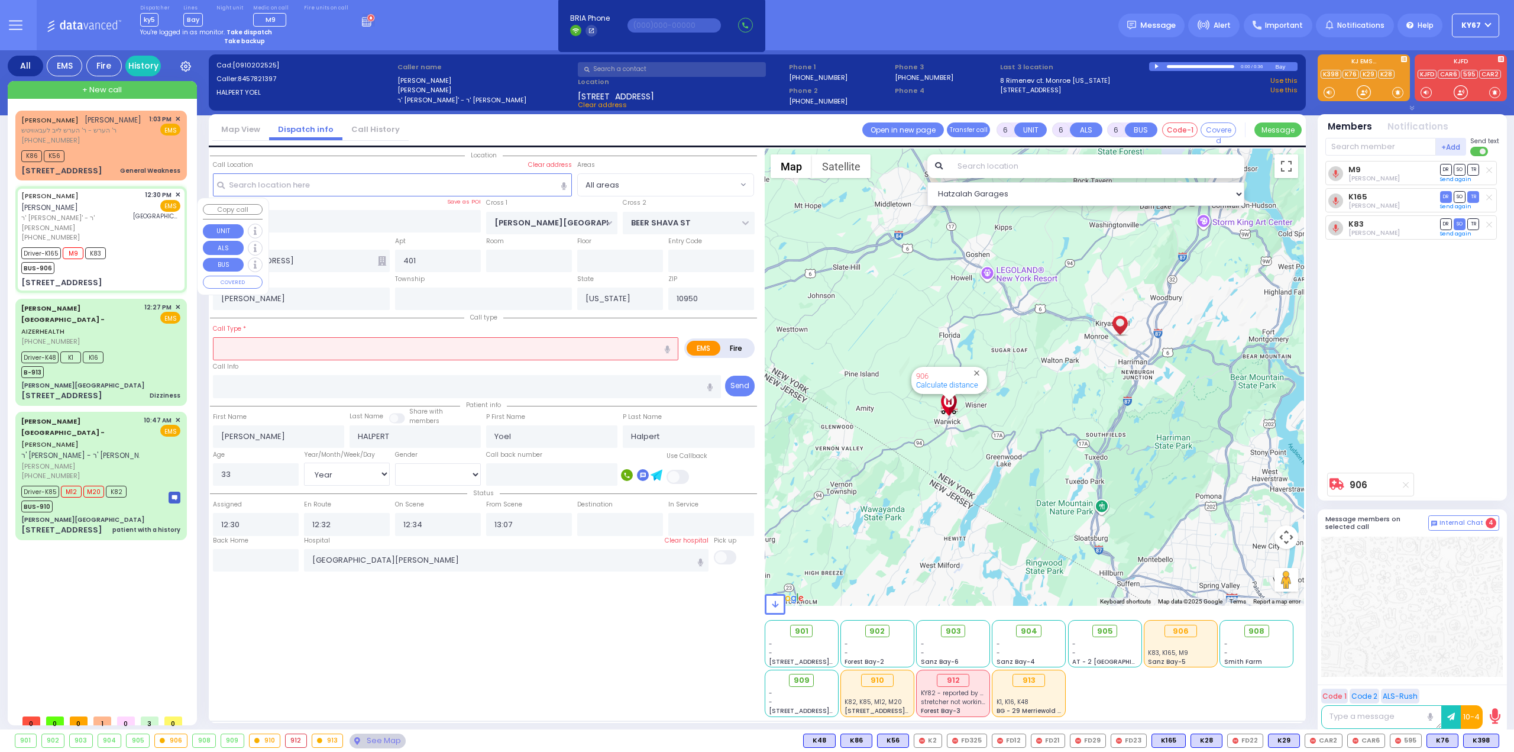
select select
radio input "true"
select select "Year"
select select "[DEMOGRAPHIC_DATA]"
select select "Hatzalah Garages"
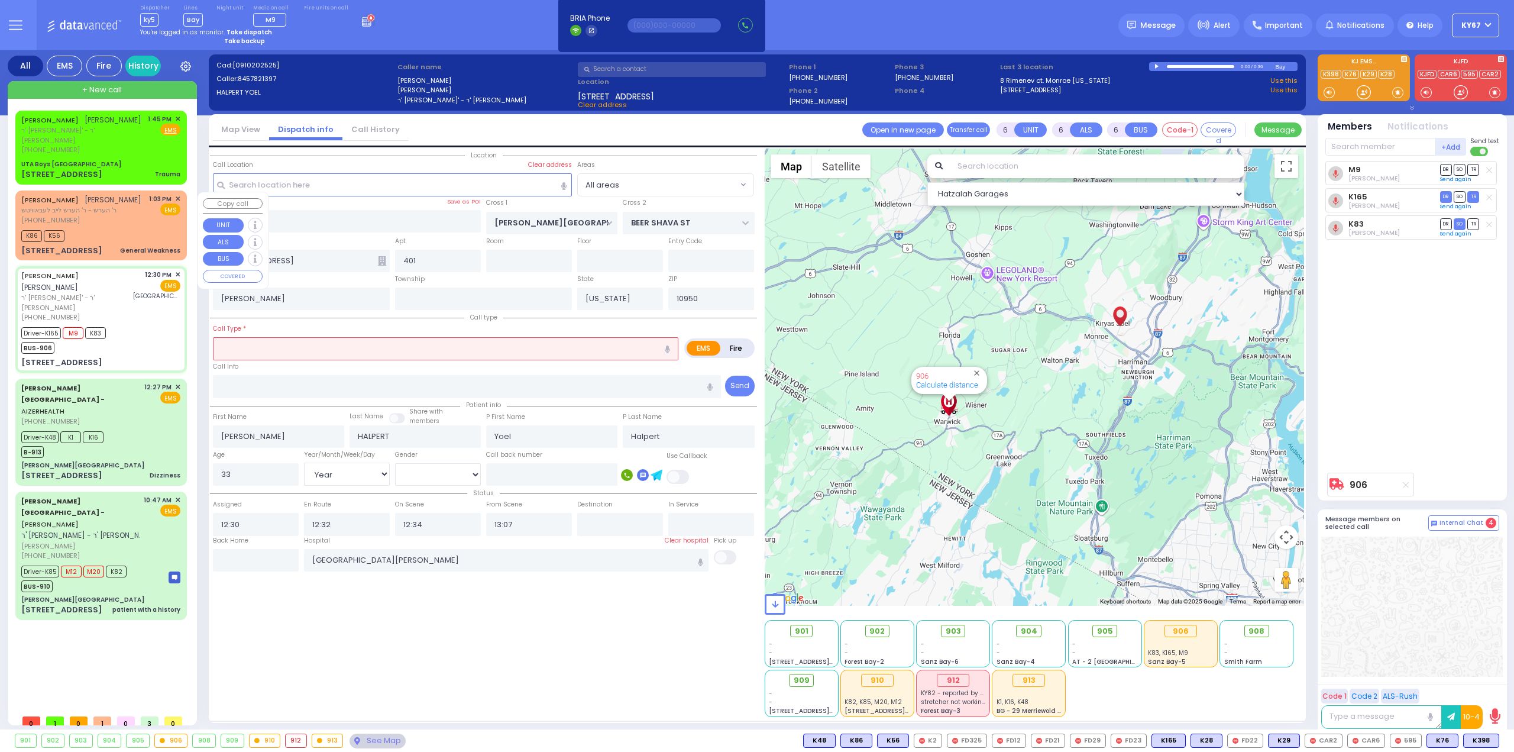
select select
radio input "true"
select select "Year"
select select "[DEMOGRAPHIC_DATA]"
select select "Hatzalah Garages"
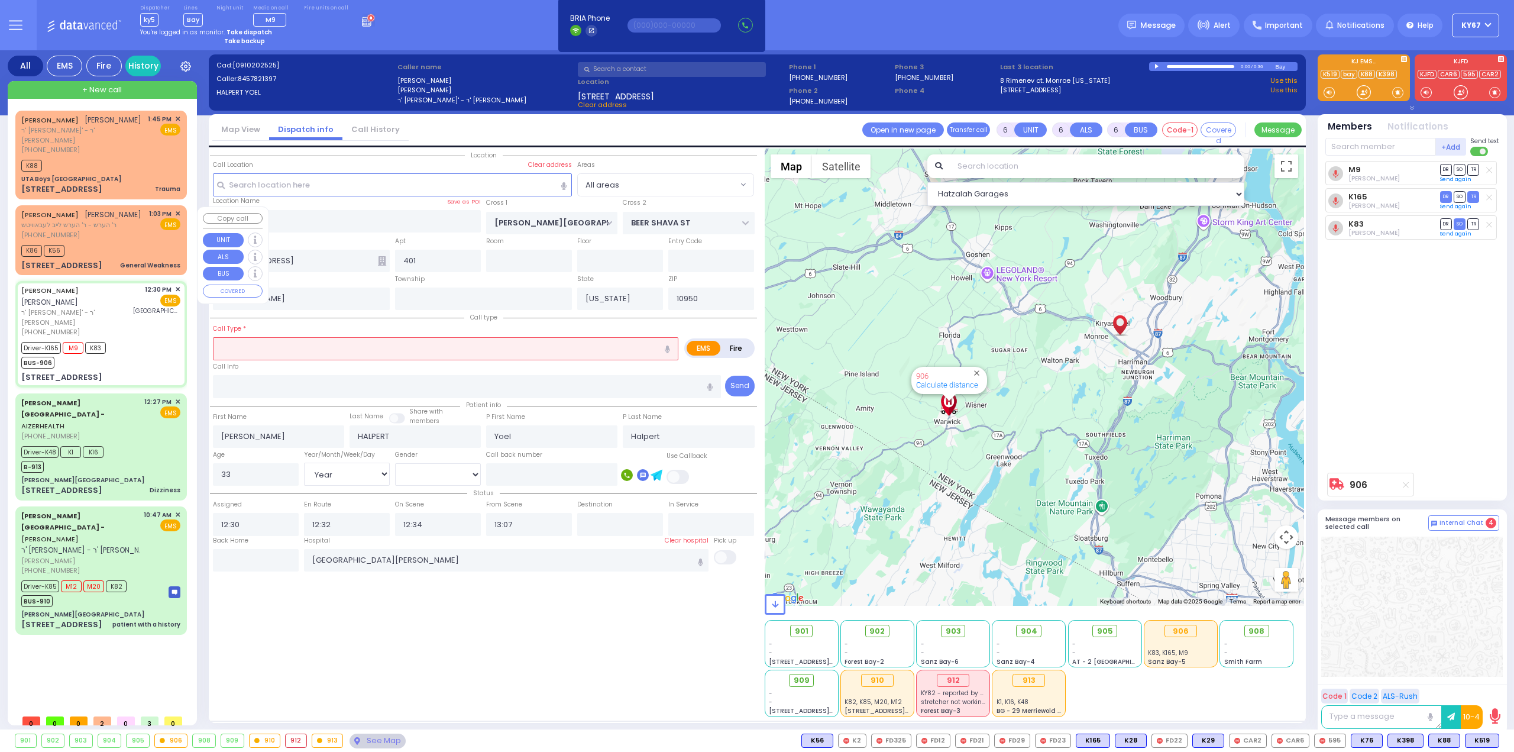
select select
radio input "true"
select select "Year"
select select "[DEMOGRAPHIC_DATA]"
select select "Hatzalah Garages"
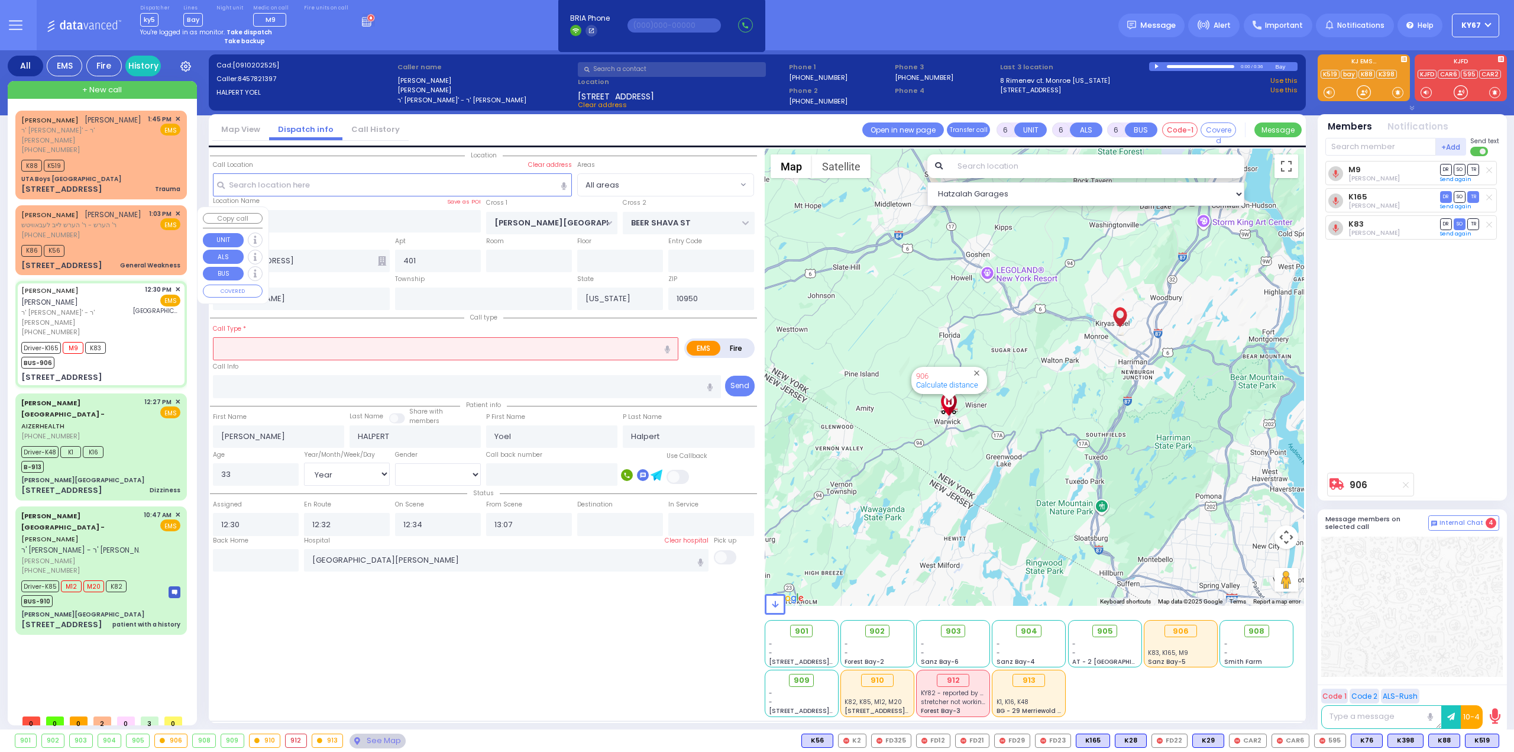
select select
radio input "true"
select select "Year"
select select "[DEMOGRAPHIC_DATA]"
select select "Hatzalah Garages"
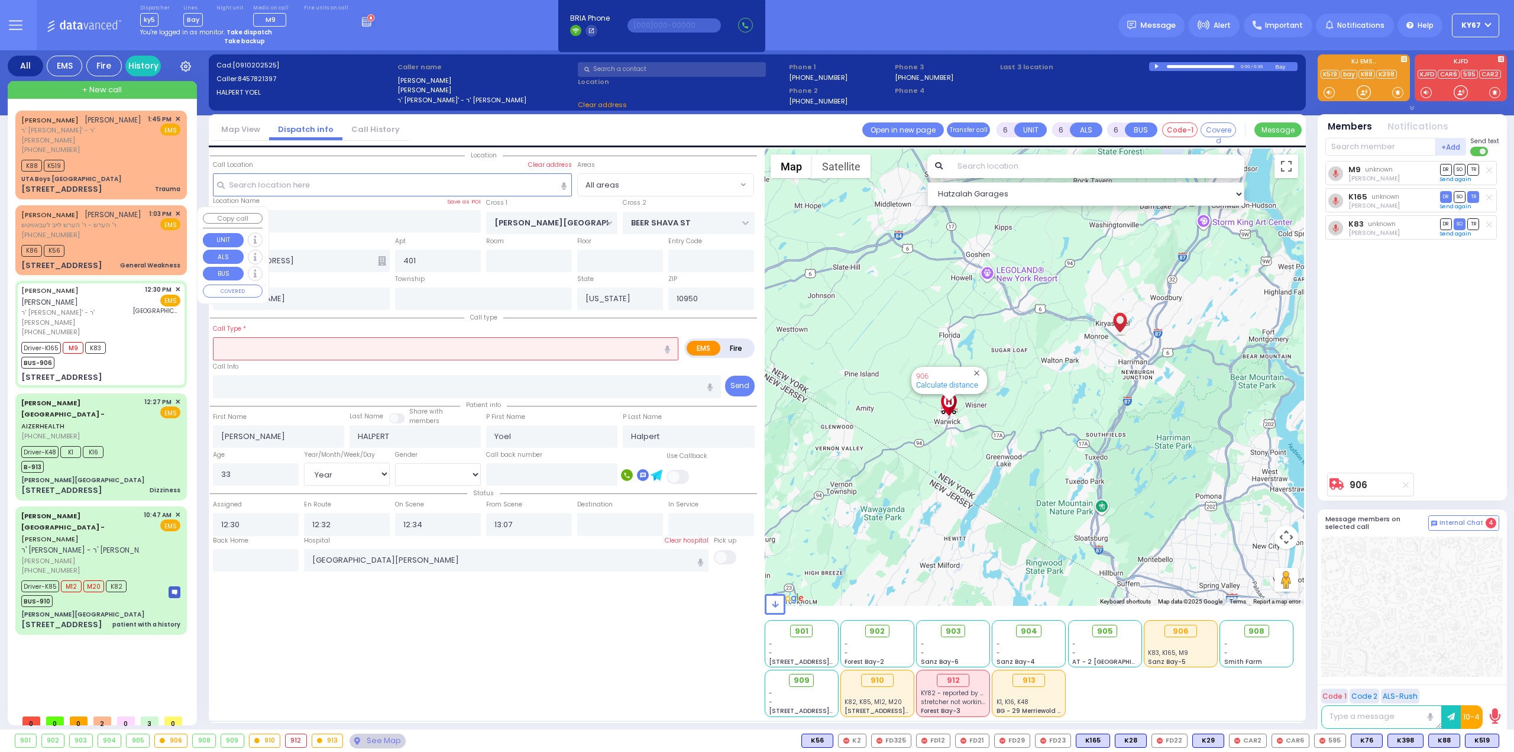
select select
radio input "true"
select select "Year"
select select "[DEMOGRAPHIC_DATA]"
select select "Hatzalah Garages"
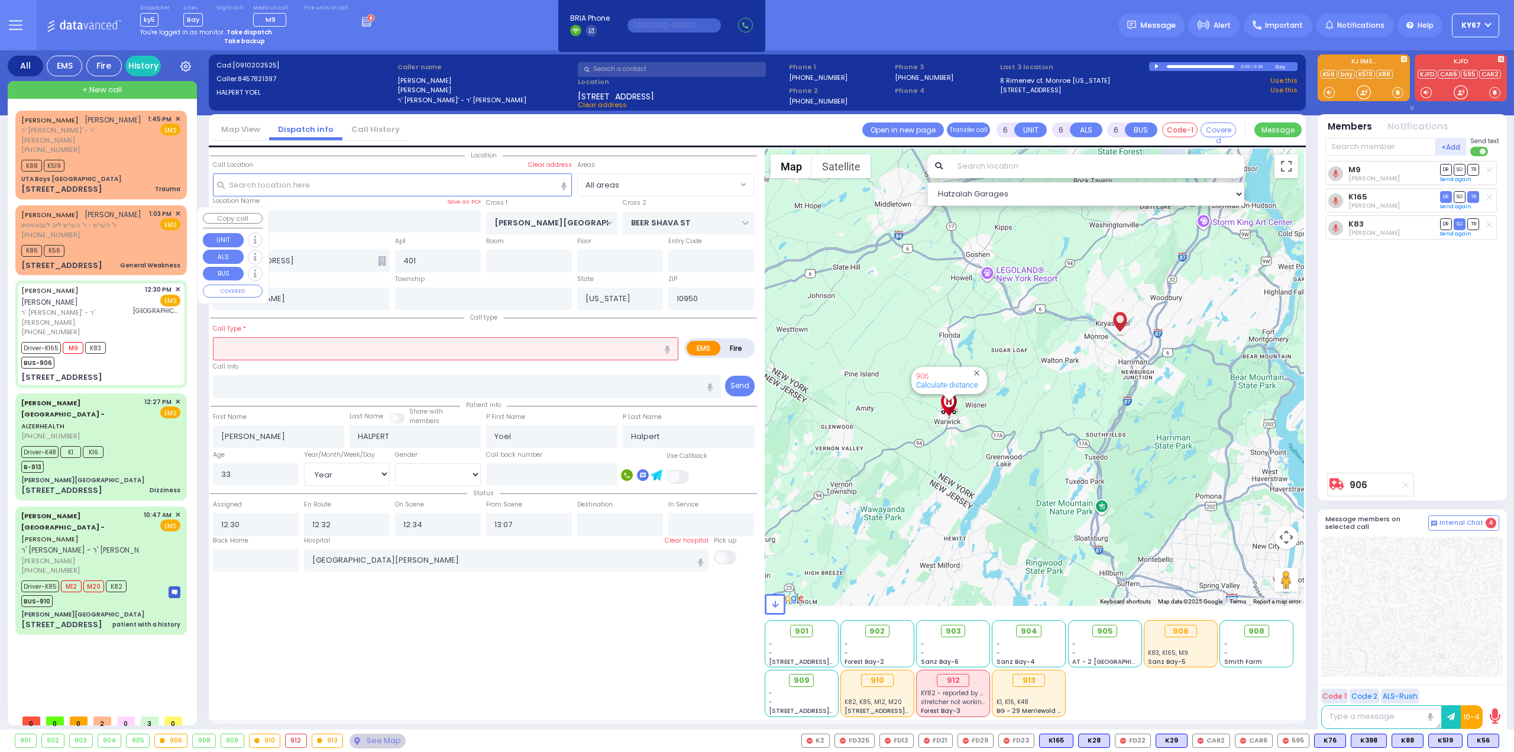
select select
radio input "true"
select select "Year"
select select "[DEMOGRAPHIC_DATA]"
select select "Hatzalah Garages"
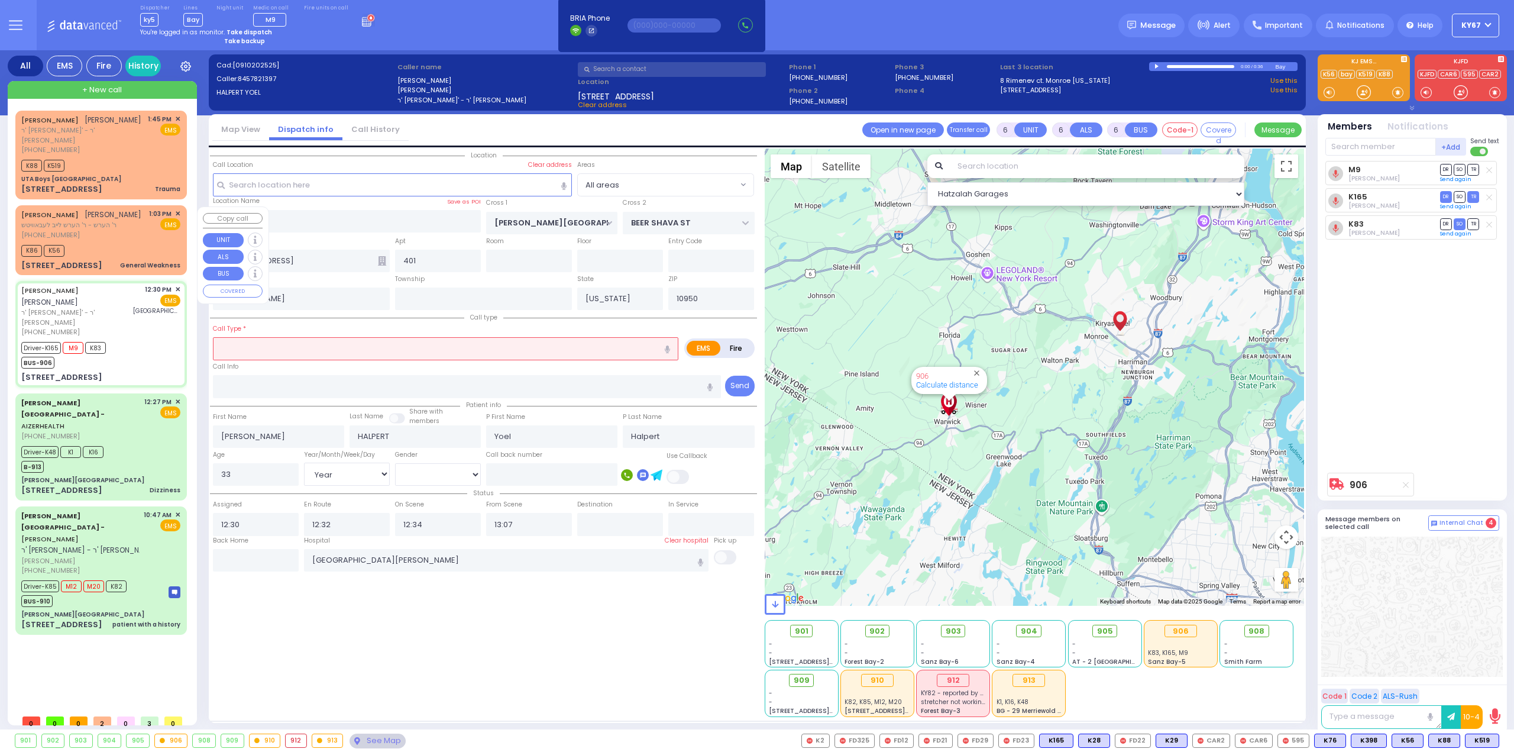
select select
radio input "true"
select select "Year"
select select "[DEMOGRAPHIC_DATA]"
select select "Hatzalah Garages"
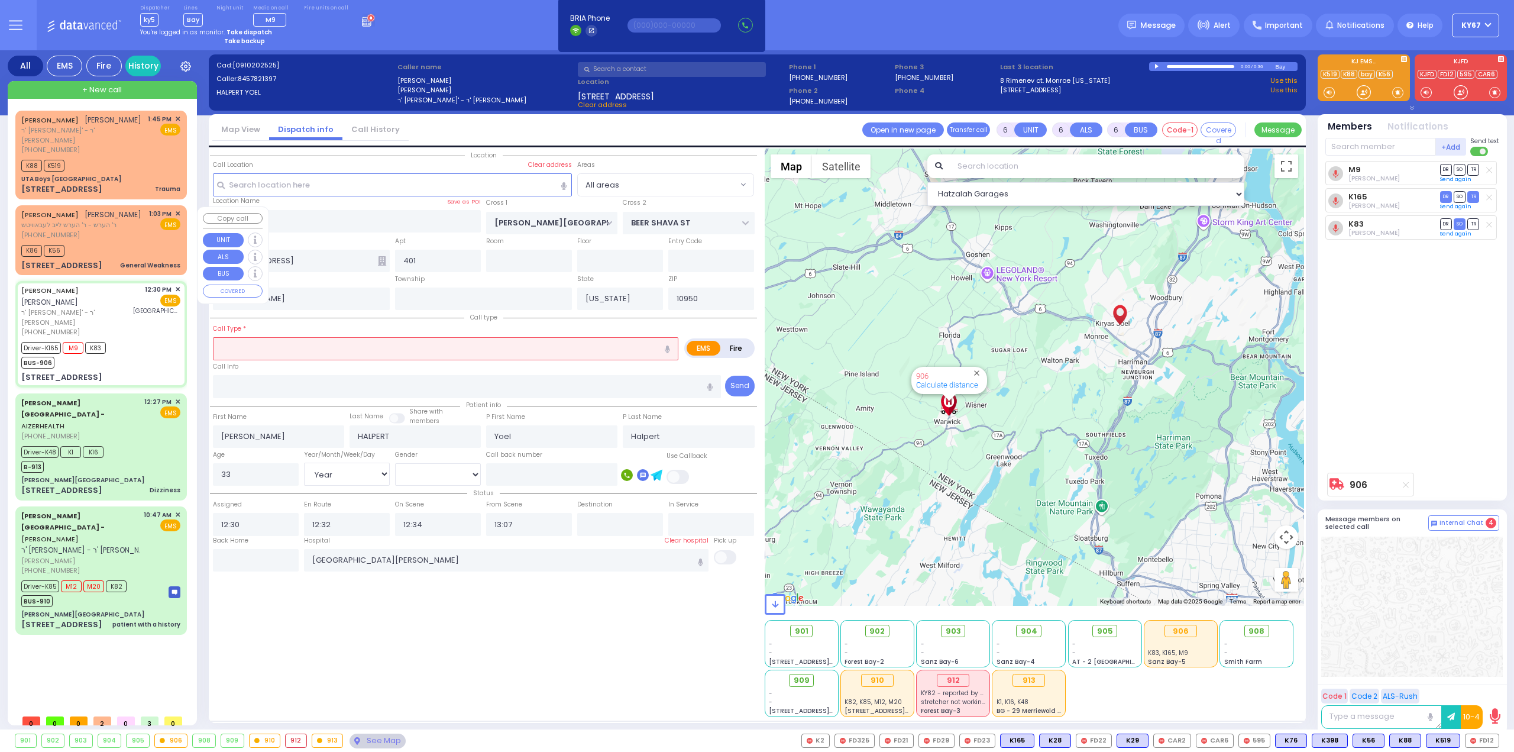
select select
radio input "true"
select select "Year"
select select "[DEMOGRAPHIC_DATA]"
select select "Hatzalah Garages"
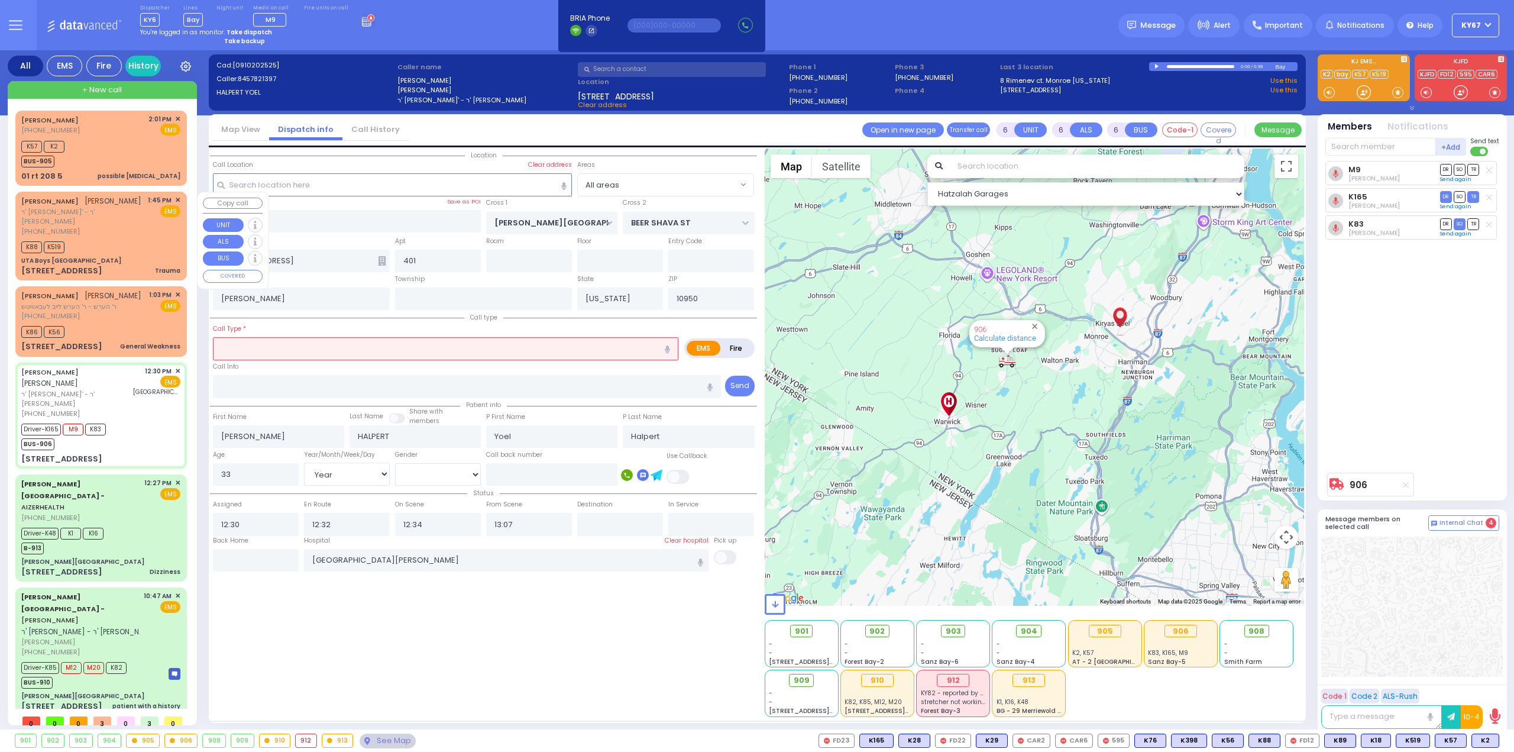
select select
radio input "true"
select select "Year"
select select "[DEMOGRAPHIC_DATA]"
select select "Hatzalah Garages"
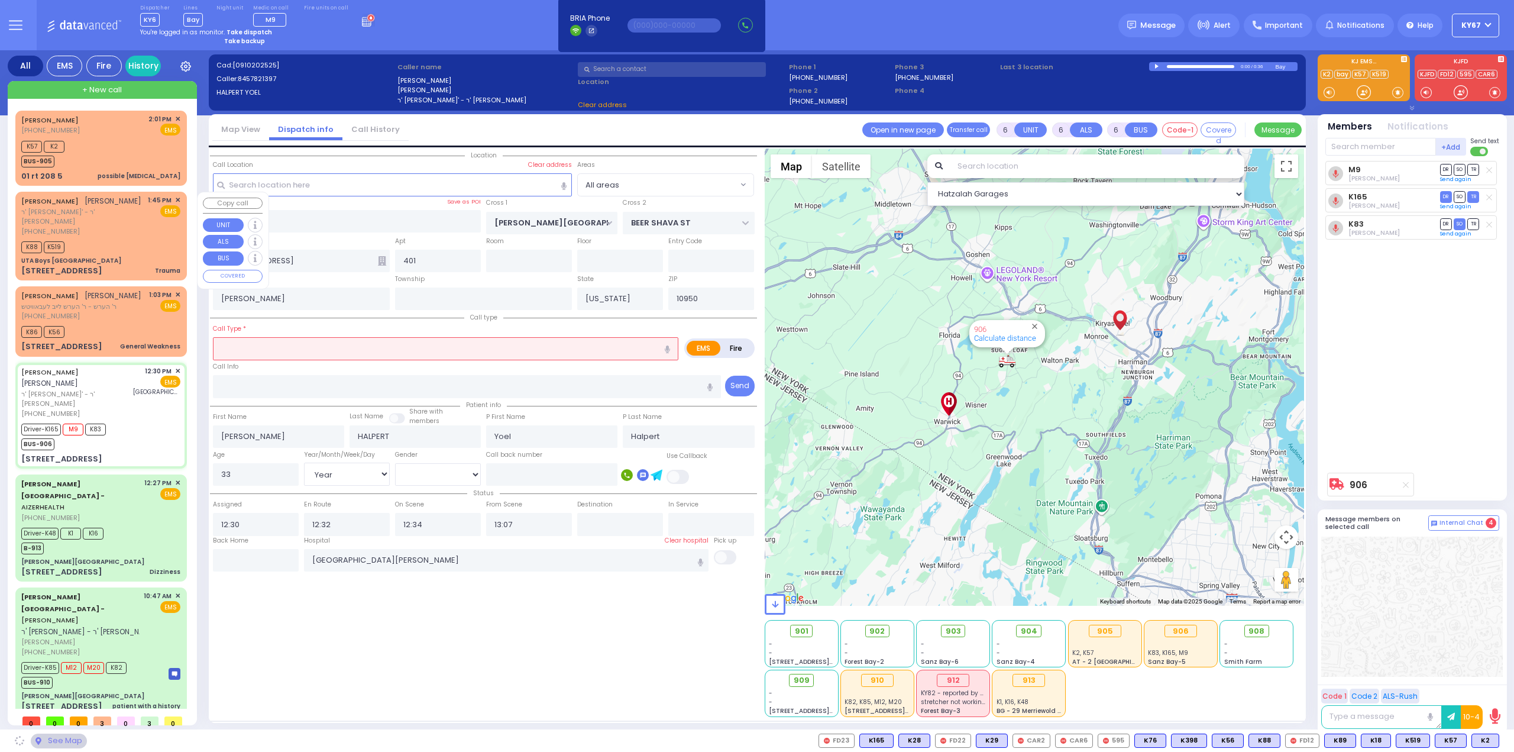
select select
radio input "true"
select select "Year"
select select "[DEMOGRAPHIC_DATA]"
select select "Hatzalah Garages"
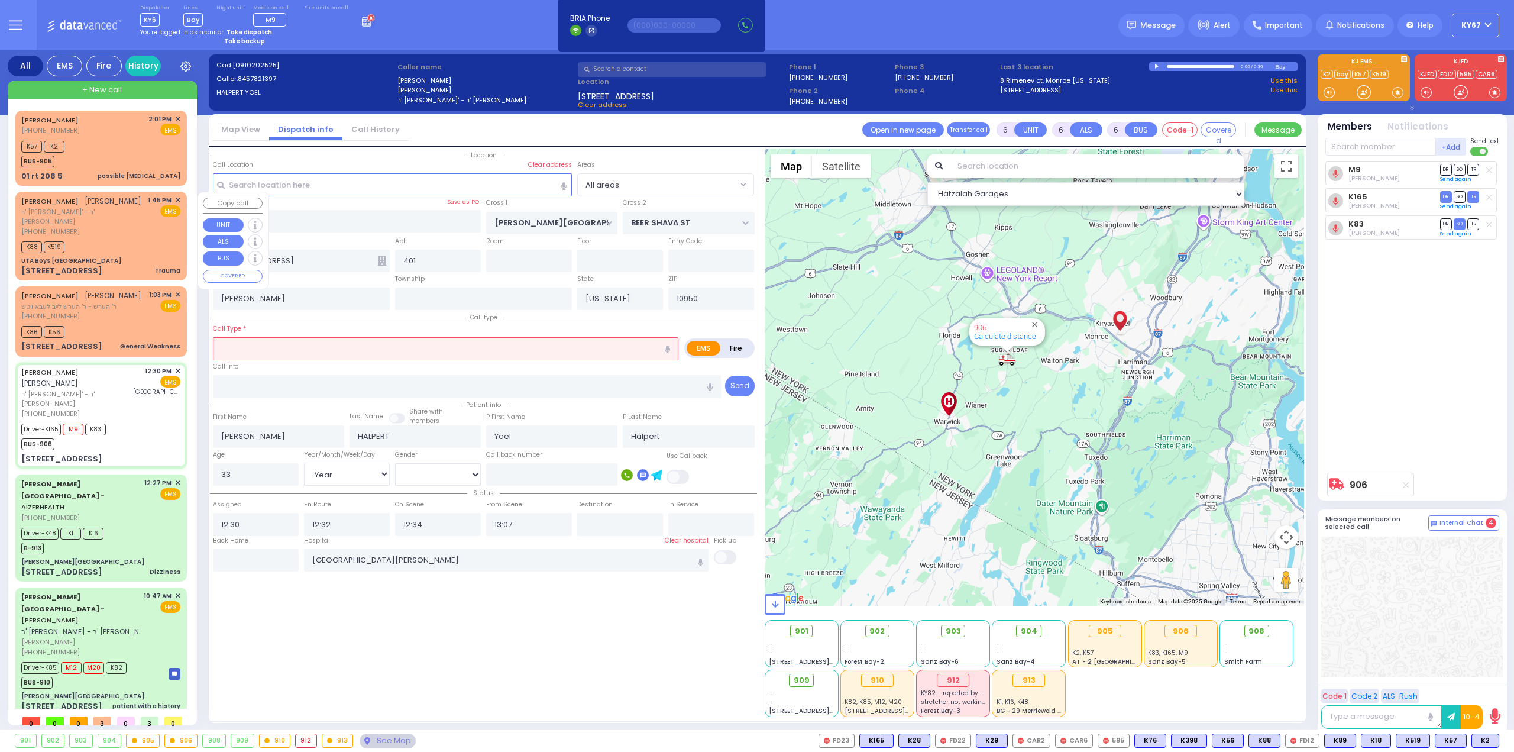
select select
radio input "true"
select select "Year"
select select "[DEMOGRAPHIC_DATA]"
select select "Hatzalah Garages"
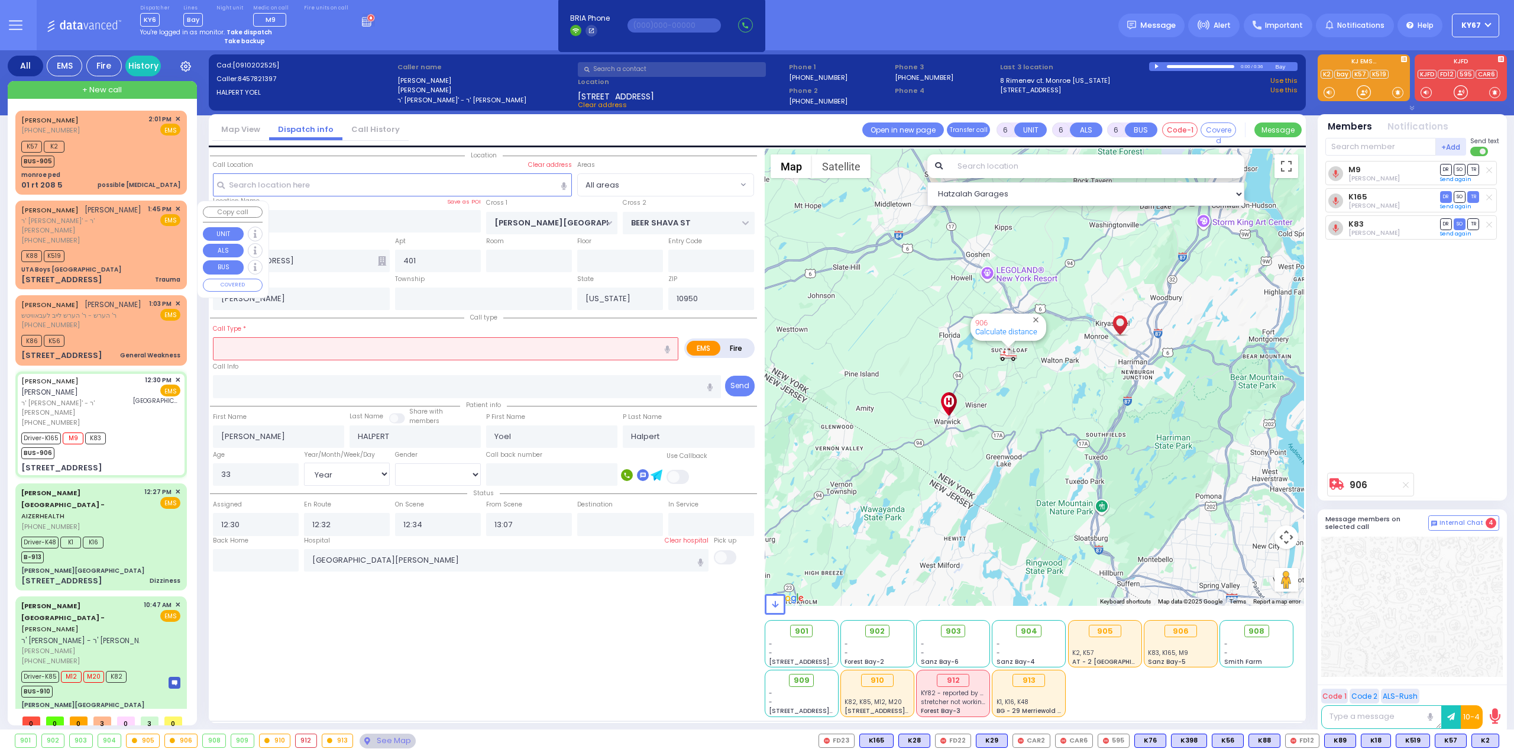
select select
radio input "true"
select select "Year"
select select "[DEMOGRAPHIC_DATA]"
type input "13:30"
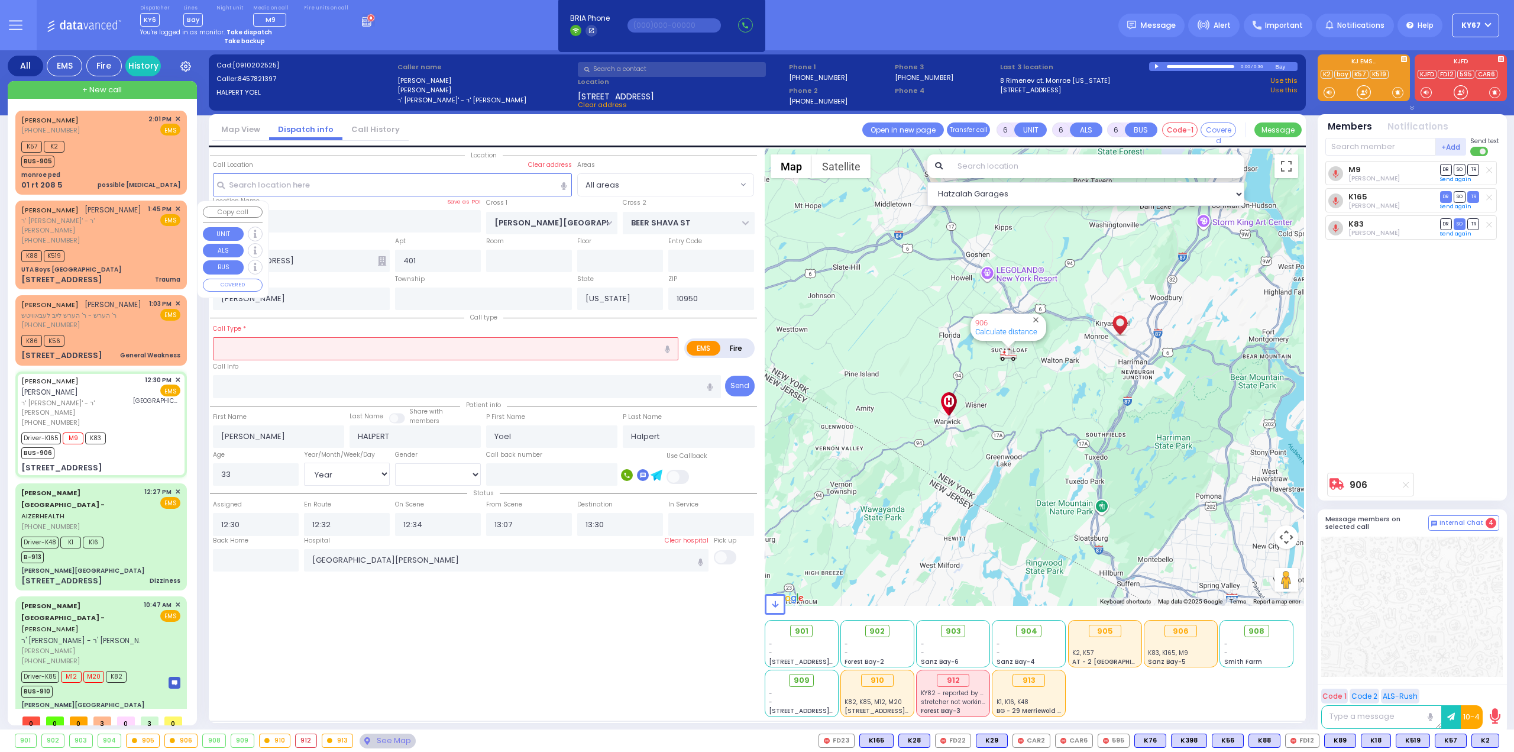
select select "Hatzalah Garages"
select select
radio input "true"
select select "Year"
select select "[DEMOGRAPHIC_DATA]"
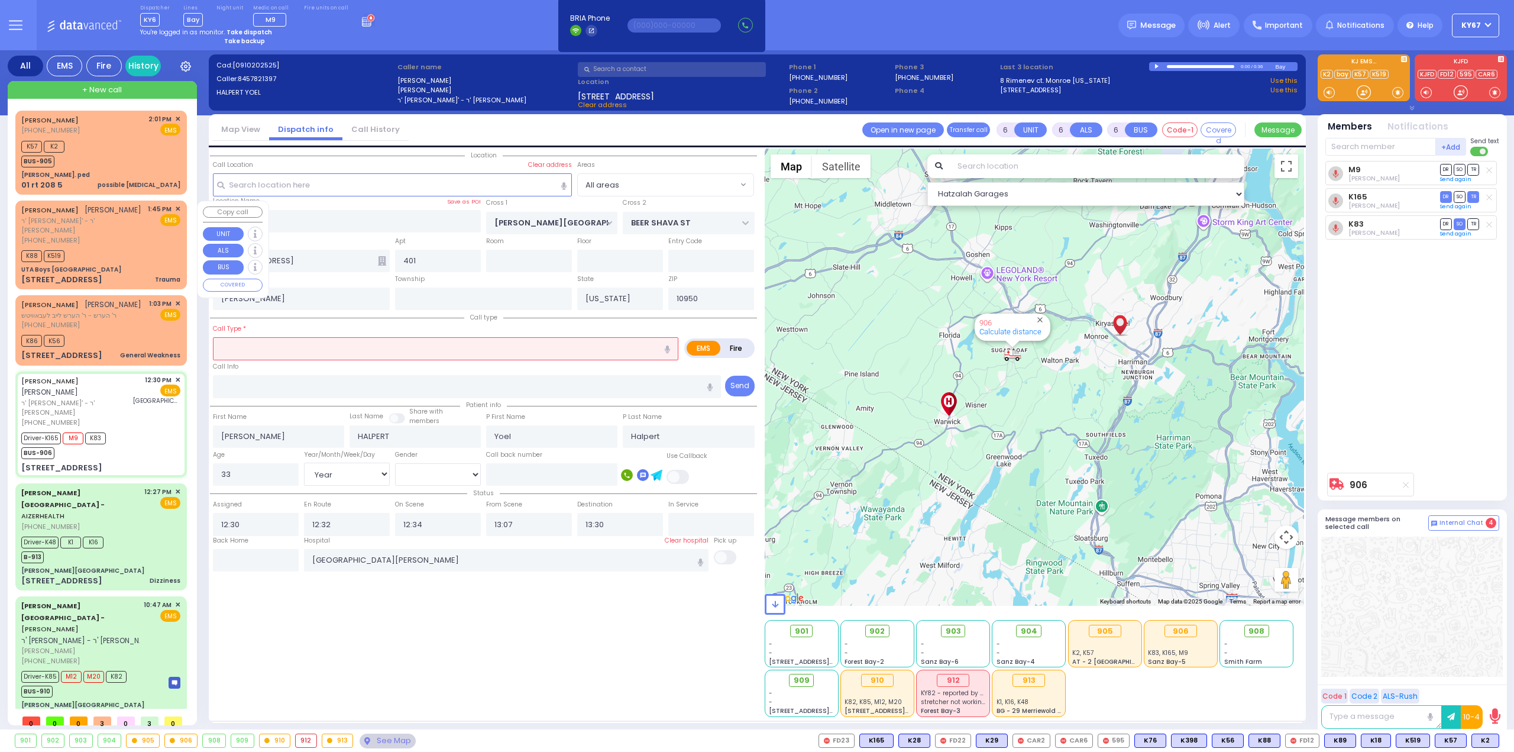
select select "Hatzalah Garages"
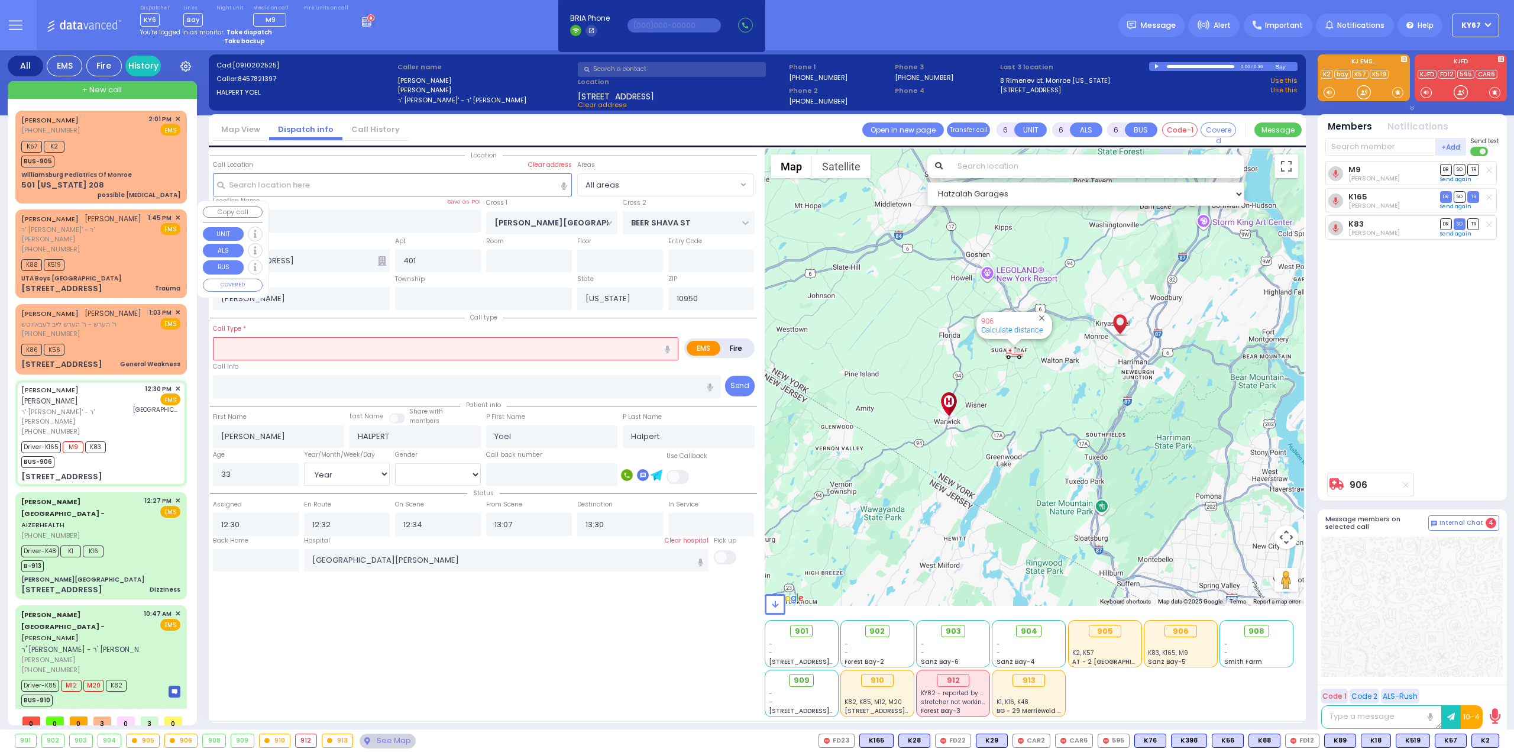
select select
radio input "true"
select select "Year"
select select "[DEMOGRAPHIC_DATA]"
select select "Hatzalah Garages"
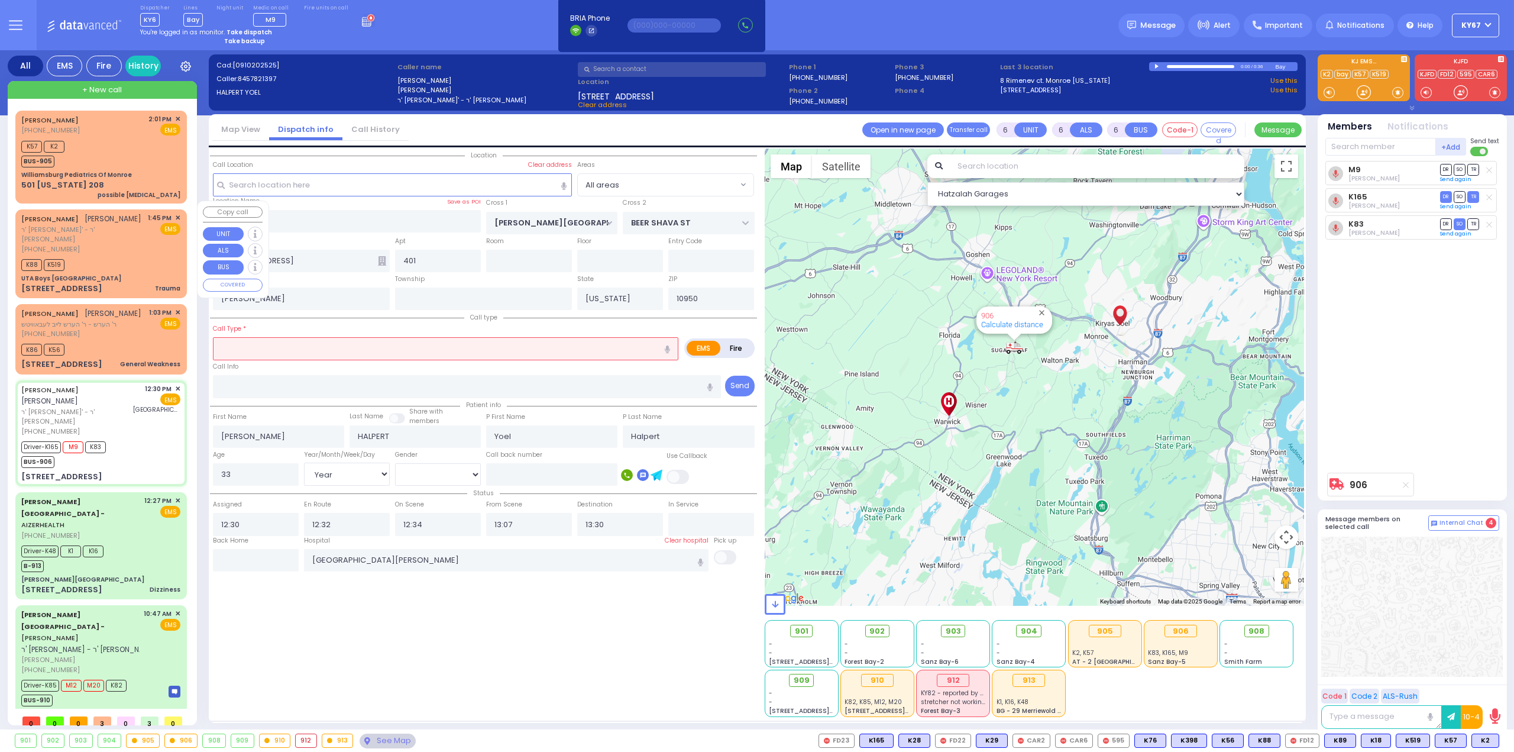
select select
radio input "true"
select select "Year"
select select "[DEMOGRAPHIC_DATA]"
select select "Hatzalah Garages"
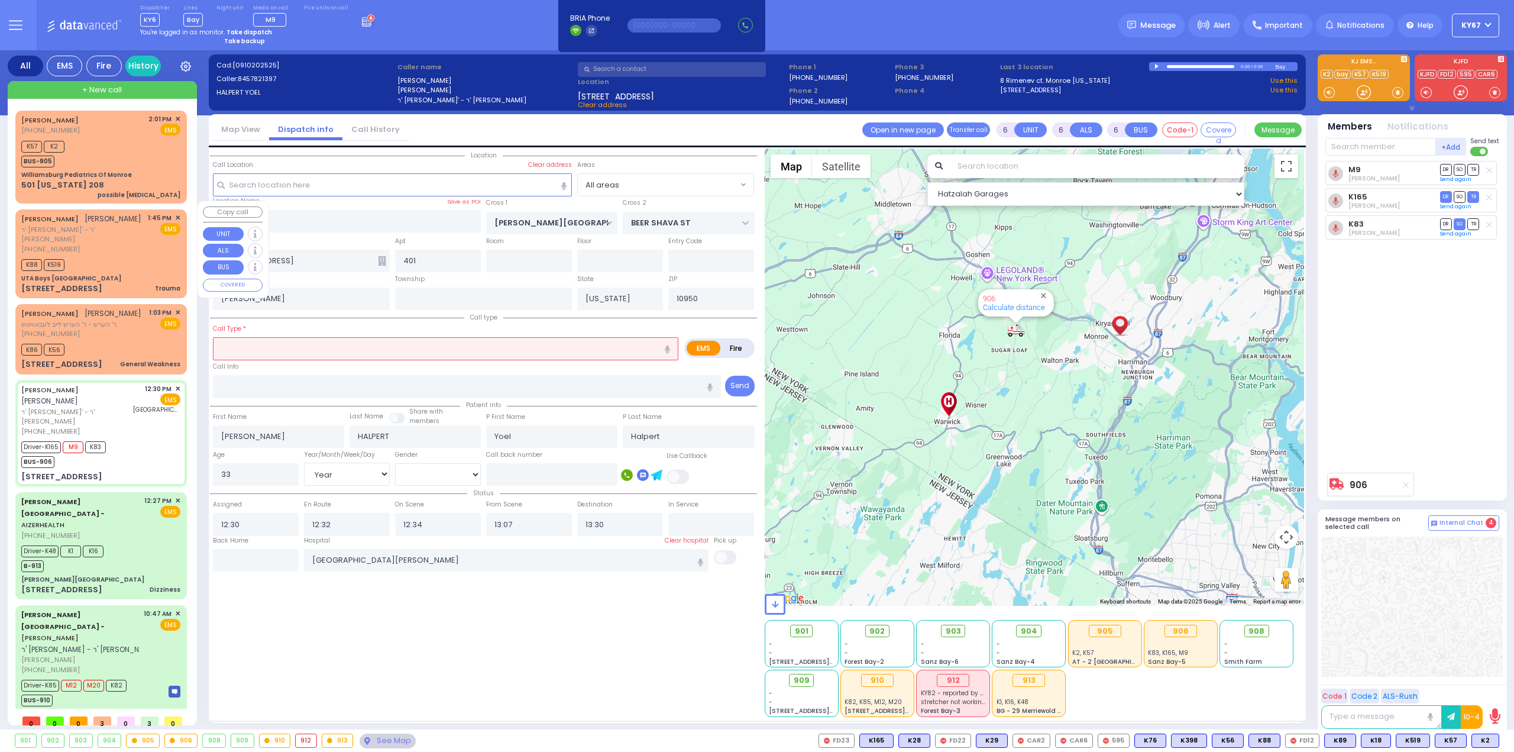
select select
radio input "true"
select select "Year"
select select "[DEMOGRAPHIC_DATA]"
type input "13:28"
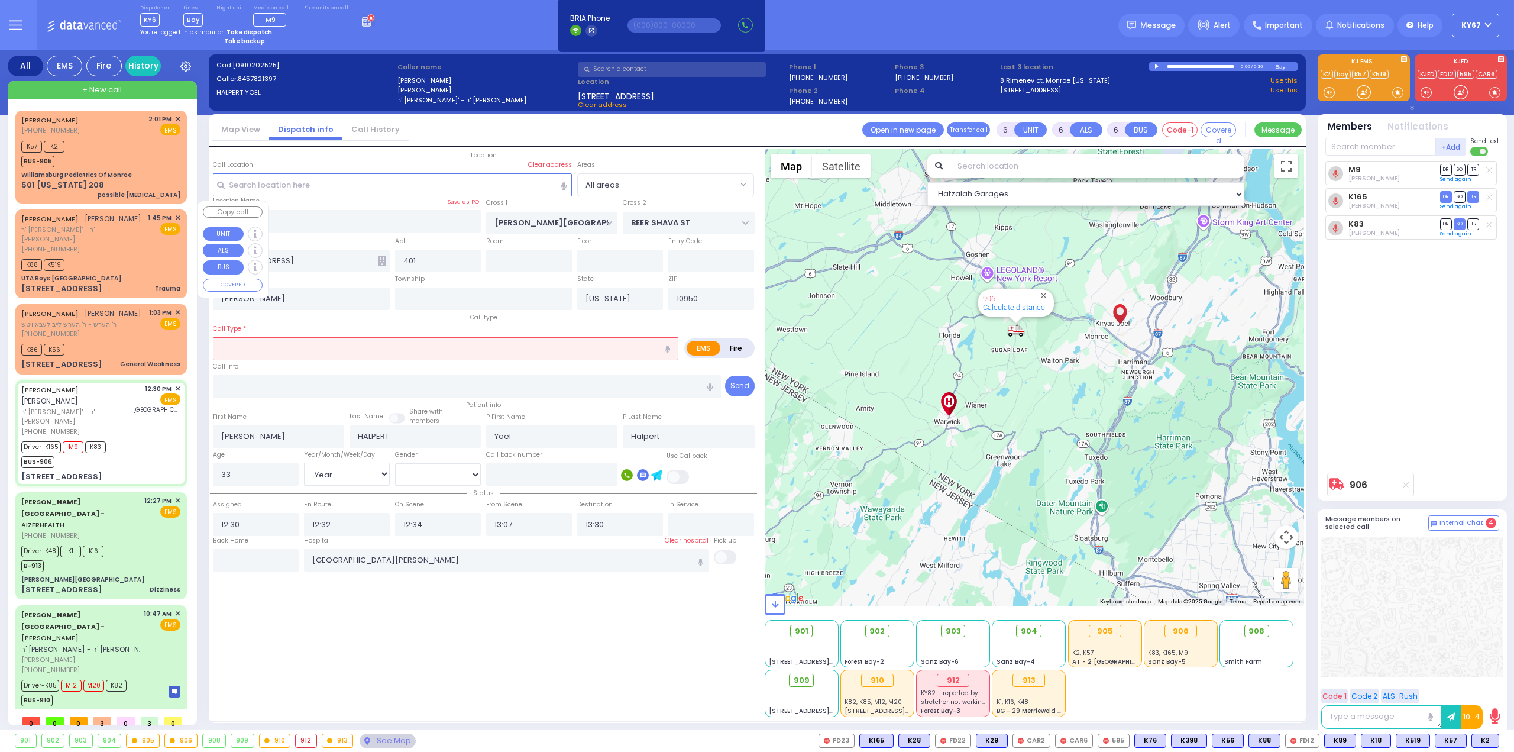
type input "14:20"
select select "Hatzalah Garages"
select select
radio input "true"
select select "Year"
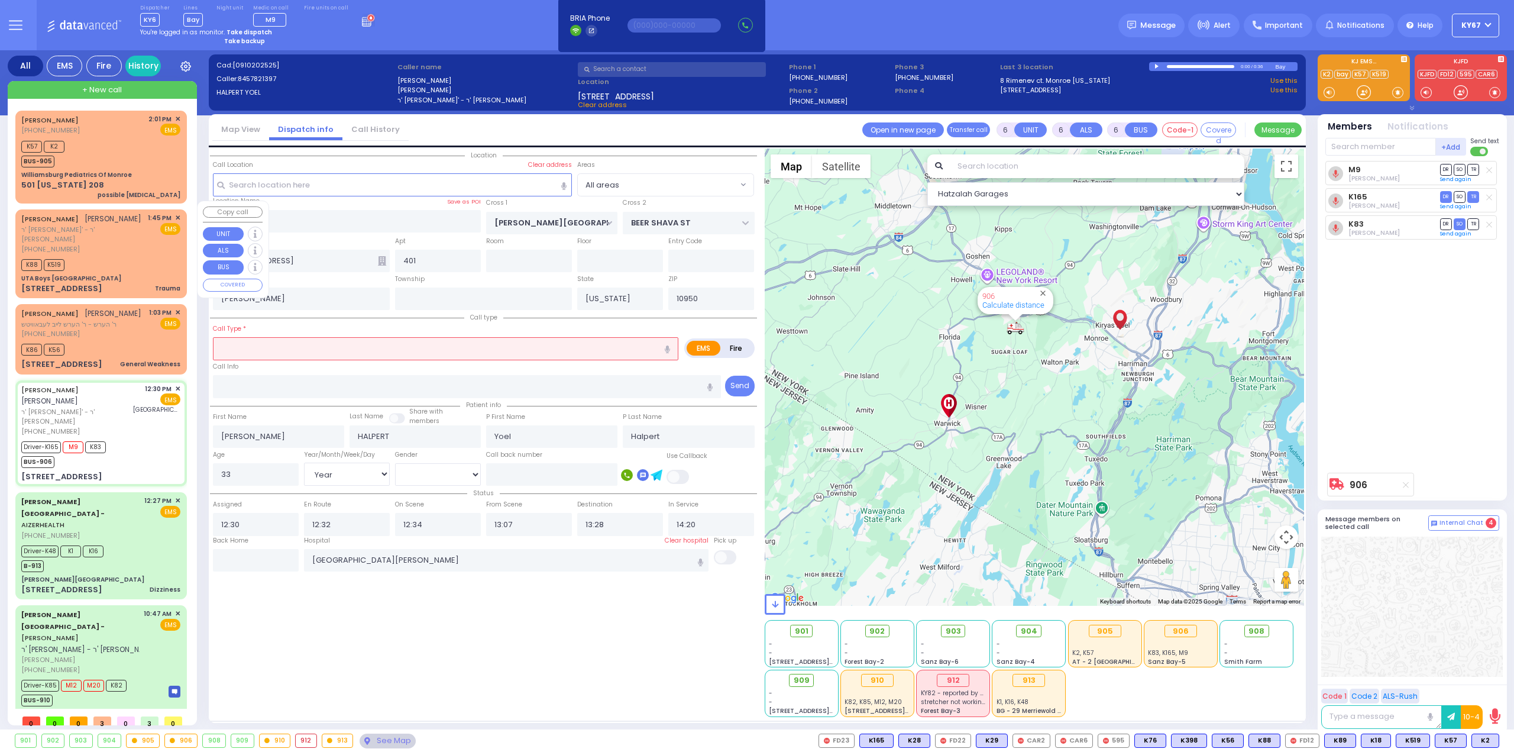
select select "[DEMOGRAPHIC_DATA]"
select select "Hatzalah Garages"
select select
radio input "true"
select select "Year"
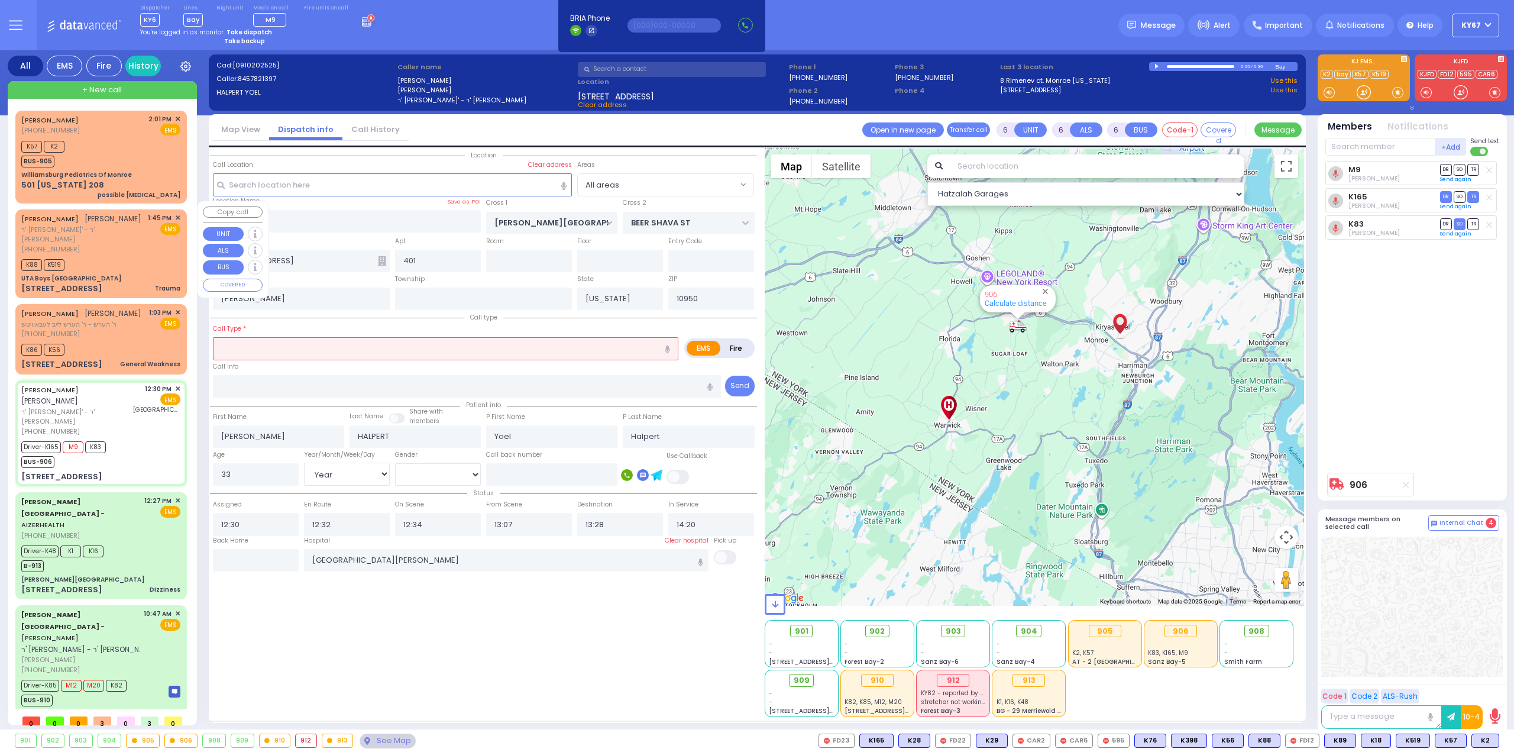
select select "[DEMOGRAPHIC_DATA]"
select select "Hatzalah Garages"
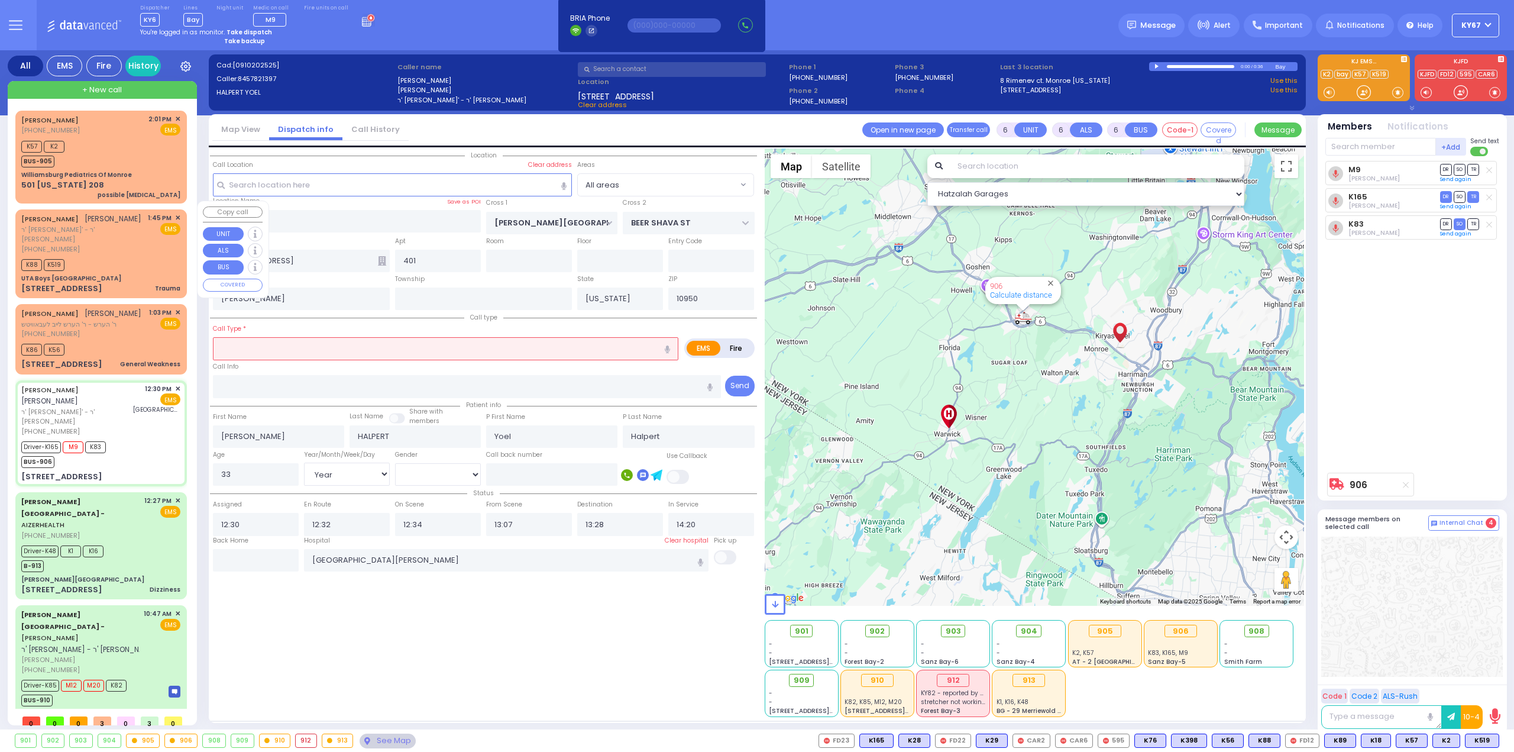
select select
radio input "true"
select select "Year"
select select "[DEMOGRAPHIC_DATA]"
select select "Hatzalah Garages"
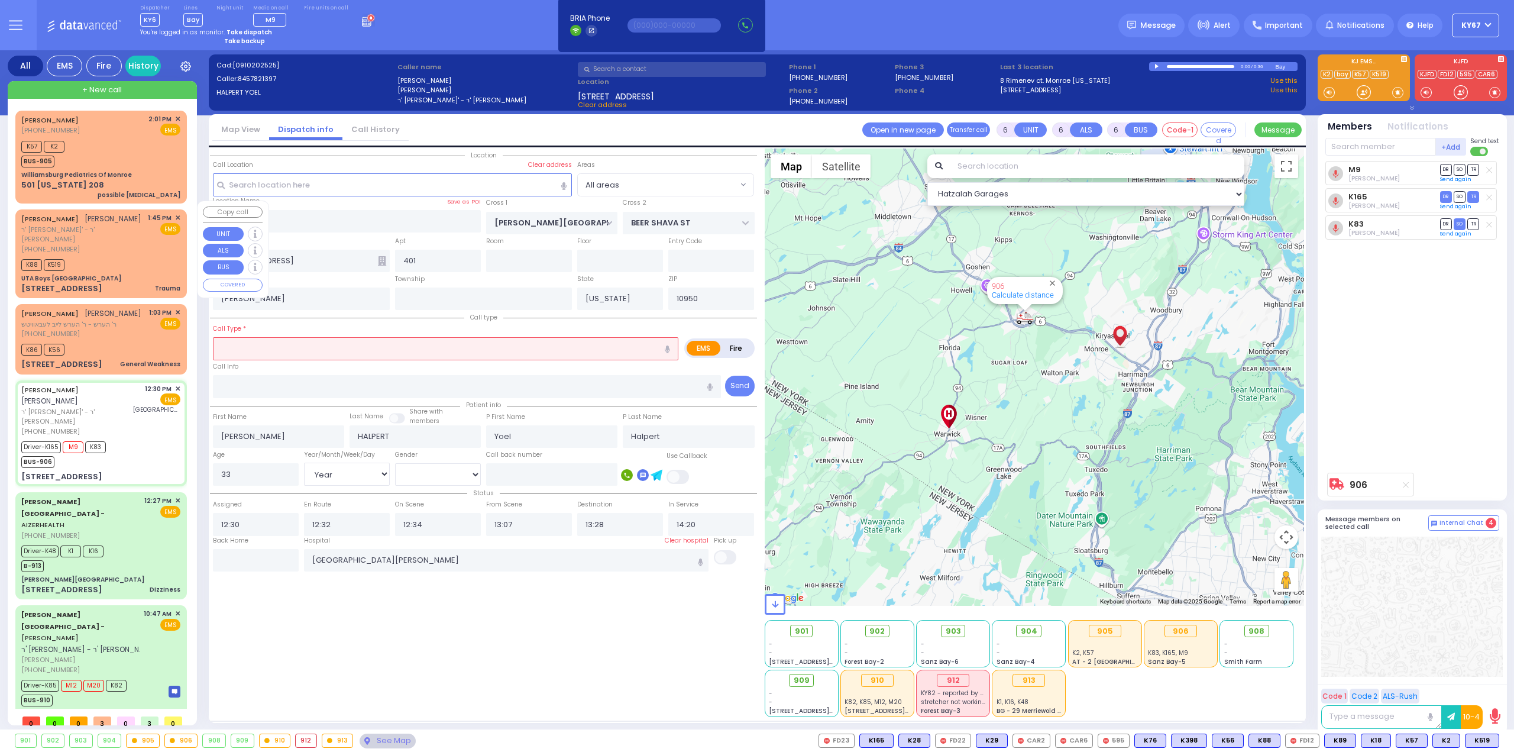
select select
radio input "true"
select select "Year"
select select "[DEMOGRAPHIC_DATA]"
select select "Hatzalah Garages"
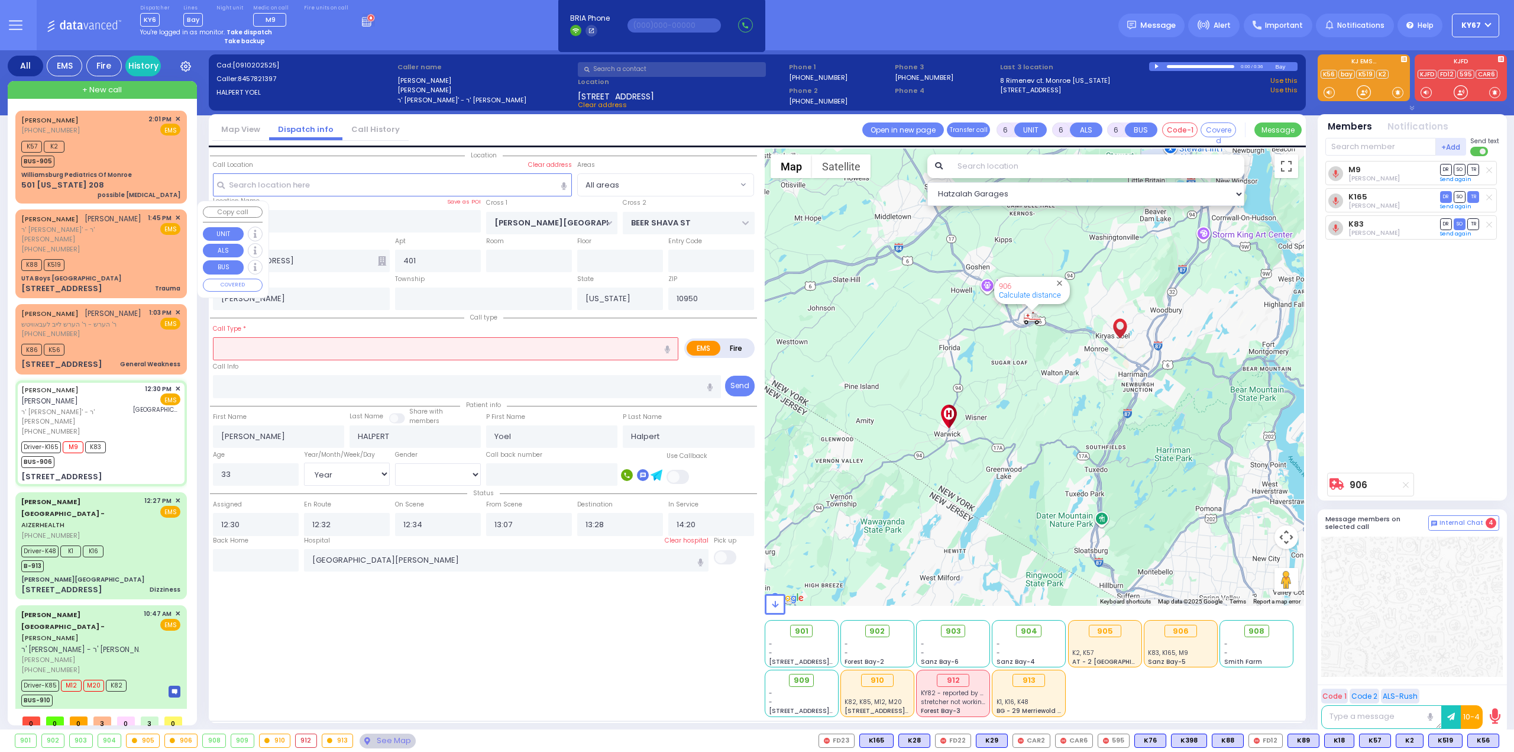
select select
radio input "true"
select select "Year"
select select "[DEMOGRAPHIC_DATA]"
select select "Hatzalah Garages"
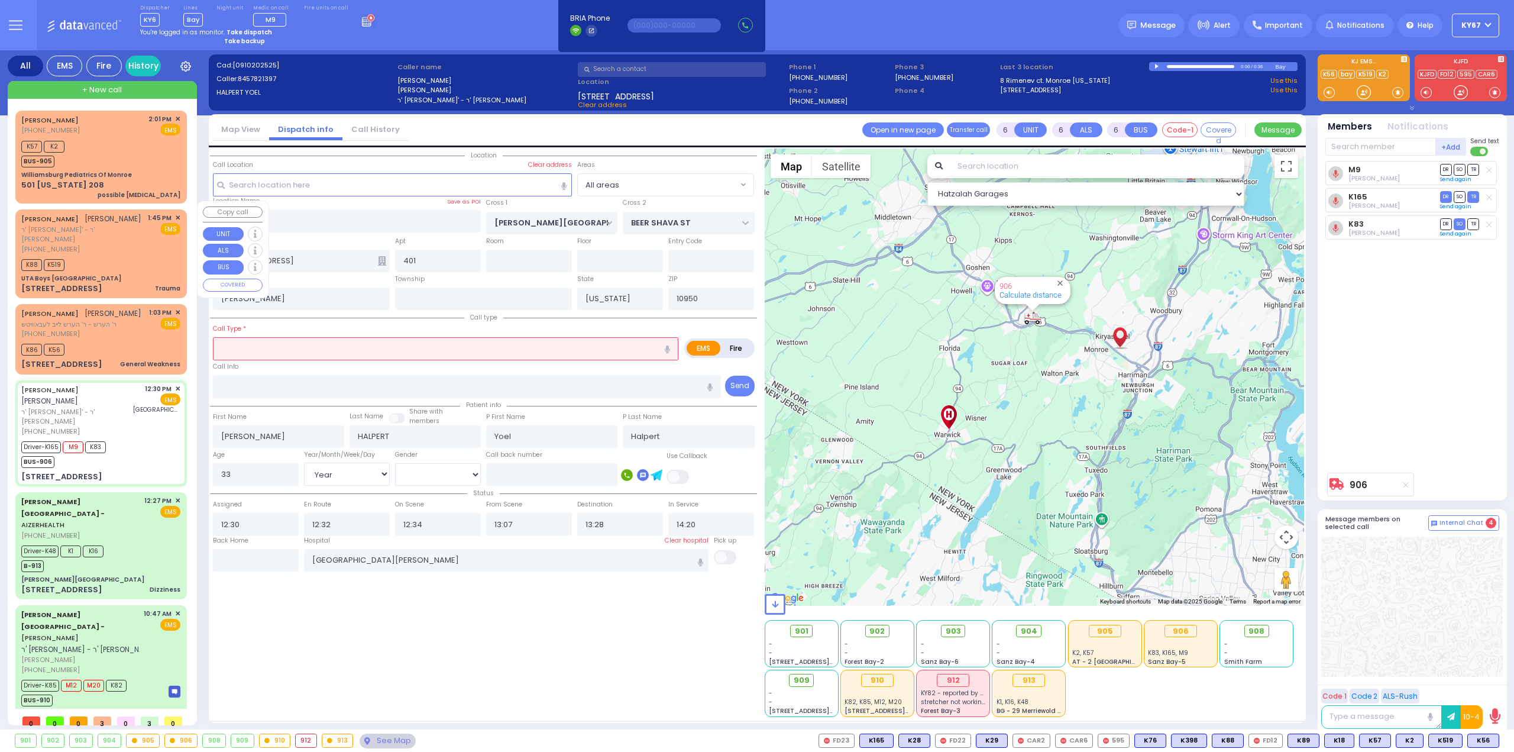
select select "Year"
select select "[DEMOGRAPHIC_DATA]"
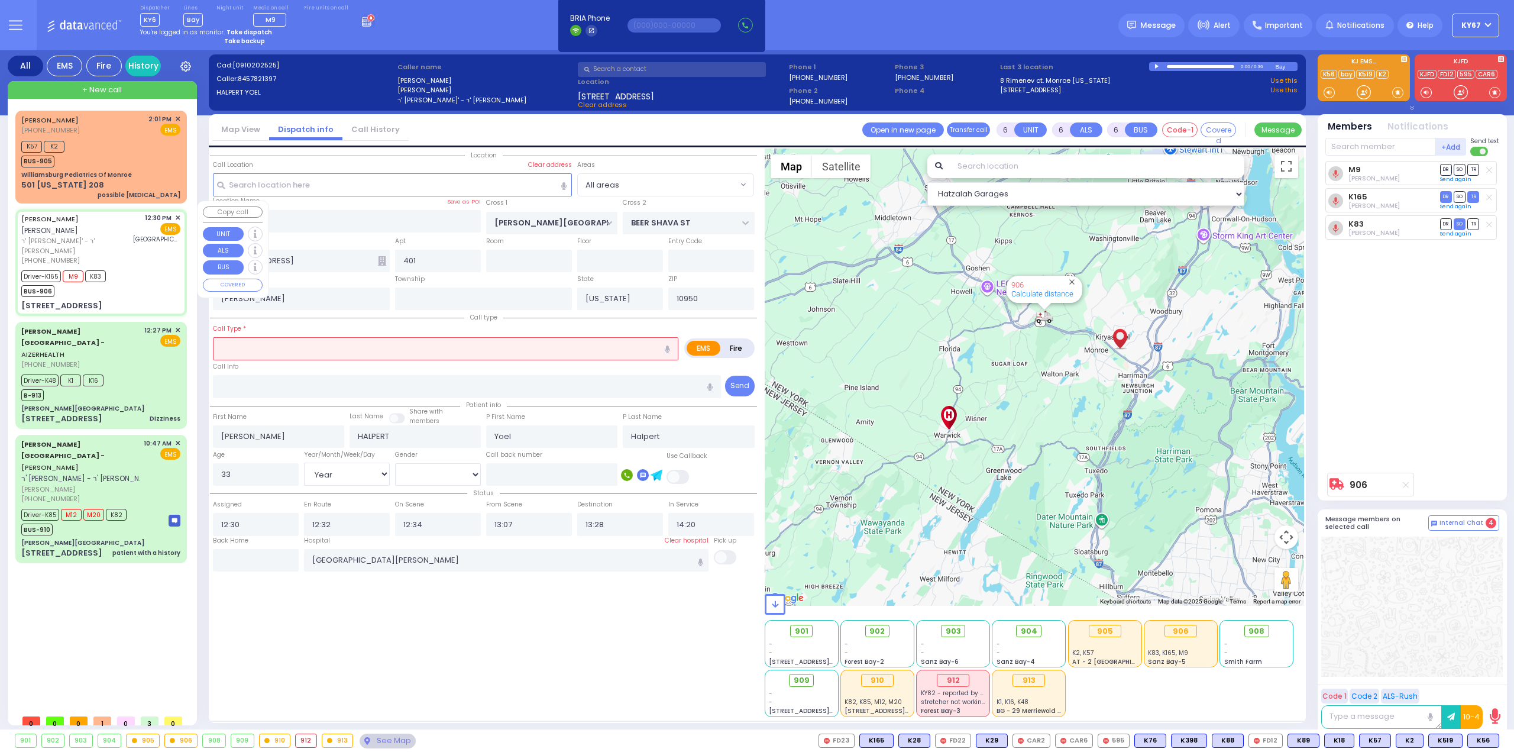
select select
radio input "true"
select select "Year"
select select "[DEMOGRAPHIC_DATA]"
select select "Hatzalah Garages"
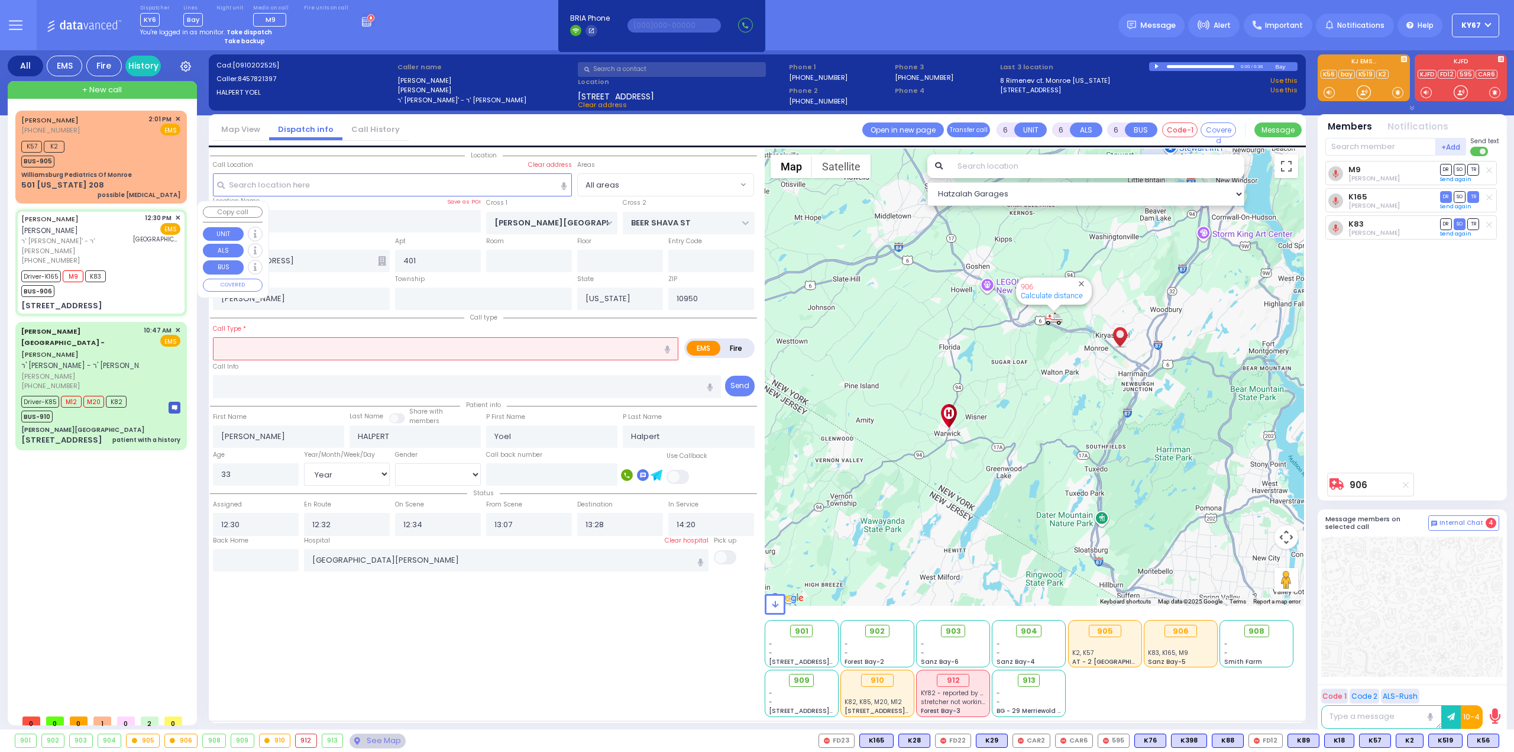
select select
radio input "true"
select select "Year"
select select "[DEMOGRAPHIC_DATA]"
select select "Hatzalah Garages"
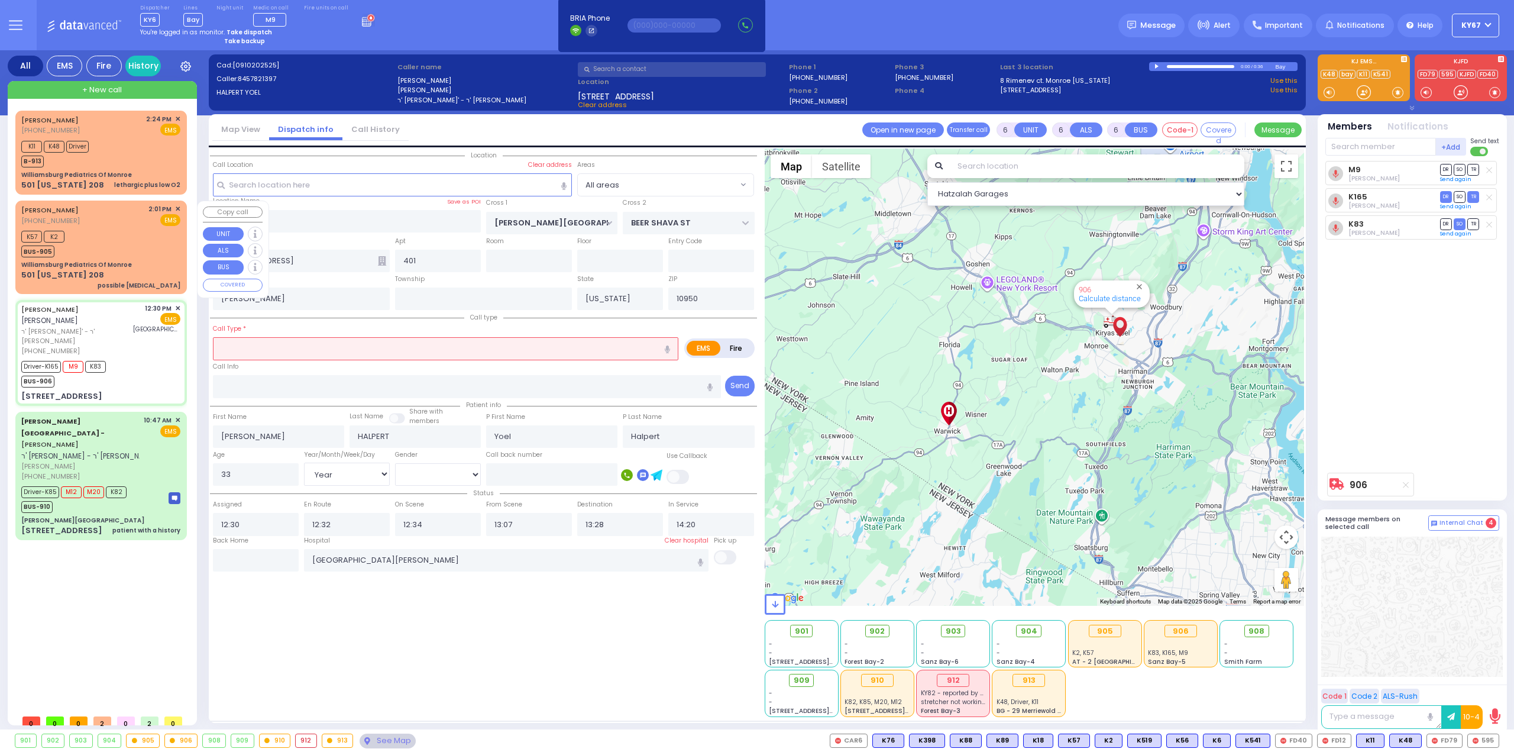
select select
radio input "true"
select select "Year"
select select "[DEMOGRAPHIC_DATA]"
type input "14:35"
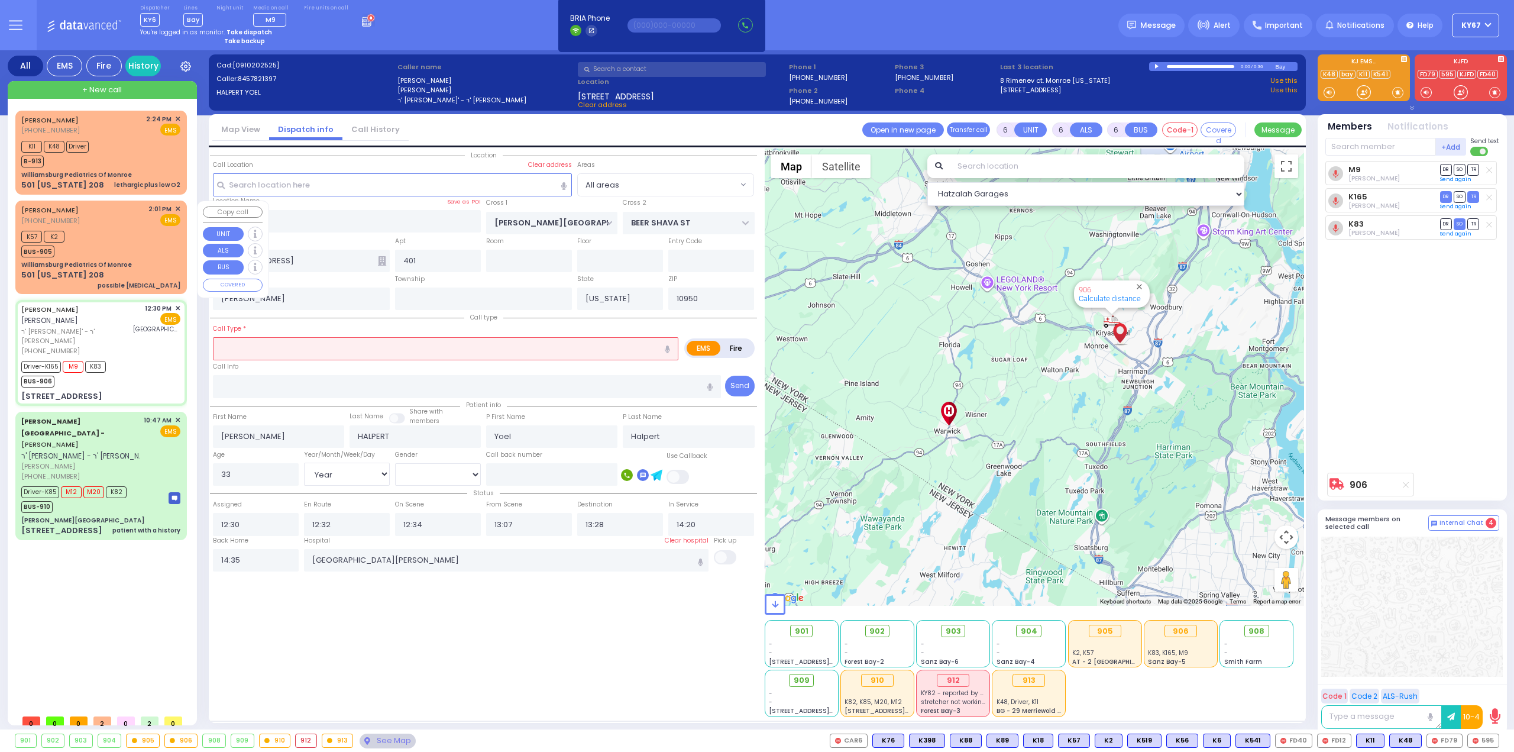
select select "Hatzalah Garages"
select select
radio input "true"
select select "Year"
select select "[DEMOGRAPHIC_DATA]"
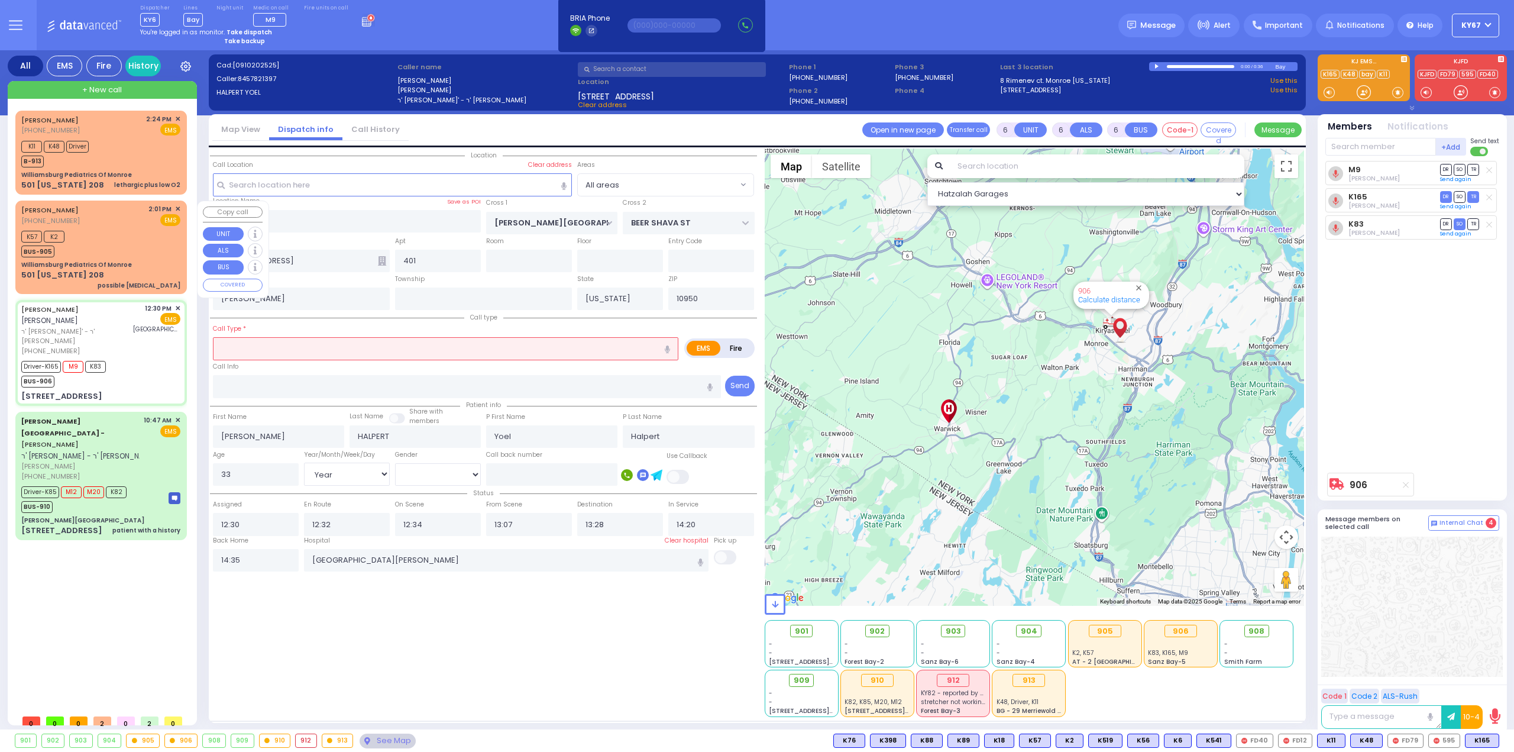
type input "14:38"
select select "Hatzalah Garages"
select select
radio input "true"
select select "Year"
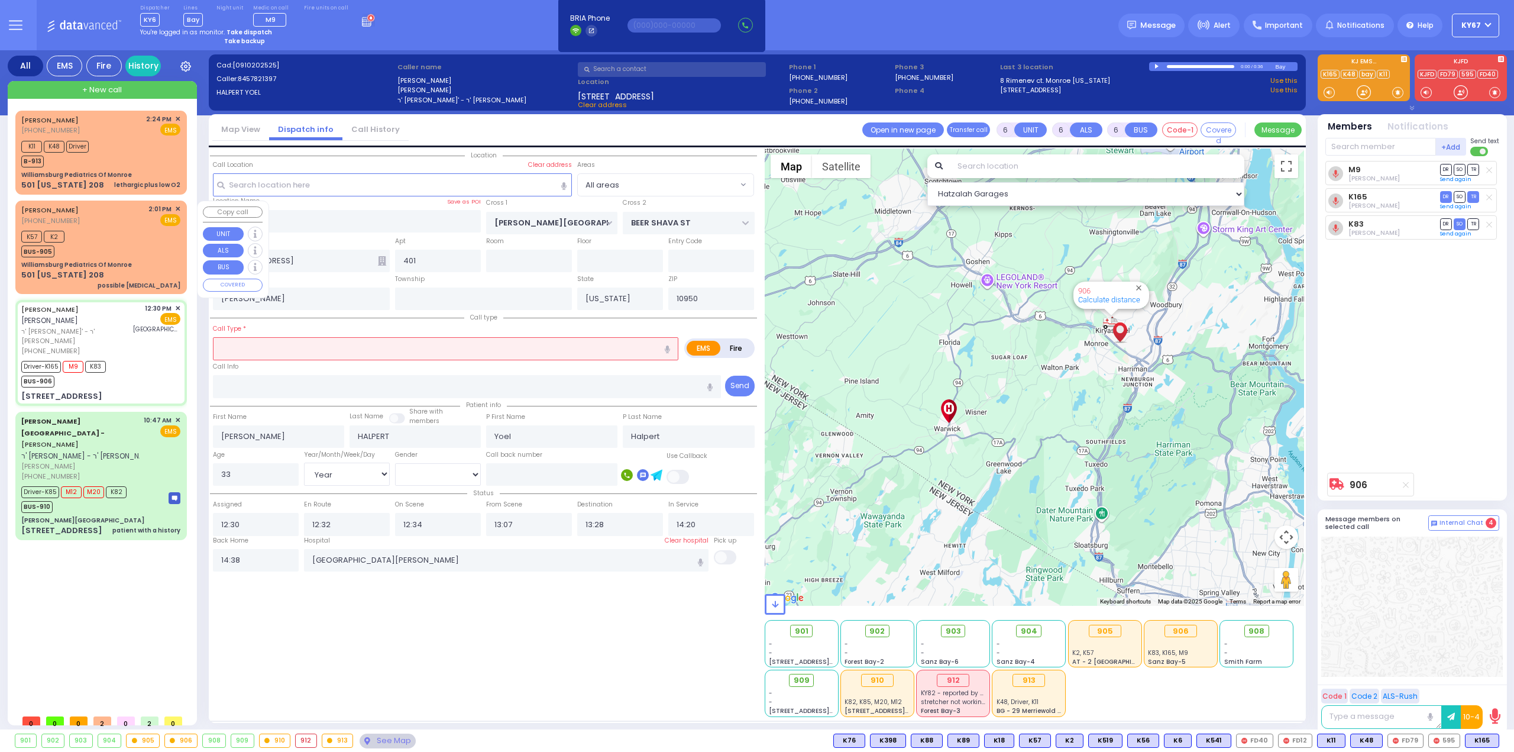
select select "[DEMOGRAPHIC_DATA]"
select select "Hatzalah Garages"
